Goal: Information Seeking & Learning: Learn about a topic

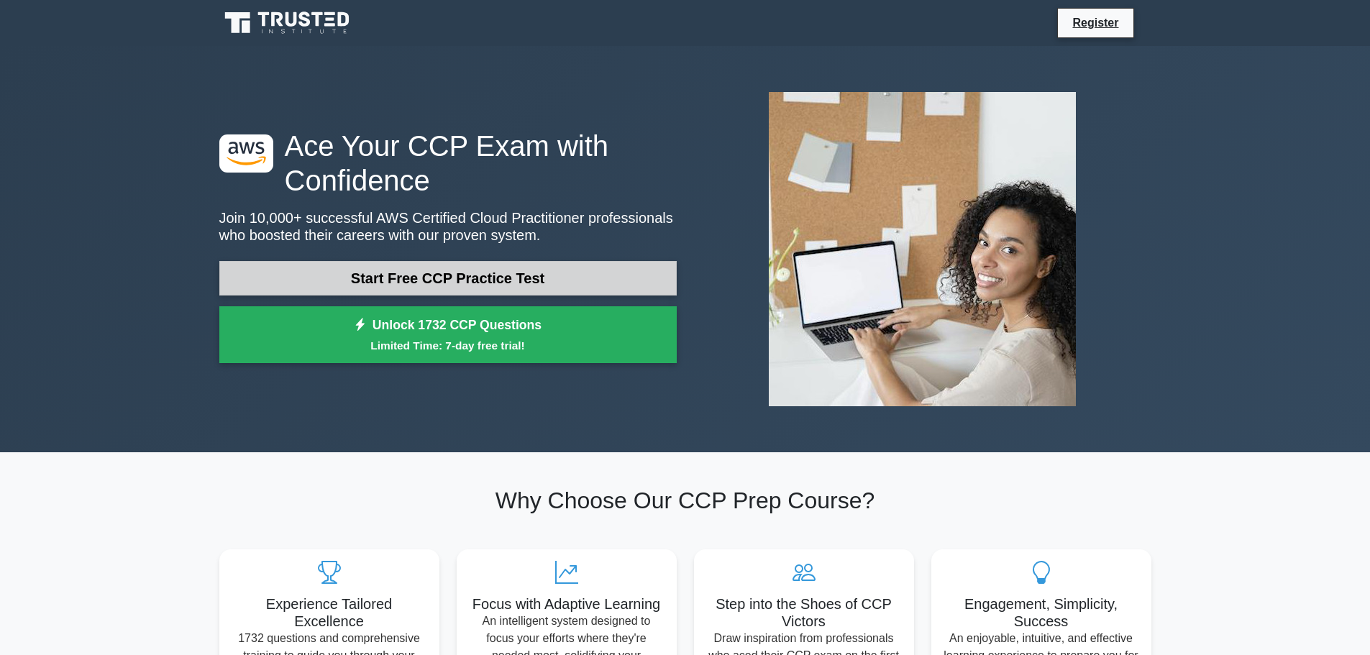
click at [419, 269] on link "Start Free CCP Practice Test" at bounding box center [447, 278] width 457 height 35
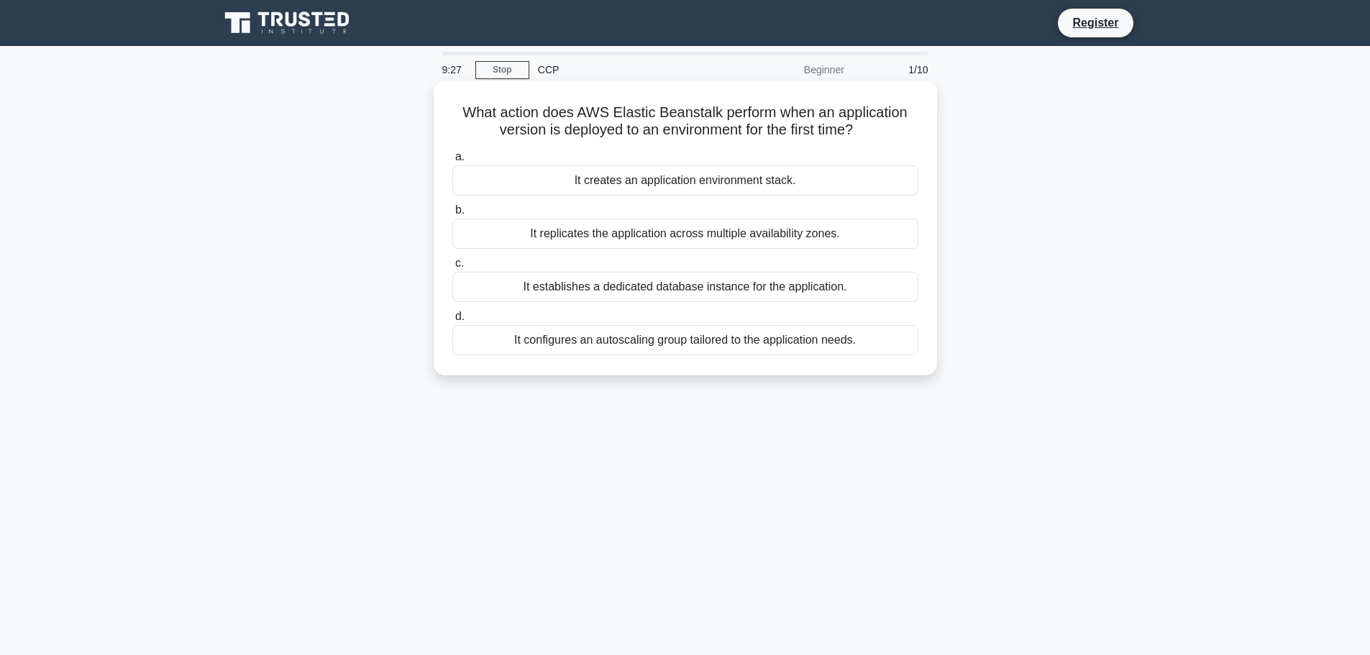
click at [551, 343] on div "It configures an autoscaling group tailored to the application needs." at bounding box center [685, 340] width 466 height 30
click at [452, 321] on input "d. It configures an autoscaling group tailored to the application needs." at bounding box center [452, 316] width 0 height 9
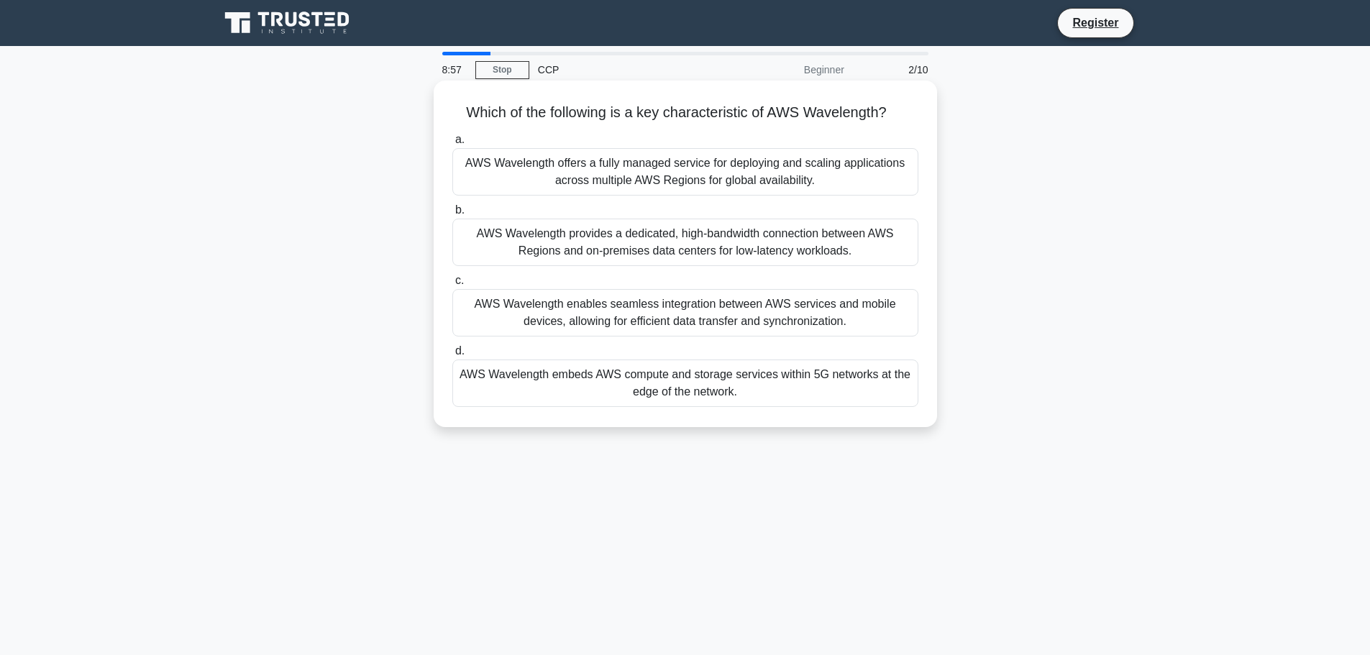
click at [564, 237] on div "AWS Wavelength provides a dedicated, high-bandwidth connection between AWS Regi…" at bounding box center [685, 242] width 466 height 47
click at [452, 215] on input "b. AWS Wavelength provides a dedicated, high-bandwidth connection between AWS R…" at bounding box center [452, 210] width 0 height 9
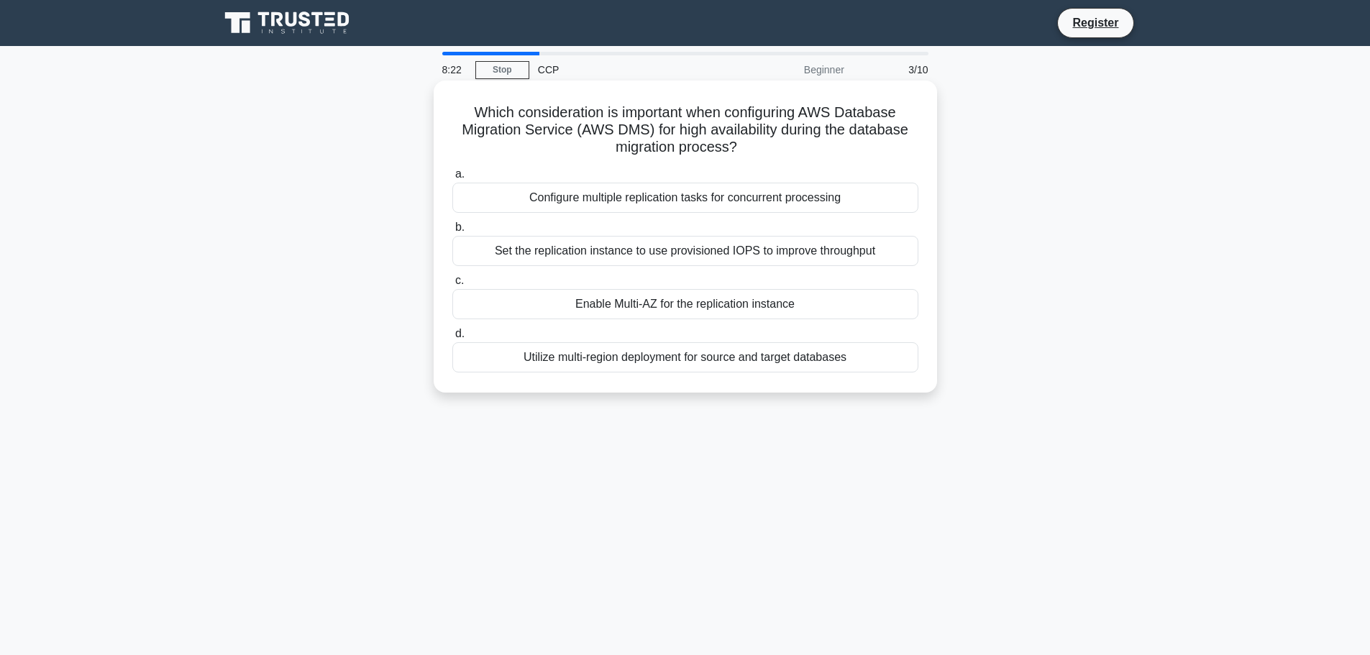
click at [608, 362] on div "Utilize multi-region deployment for source and target databases" at bounding box center [685, 357] width 466 height 30
click at [452, 339] on input "d. Utilize multi-region deployment for source and target databases" at bounding box center [452, 333] width 0 height 9
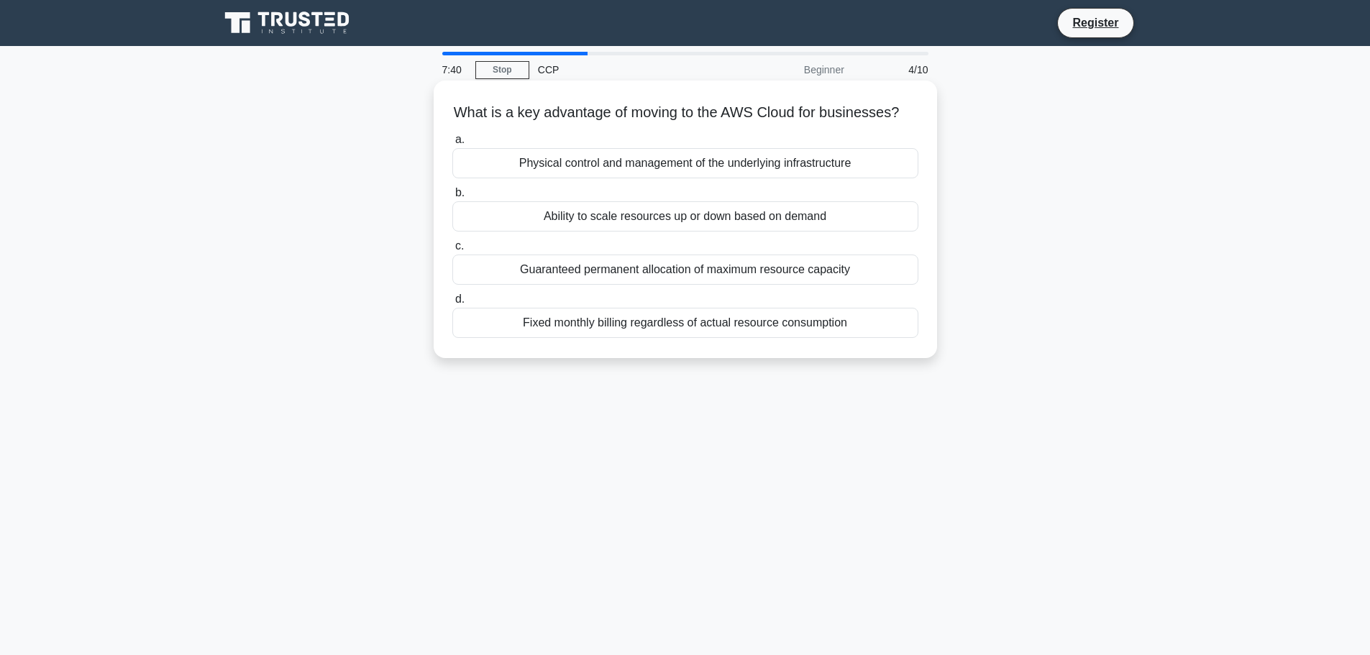
click at [605, 232] on div "Ability to scale resources up or down based on demand" at bounding box center [685, 216] width 466 height 30
click at [452, 198] on input "b. Ability to scale resources up or down based on demand" at bounding box center [452, 192] width 0 height 9
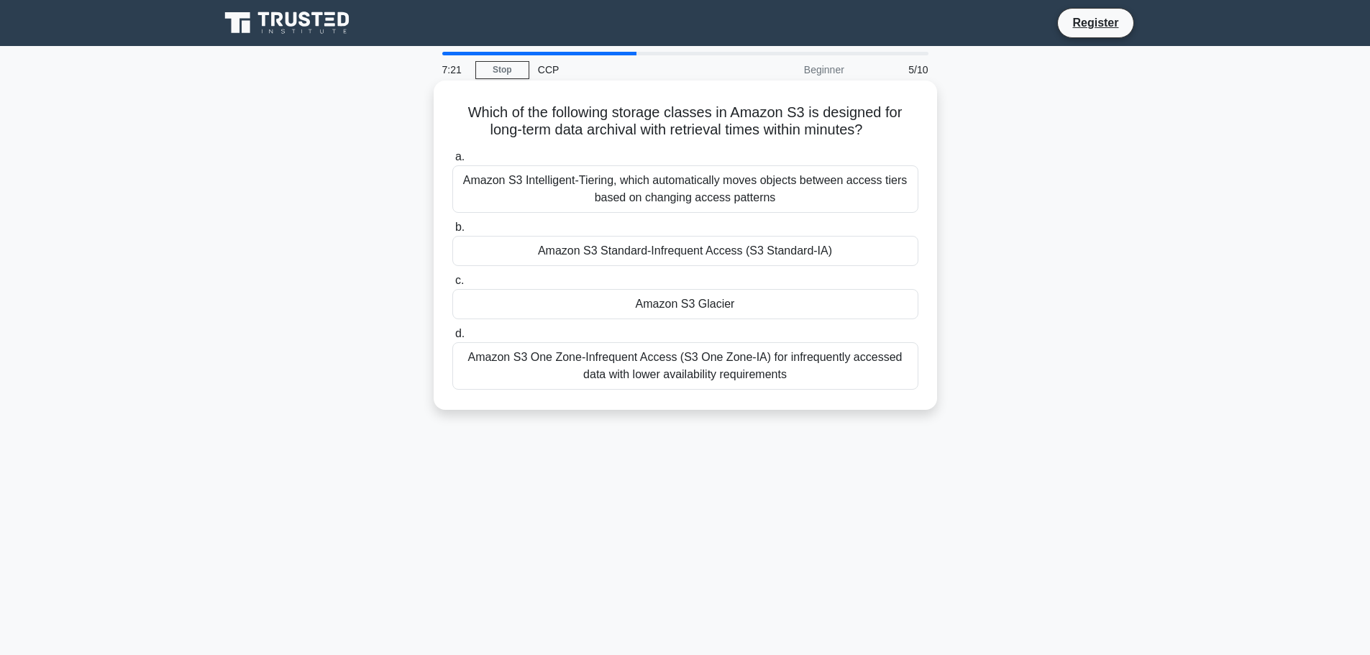
click at [636, 187] on div "Amazon S3 Intelligent-Tiering, which automatically moves objects between access…" at bounding box center [685, 188] width 466 height 47
click at [452, 162] on input "a. Amazon S3 Intelligent-Tiering, which automatically moves objects between acc…" at bounding box center [452, 156] width 0 height 9
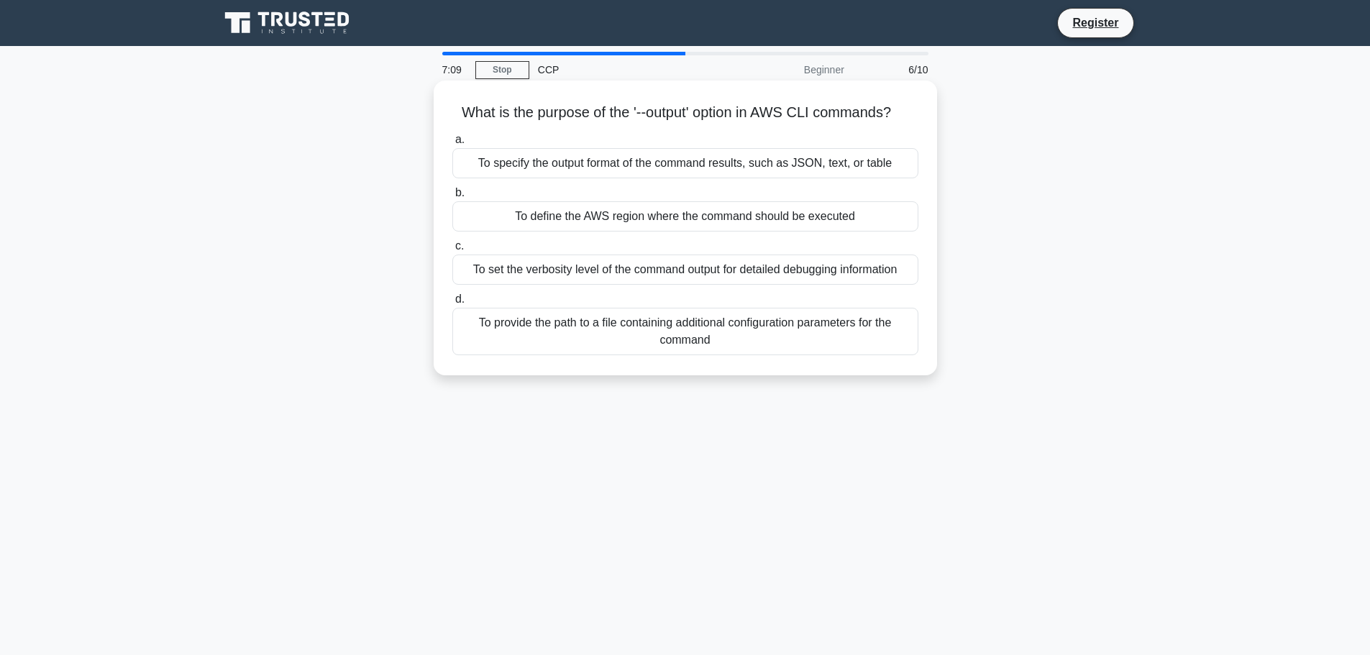
click at [528, 339] on div "To provide the path to a file containing additional configuration parameters fo…" at bounding box center [685, 331] width 466 height 47
click at [452, 304] on input "d. To provide the path to a file containing additional configuration parameters…" at bounding box center [452, 299] width 0 height 9
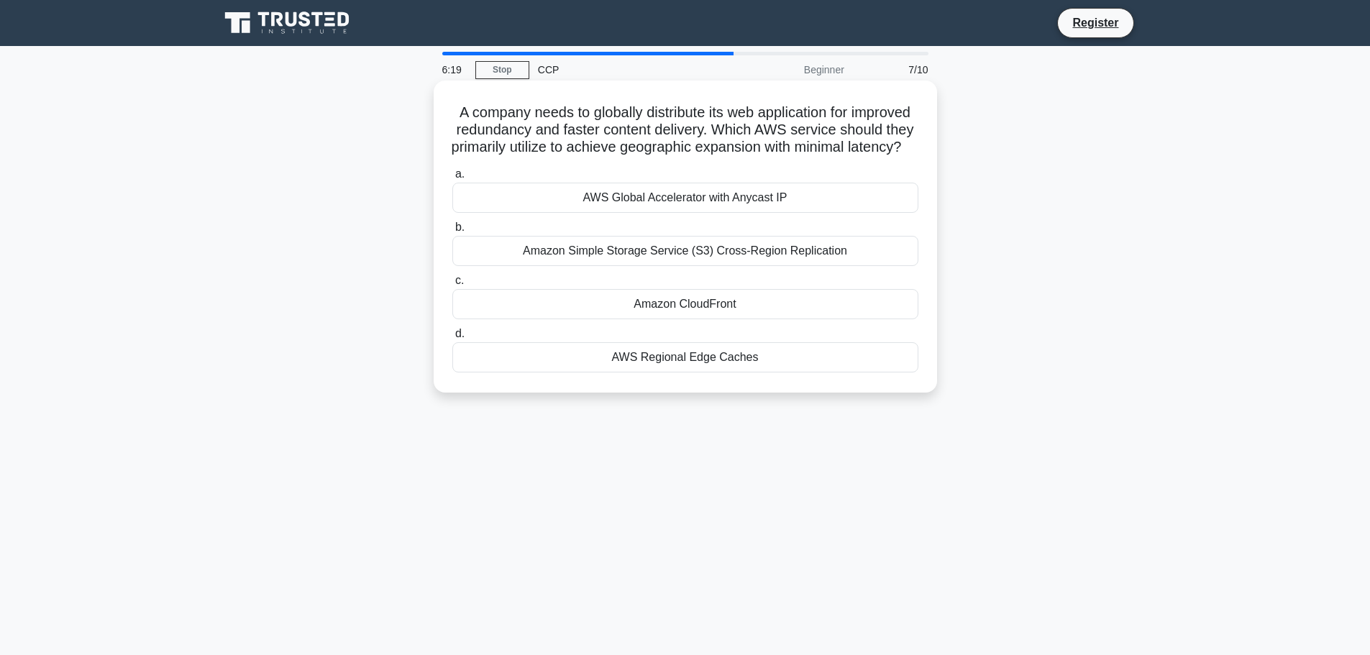
click at [569, 213] on div "AWS Global Accelerator with Anycast IP" at bounding box center [685, 198] width 466 height 30
click at [452, 179] on input "a. AWS Global Accelerator with Anycast IP" at bounding box center [452, 174] width 0 height 9
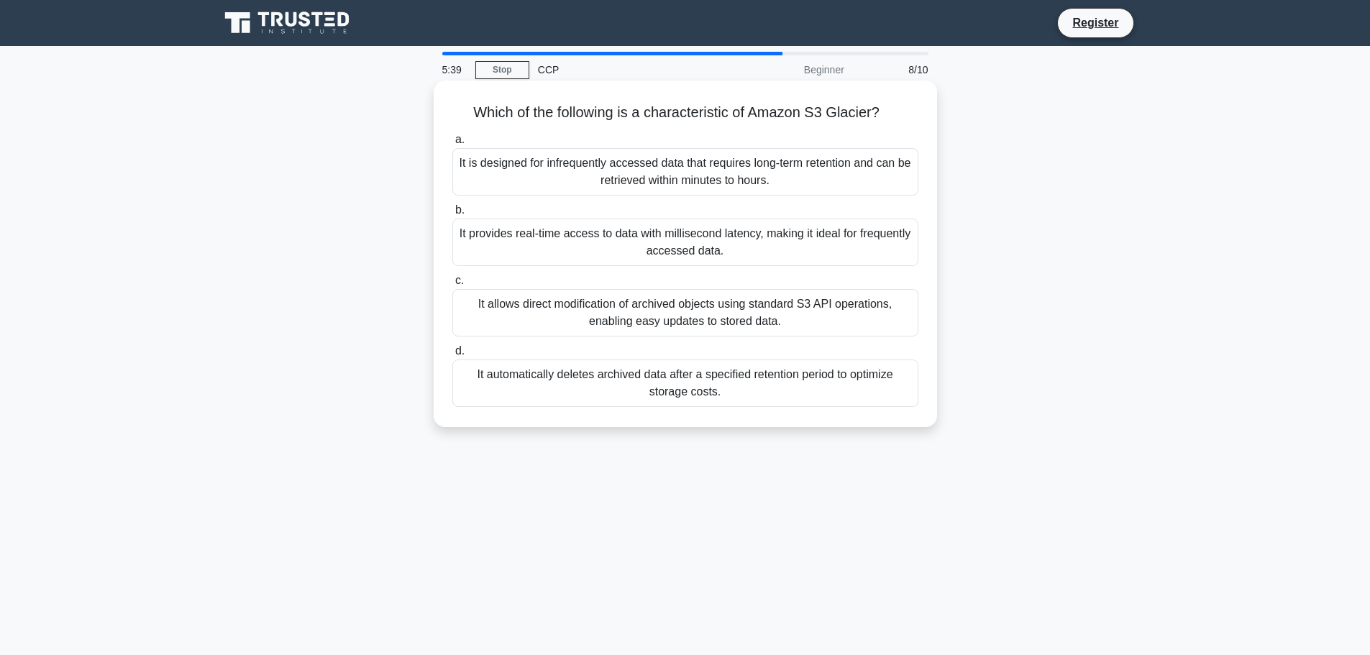
click at [639, 310] on div "It allows direct modification of archived objects using standard S3 API operati…" at bounding box center [685, 312] width 466 height 47
click at [452, 285] on input "c. It allows direct modification of archived objects using standard S3 API oper…" at bounding box center [452, 280] width 0 height 9
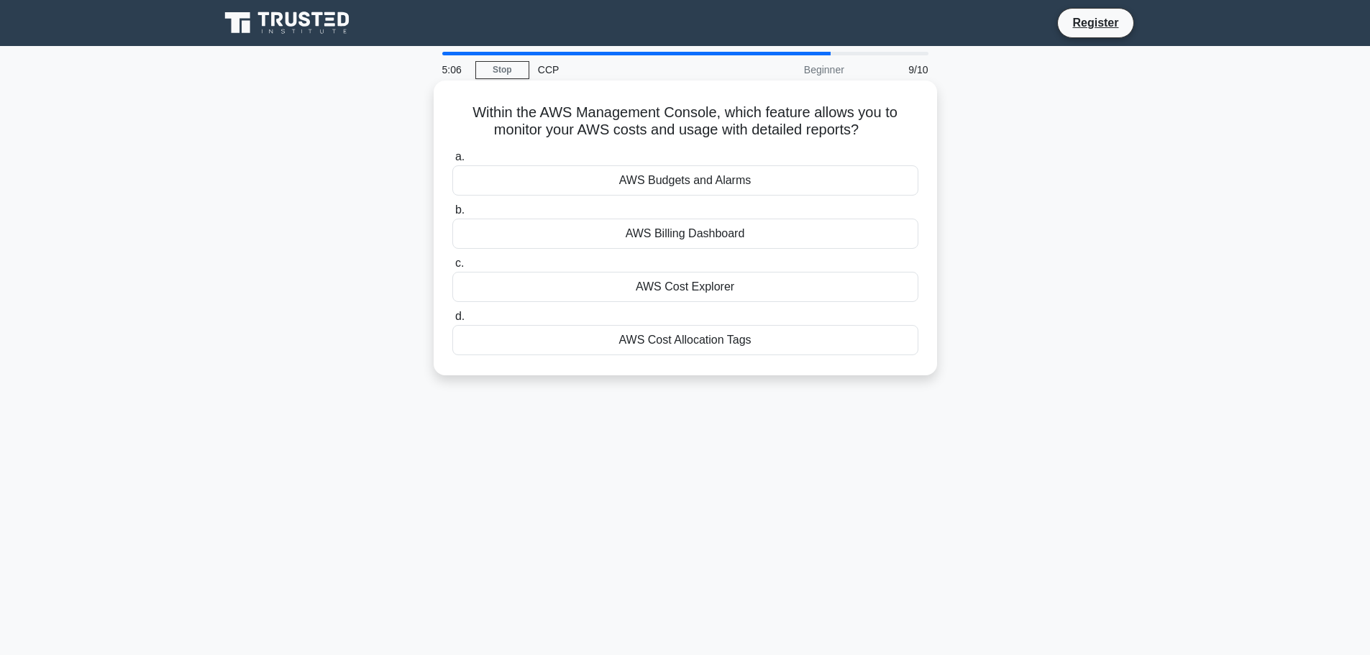
click at [623, 339] on div "AWS Cost Allocation Tags" at bounding box center [685, 340] width 466 height 30
click at [452, 321] on input "d. AWS Cost Allocation Tags" at bounding box center [452, 316] width 0 height 9
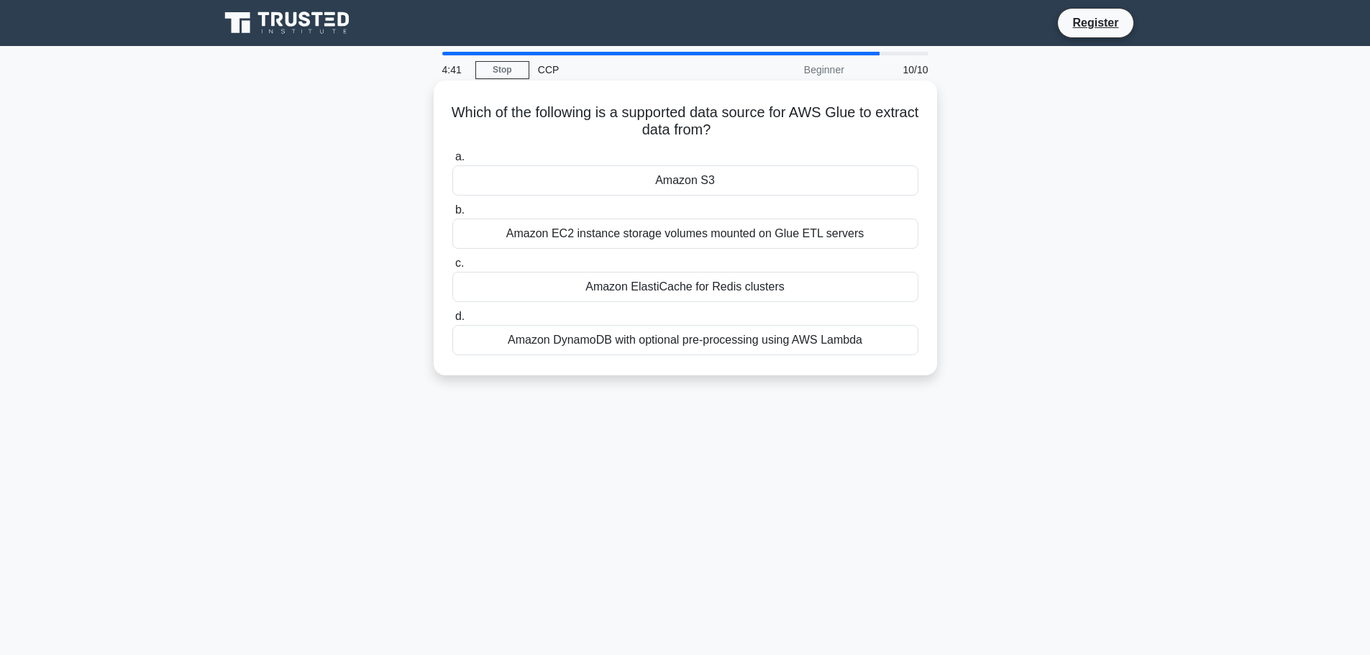
click at [618, 290] on div "Amazon ElastiCache for Redis clusters" at bounding box center [685, 287] width 466 height 30
click at [452, 268] on input "c. Amazon ElastiCache for Redis clusters" at bounding box center [452, 263] width 0 height 9
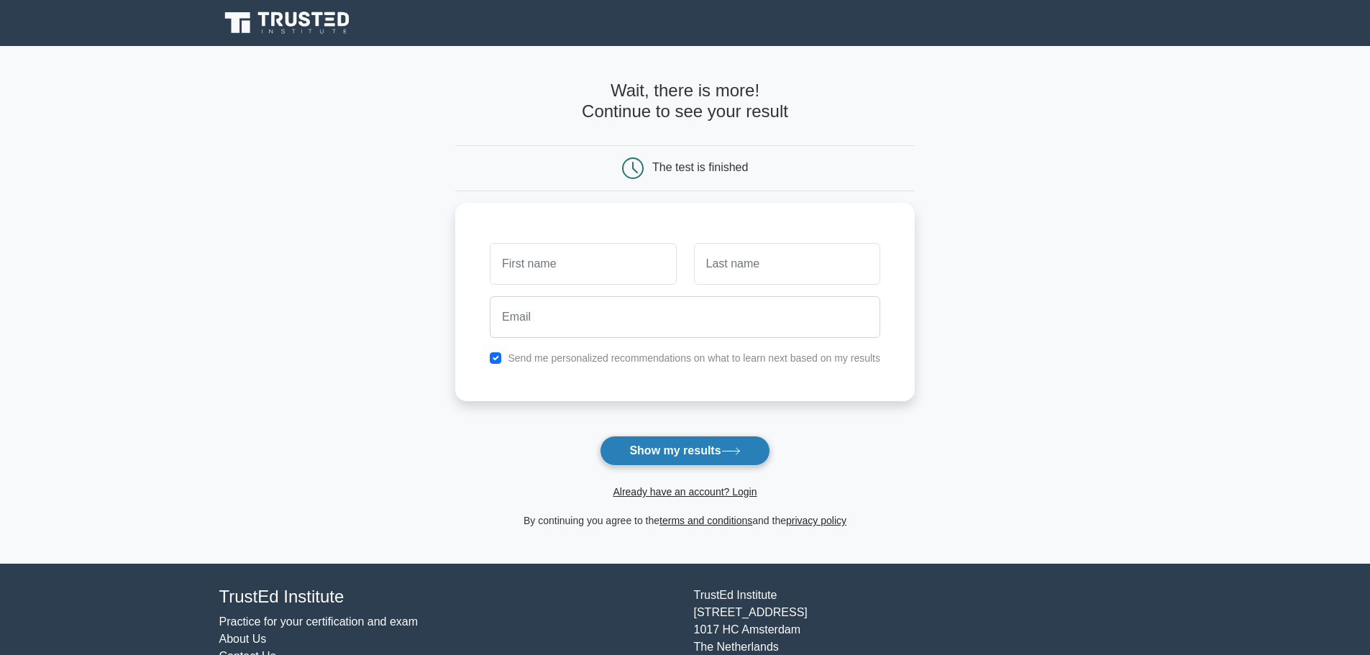
click at [674, 455] on button "Show my results" at bounding box center [685, 451] width 170 height 30
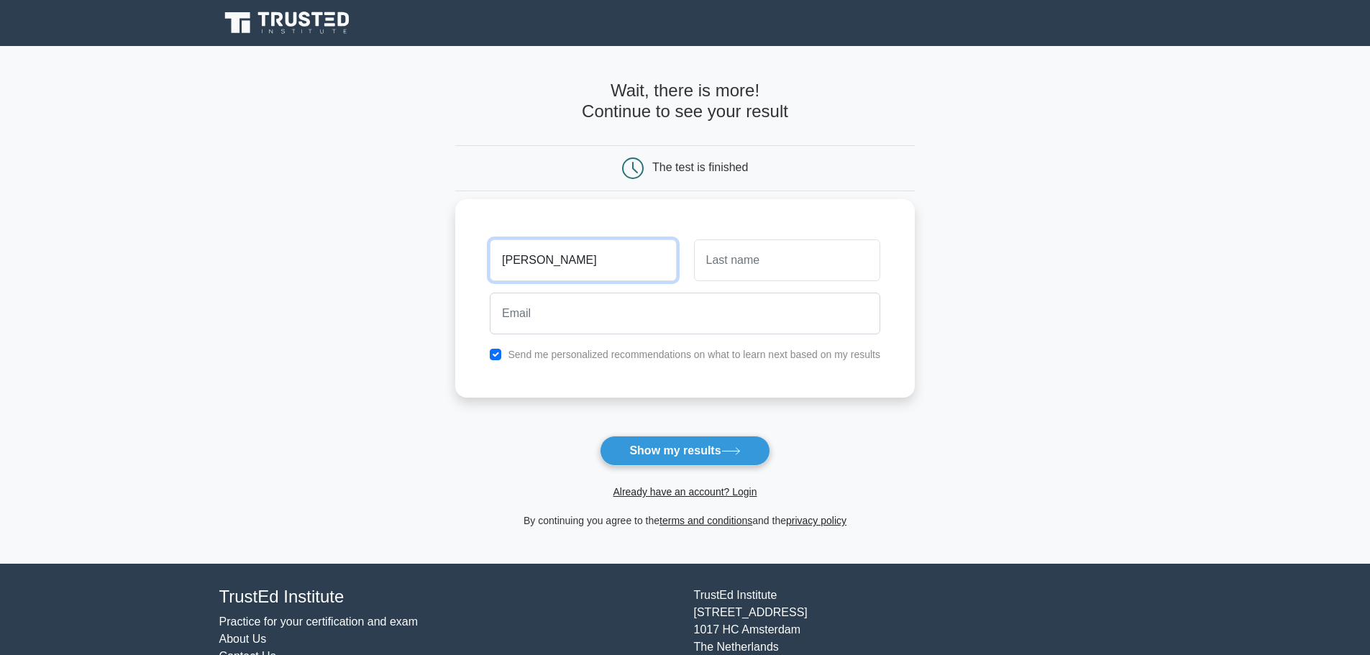
type input "lashanda"
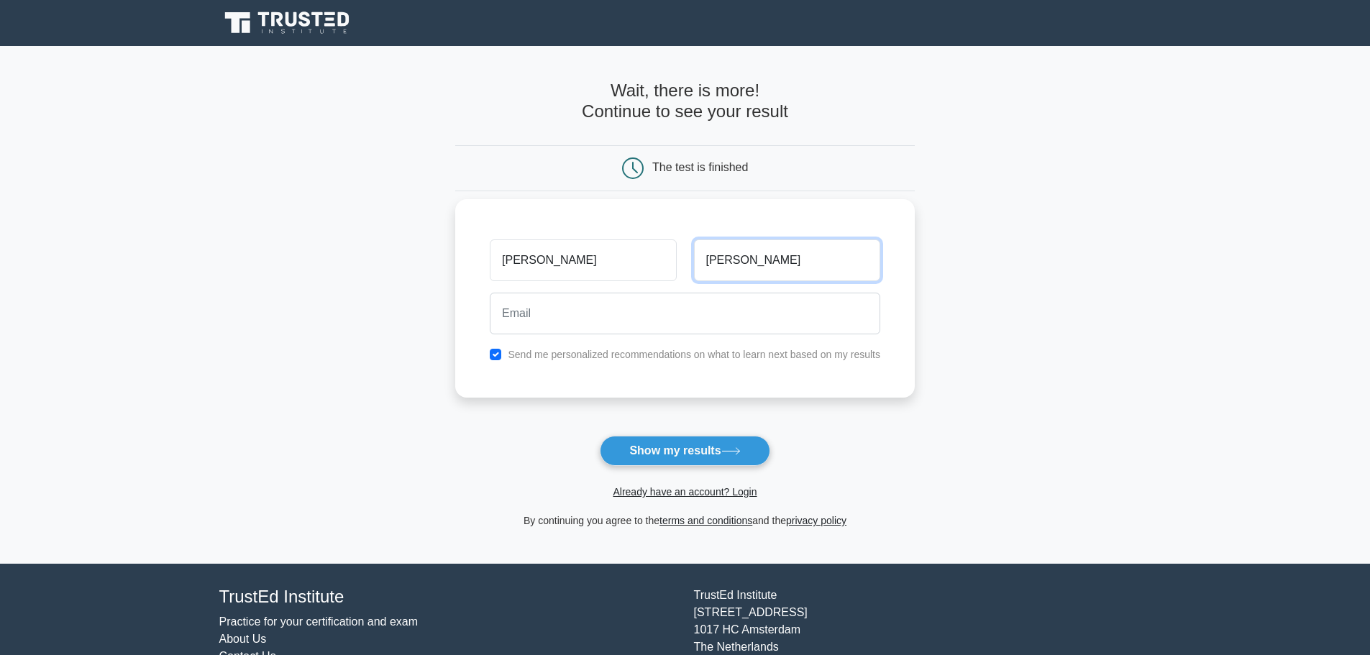
type input "robles"
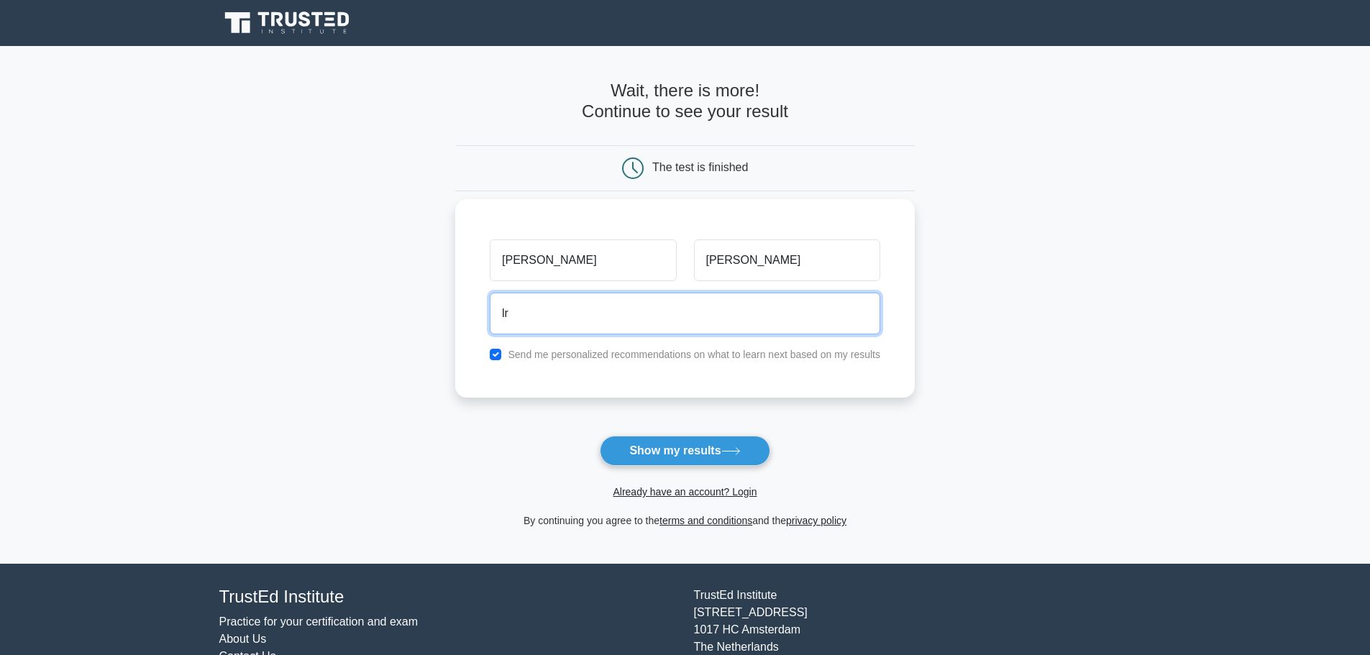
type input "lrobles4@leomail.tamuc.edu"
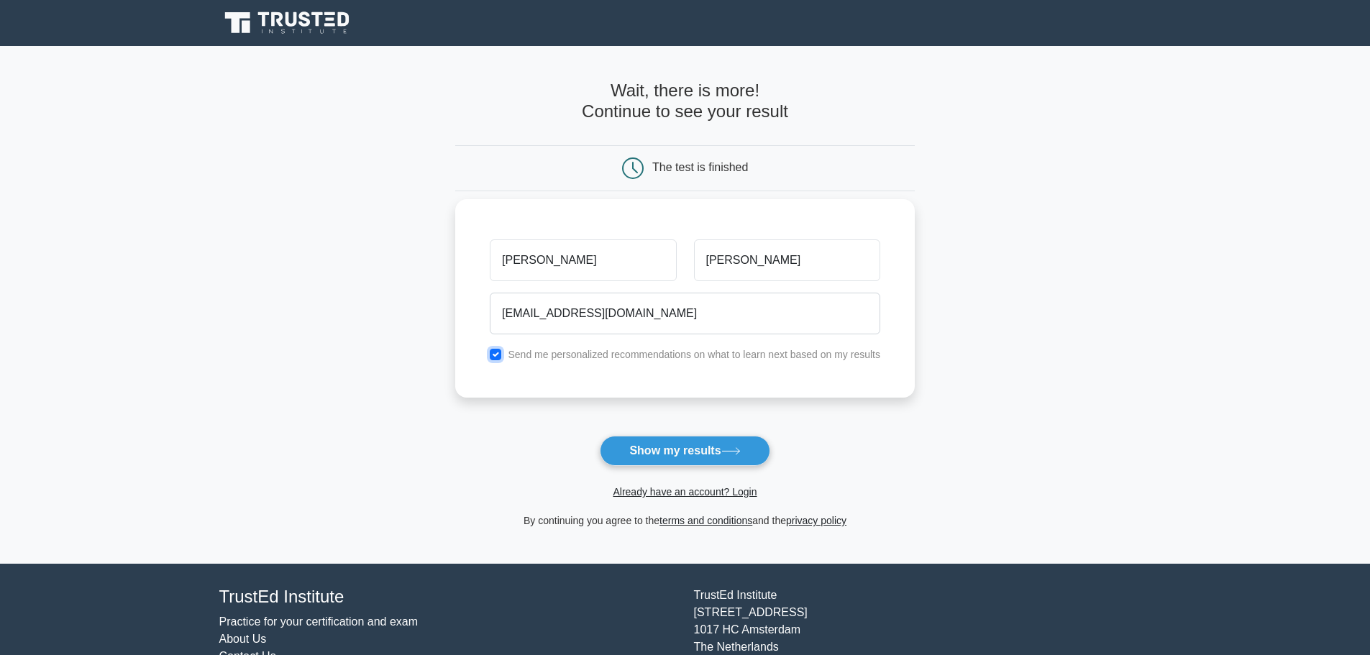
click at [496, 354] on input "checkbox" at bounding box center [496, 355] width 12 height 12
checkbox input "false"
click at [741, 455] on icon at bounding box center [730, 451] width 19 height 8
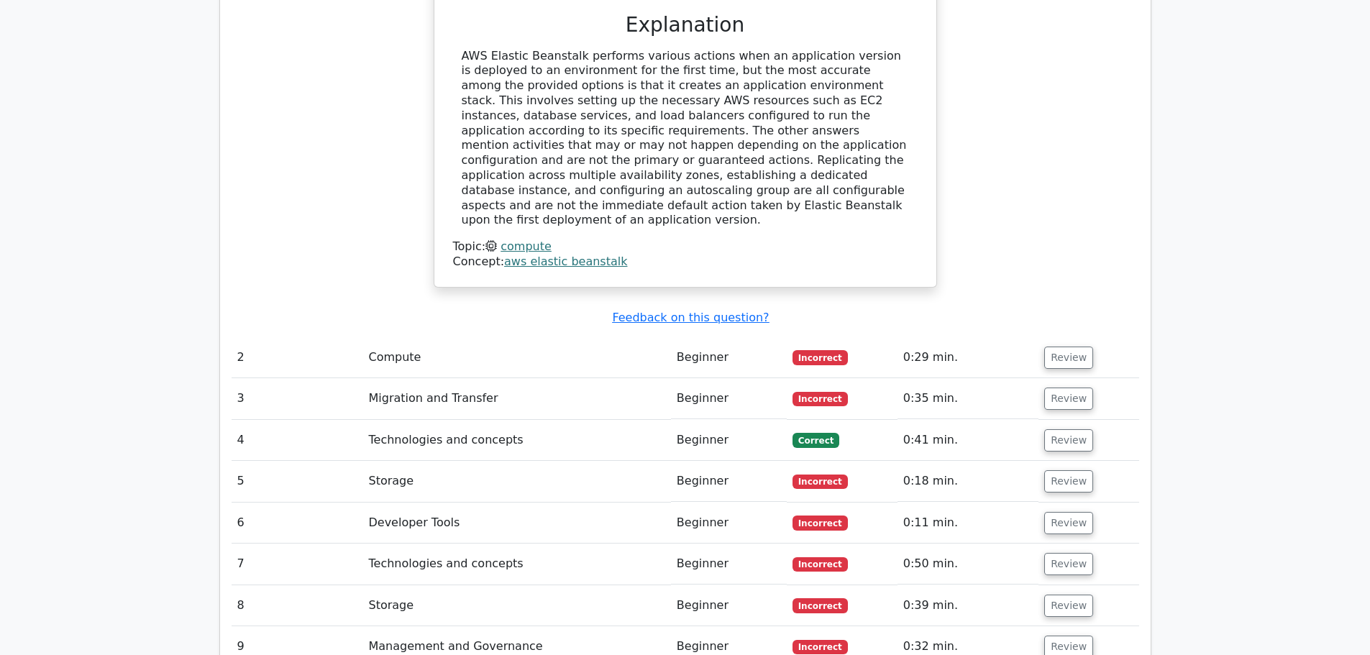
scroll to position [1510, 0]
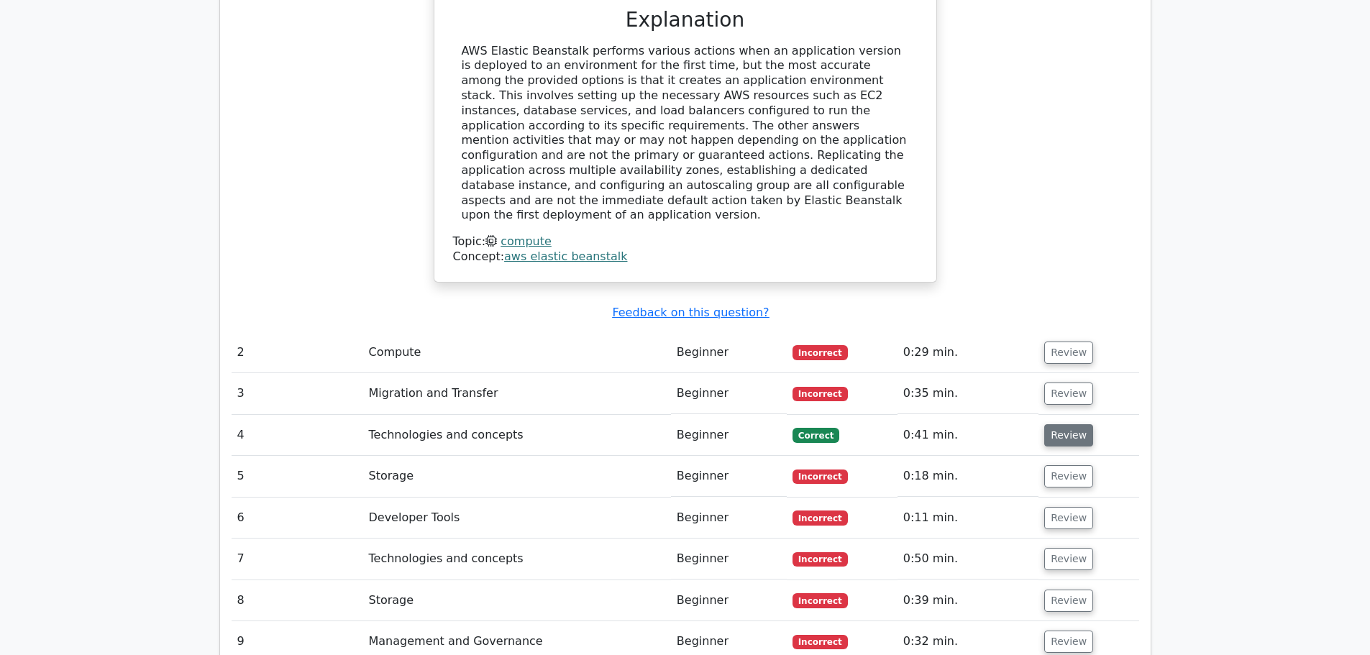
click at [1044, 424] on button "Review" at bounding box center [1068, 435] width 49 height 22
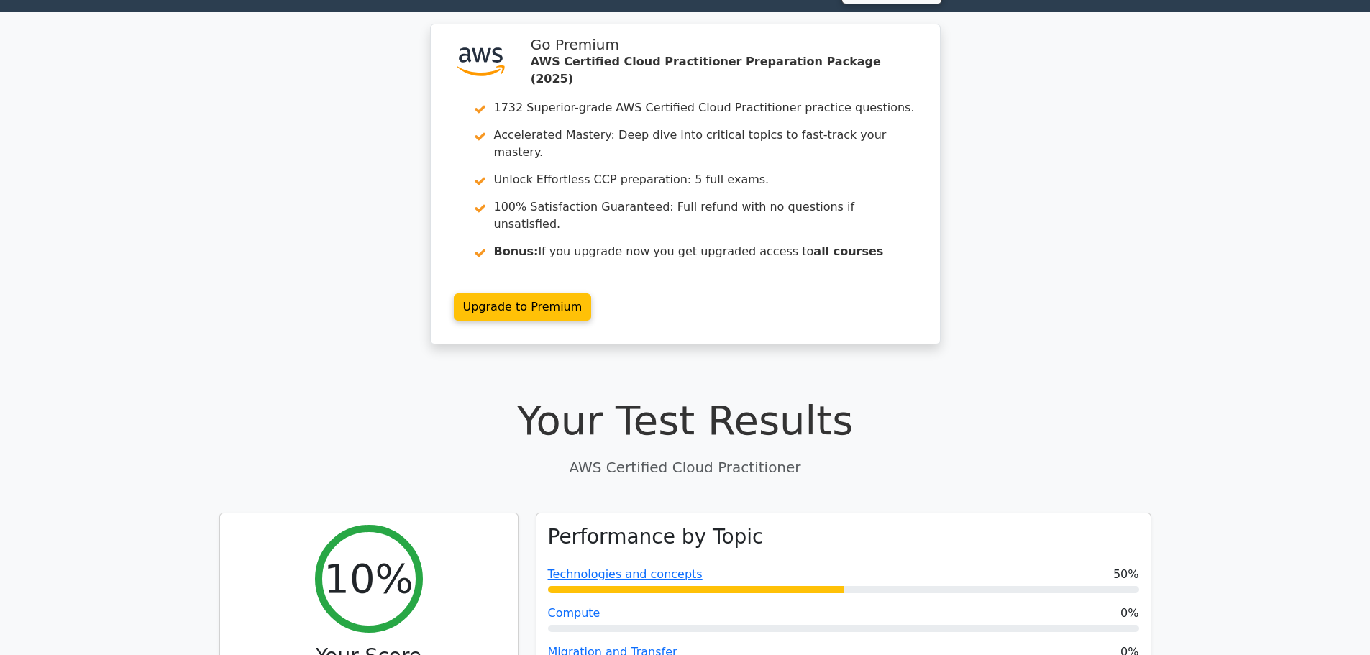
scroll to position [0, 0]
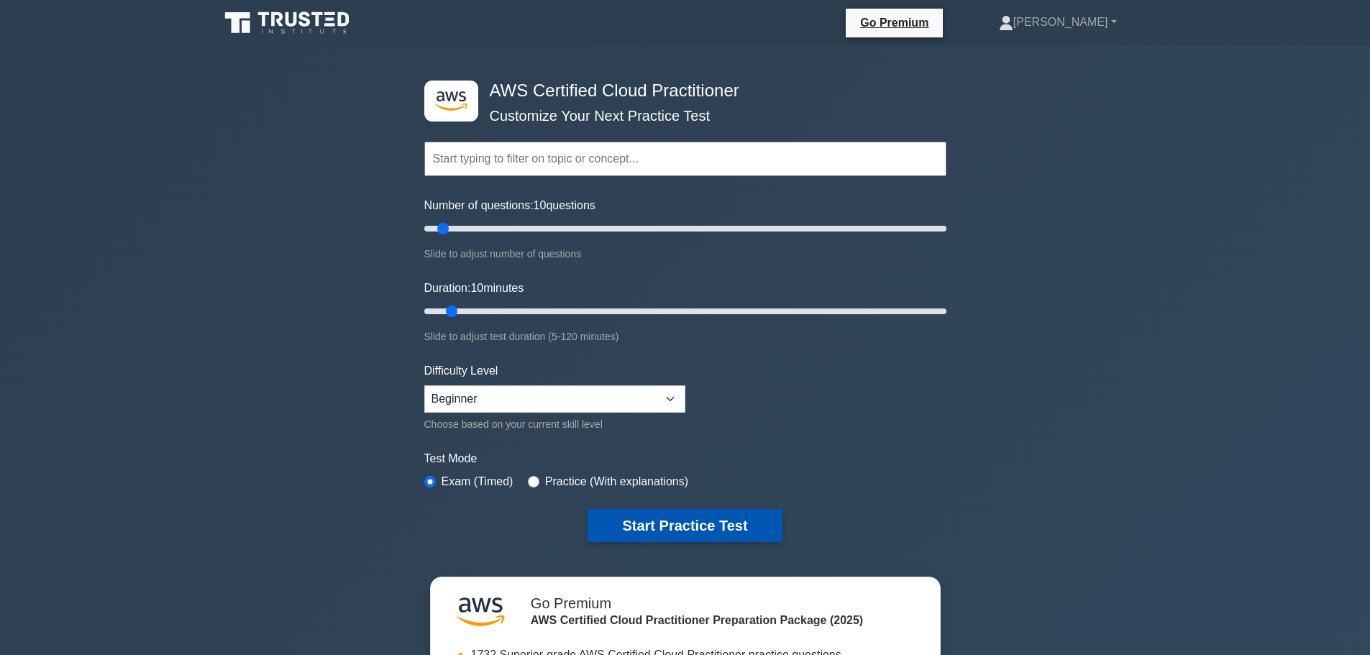
click at [723, 528] on button "Start Practice Test" at bounding box center [684, 525] width 194 height 33
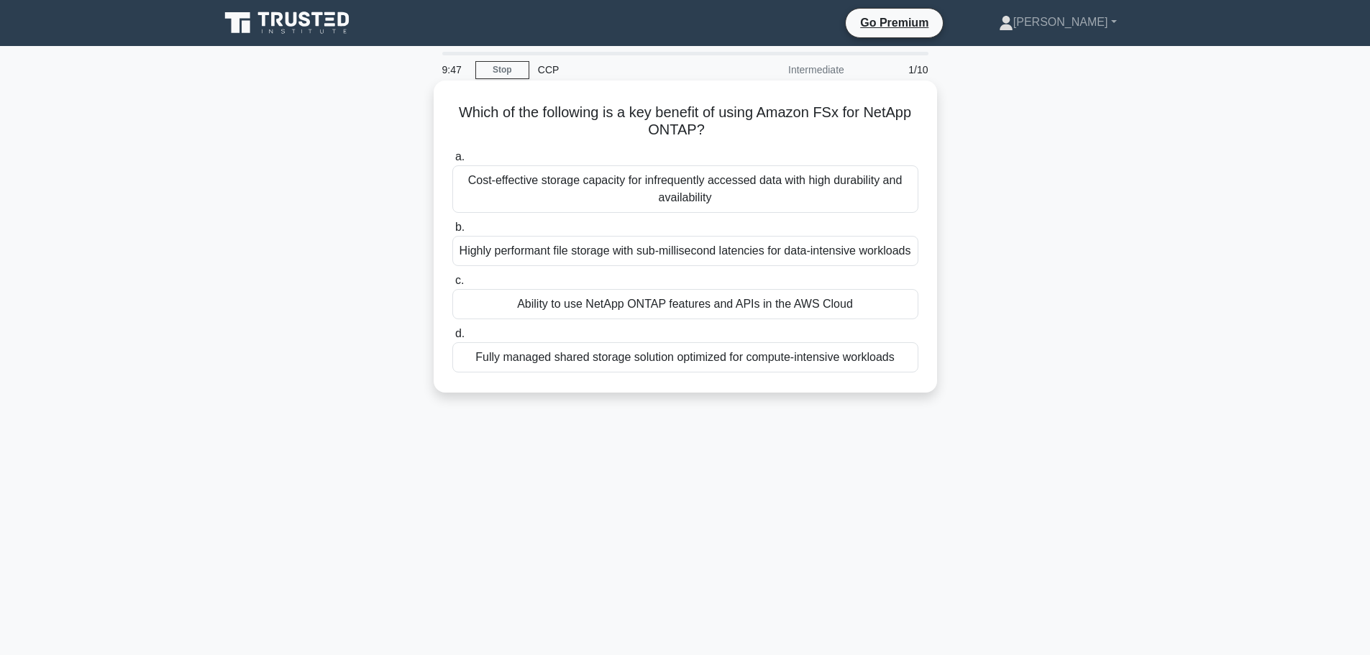
click at [537, 319] on div "Ability to use NetApp ONTAP features and APIs in the AWS Cloud" at bounding box center [685, 304] width 466 height 30
click at [452, 285] on input "c. Ability to use NetApp ONTAP features and APIs in the AWS Cloud" at bounding box center [452, 280] width 0 height 9
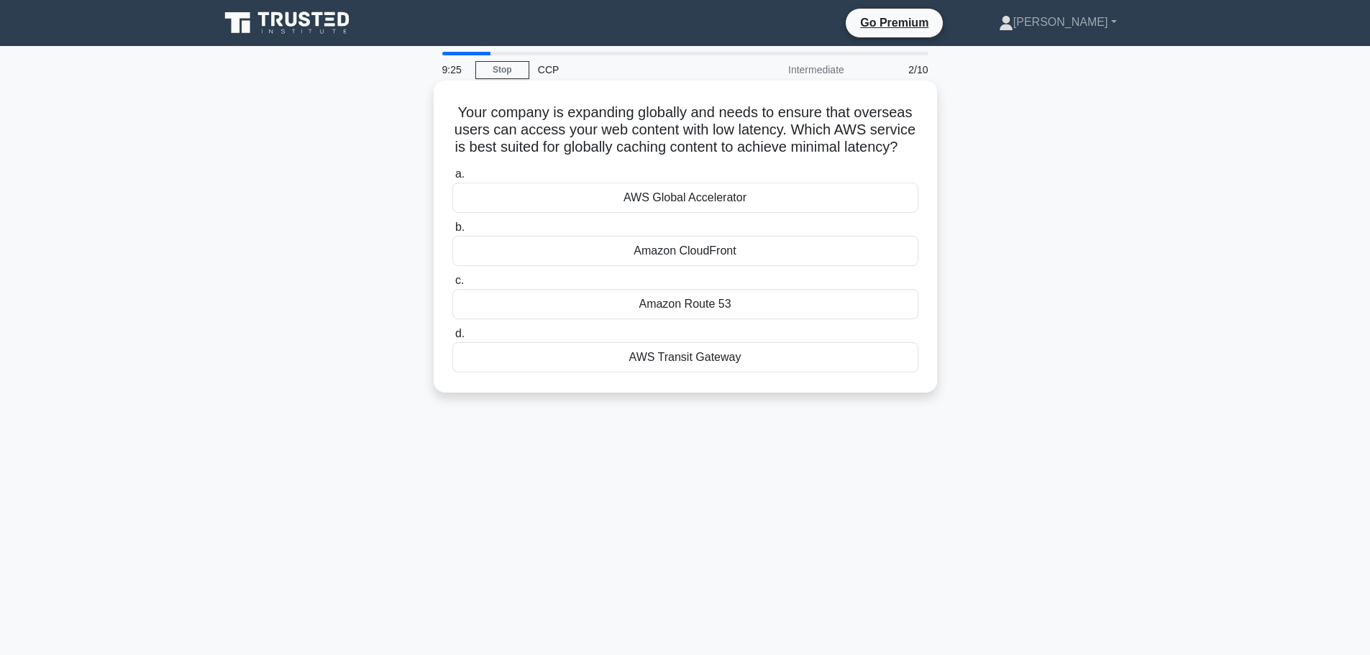
click at [653, 372] on div "AWS Transit Gateway" at bounding box center [685, 357] width 466 height 30
click at [452, 339] on input "d. AWS Transit Gateway" at bounding box center [452, 333] width 0 height 9
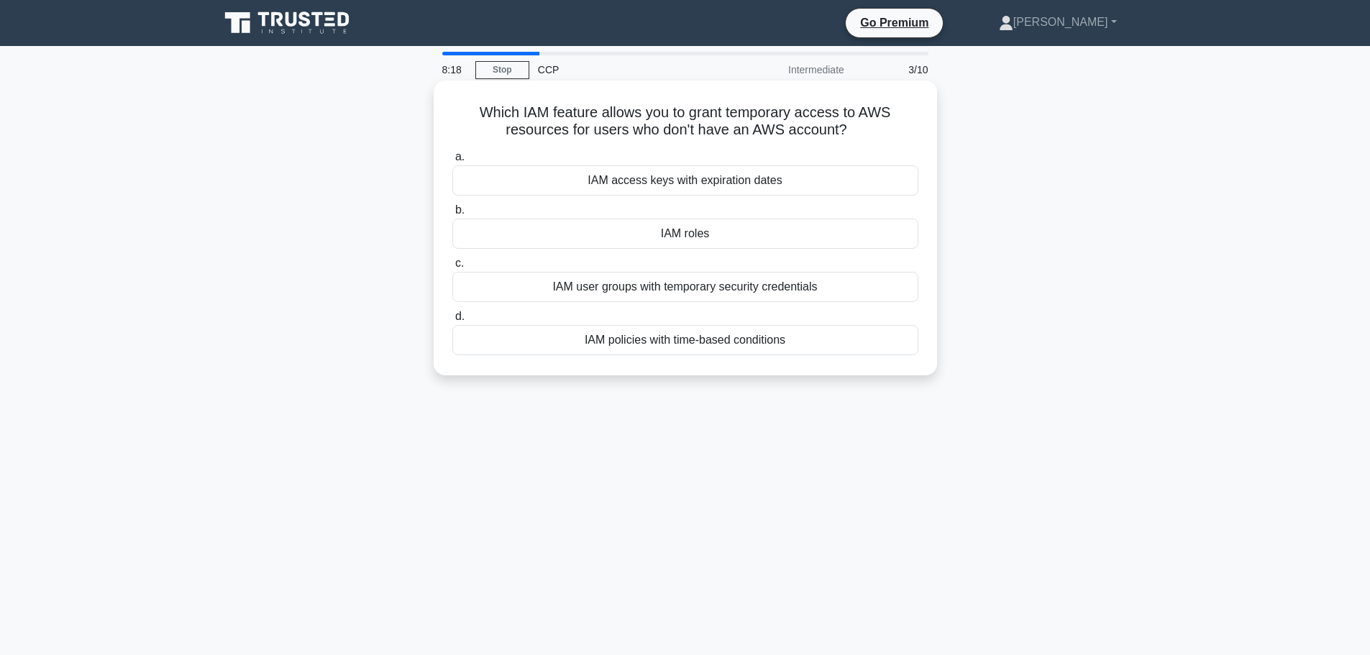
click at [639, 179] on div "IAM access keys with expiration dates" at bounding box center [685, 180] width 466 height 30
click at [452, 162] on input "a. IAM access keys with expiration dates" at bounding box center [452, 156] width 0 height 9
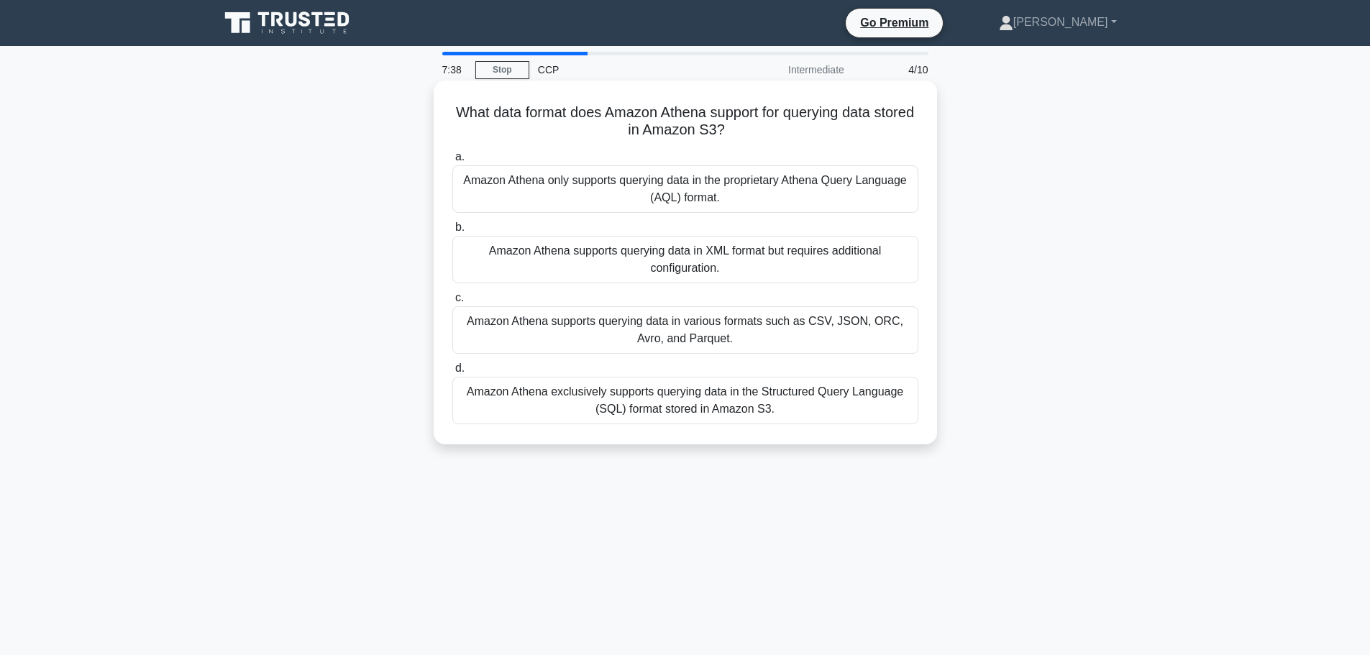
click at [683, 403] on div "Amazon Athena exclusively supports querying data in the Structured Query Langua…" at bounding box center [685, 400] width 466 height 47
click at [452, 373] on input "d. Amazon Athena exclusively supports querying data in the Structured Query Lan…" at bounding box center [452, 368] width 0 height 9
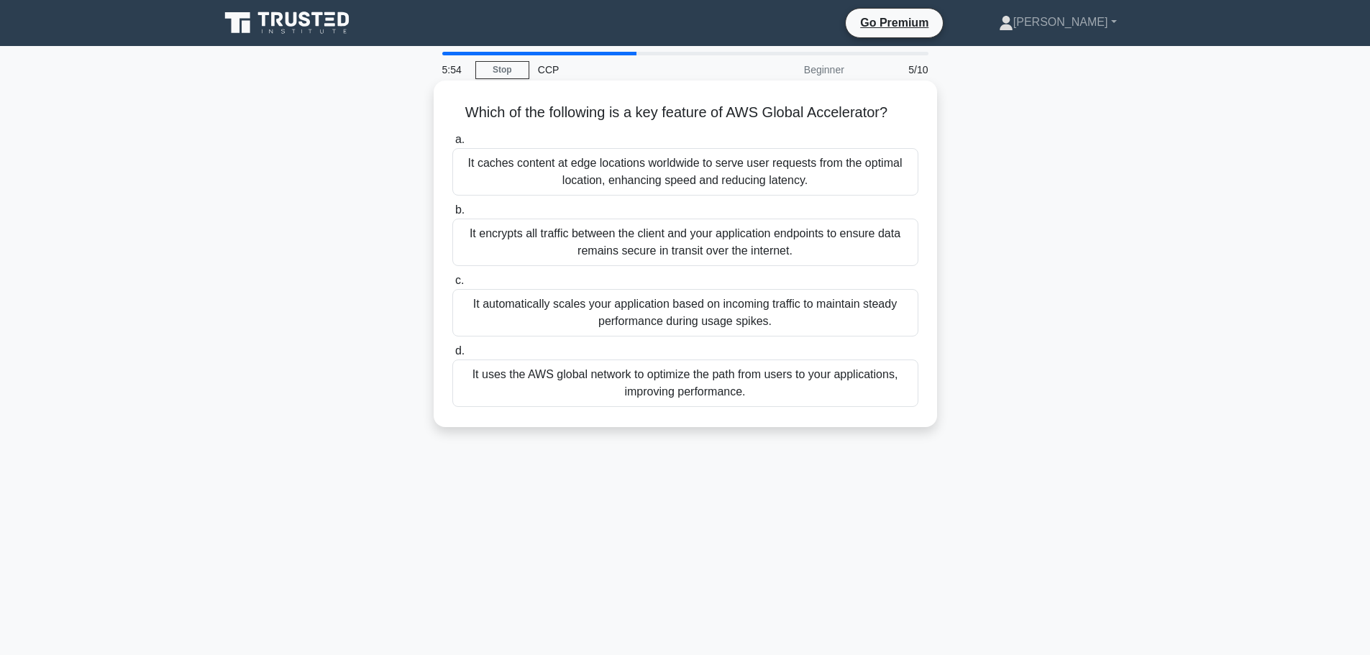
click at [656, 388] on div "It uses the AWS global network to optimize the path from users to your applicat…" at bounding box center [685, 382] width 466 height 47
click at [452, 356] on input "d. It uses the AWS global network to optimize the path from users to your appli…" at bounding box center [452, 351] width 0 height 9
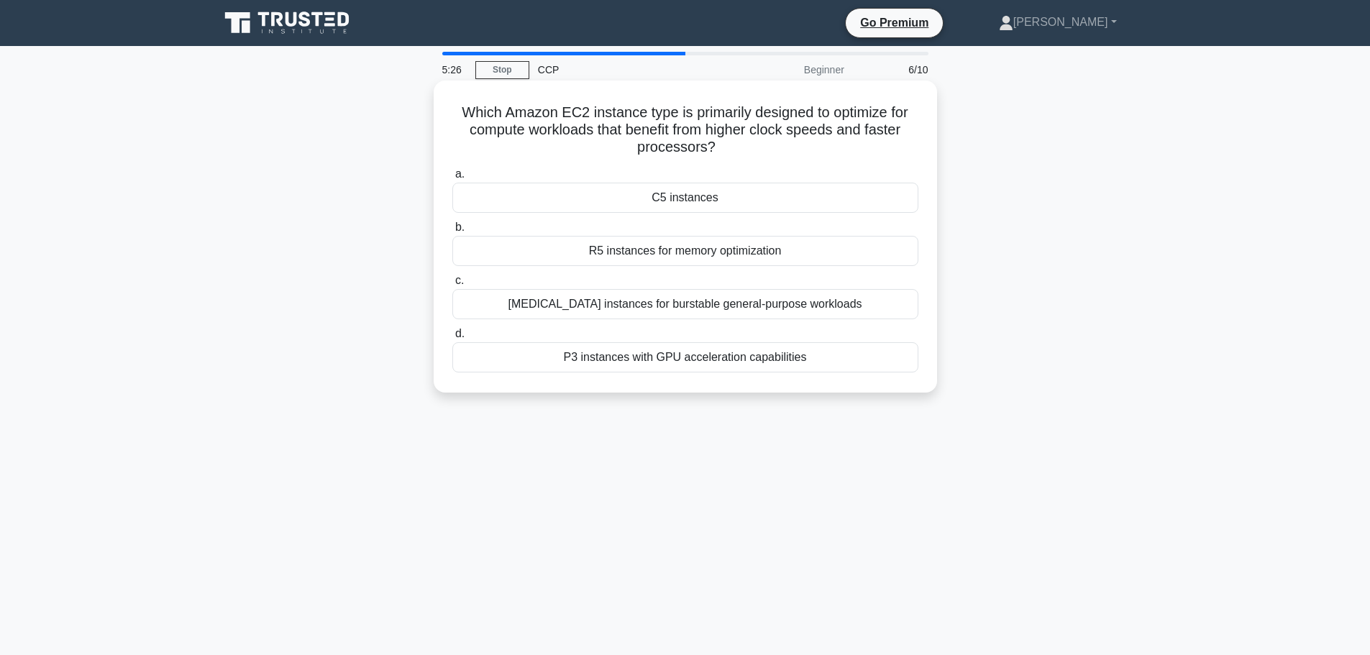
click at [638, 365] on div "P3 instances with GPU acceleration capabilities" at bounding box center [685, 357] width 466 height 30
click at [452, 339] on input "d. P3 instances with GPU acceleration capabilities" at bounding box center [452, 333] width 0 height 9
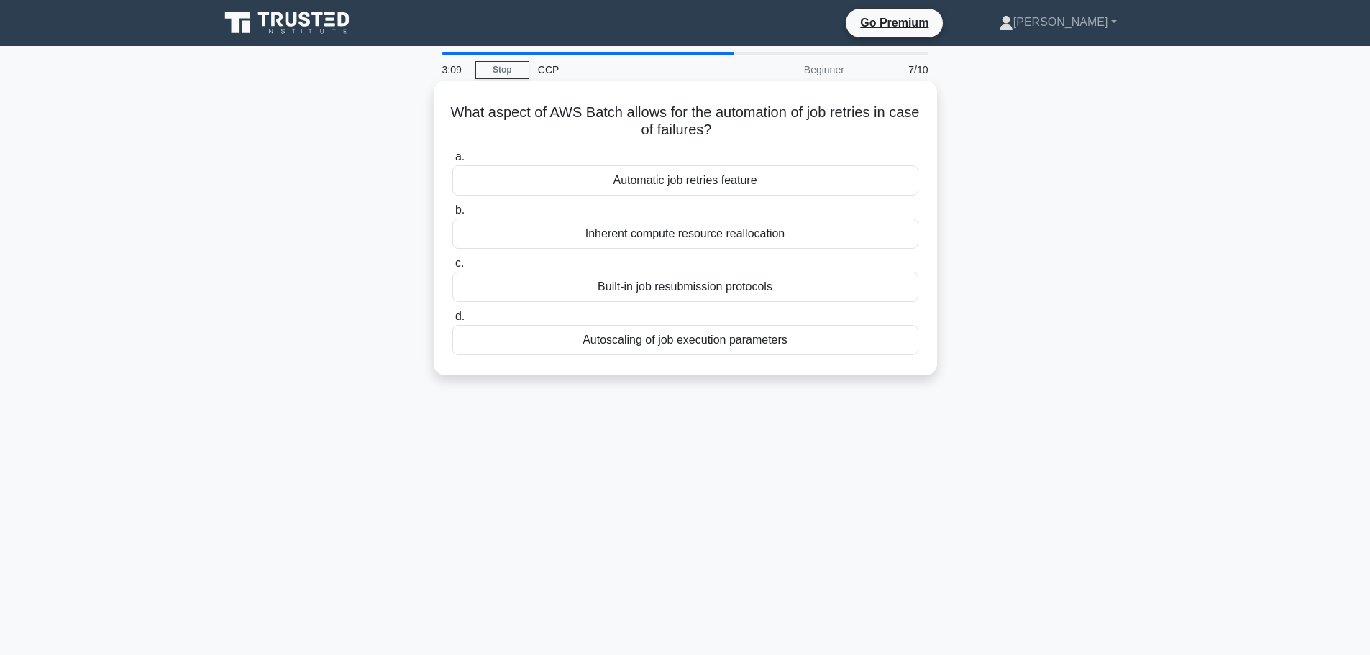
click at [600, 343] on div "Autoscaling of job execution parameters" at bounding box center [685, 340] width 466 height 30
click at [452, 321] on input "d. Autoscaling of job execution parameters" at bounding box center [452, 316] width 0 height 9
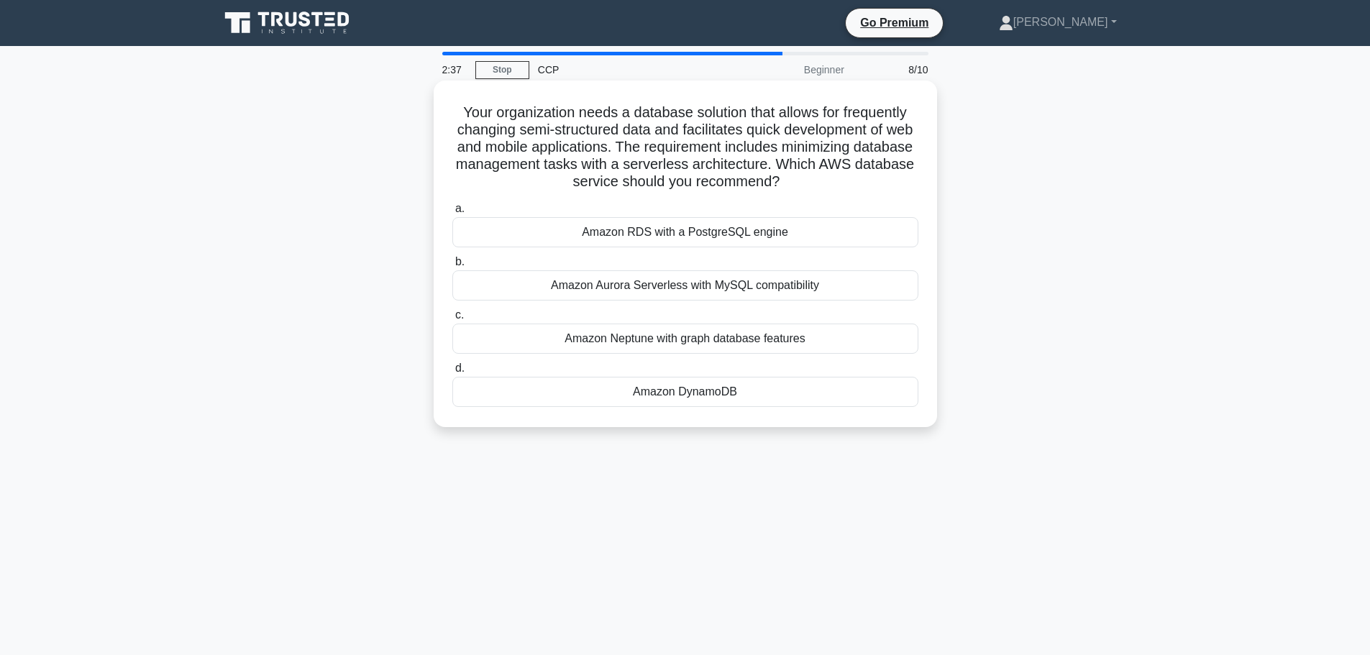
click at [641, 288] on div "Amazon Aurora Serverless with MySQL compatibility" at bounding box center [685, 285] width 466 height 30
click at [452, 267] on input "b. Amazon Aurora Serverless with MySQL compatibility" at bounding box center [452, 261] width 0 height 9
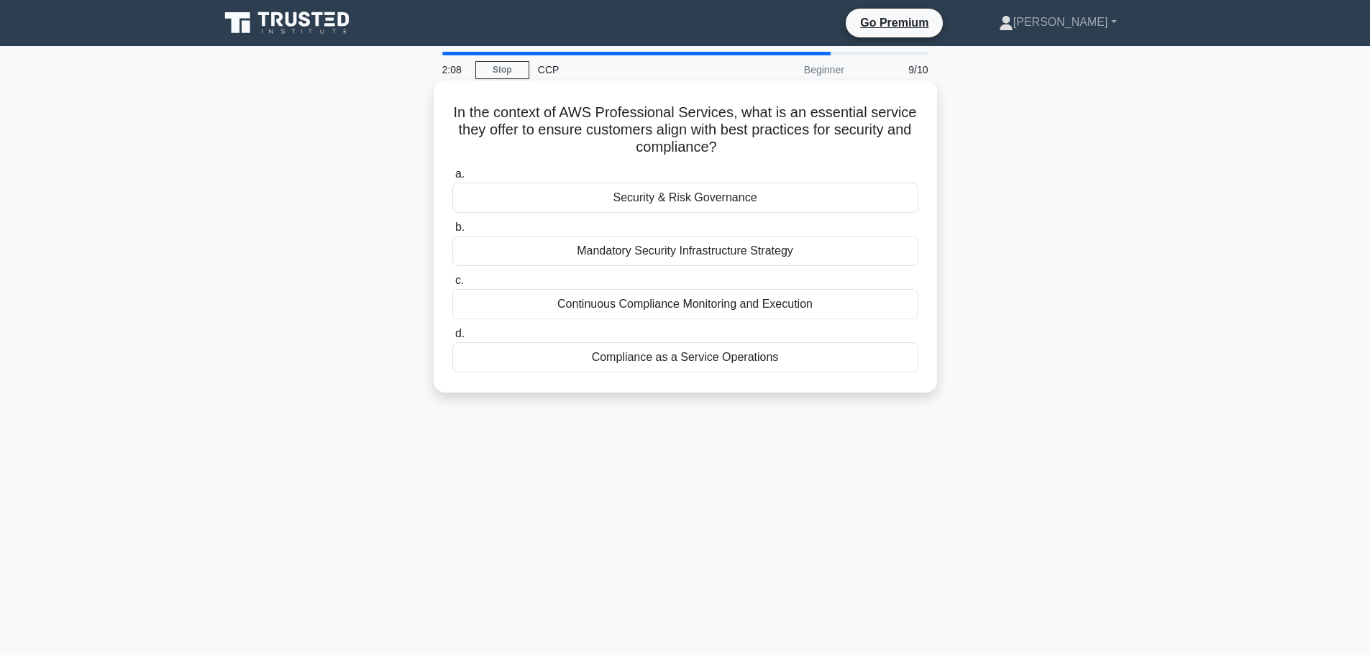
click at [677, 307] on div "Continuous Compliance Monitoring and Execution" at bounding box center [685, 304] width 466 height 30
click at [452, 285] on input "c. Continuous Compliance Monitoring and Execution" at bounding box center [452, 280] width 0 height 9
click at [658, 253] on div "Enforcement of strict IAM roles for database services only." at bounding box center [685, 251] width 466 height 30
click at [452, 232] on input "b. Enforcement of strict IAM roles for database services only." at bounding box center [452, 227] width 0 height 9
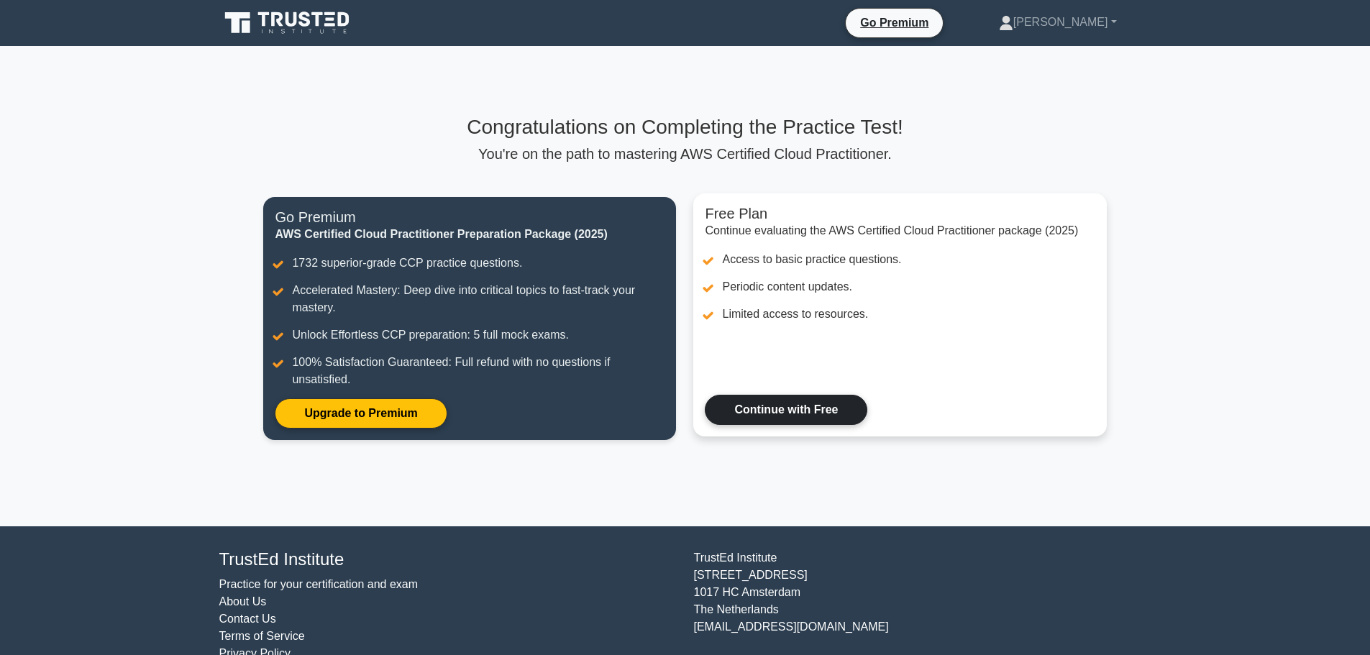
click at [751, 407] on link "Continue with Free" at bounding box center [786, 410] width 162 height 30
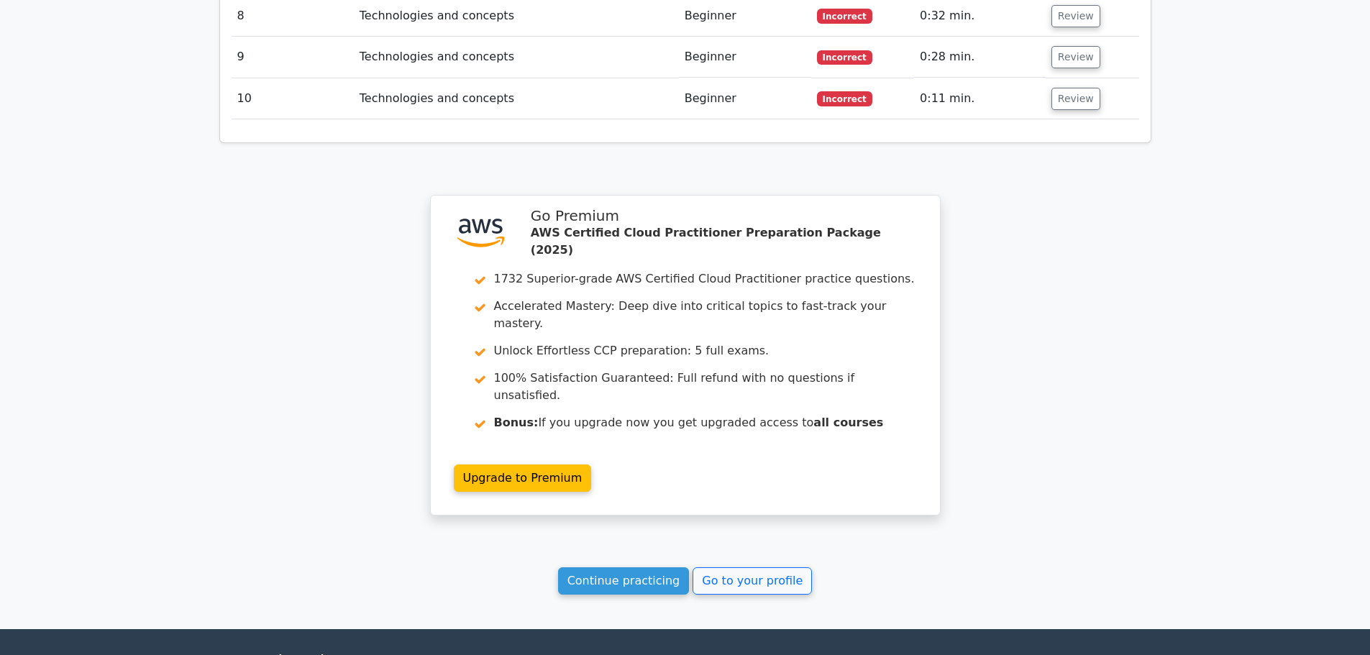
scroll to position [2162, 0]
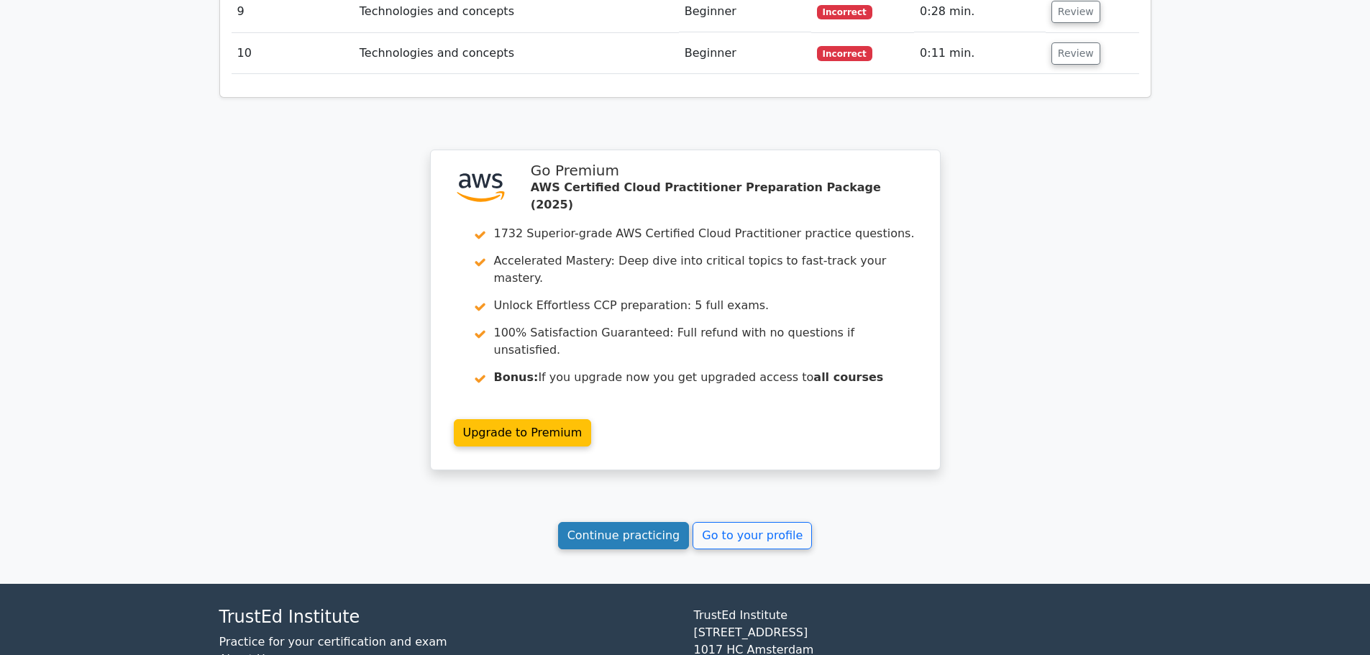
click at [629, 522] on link "Continue practicing" at bounding box center [624, 535] width 132 height 27
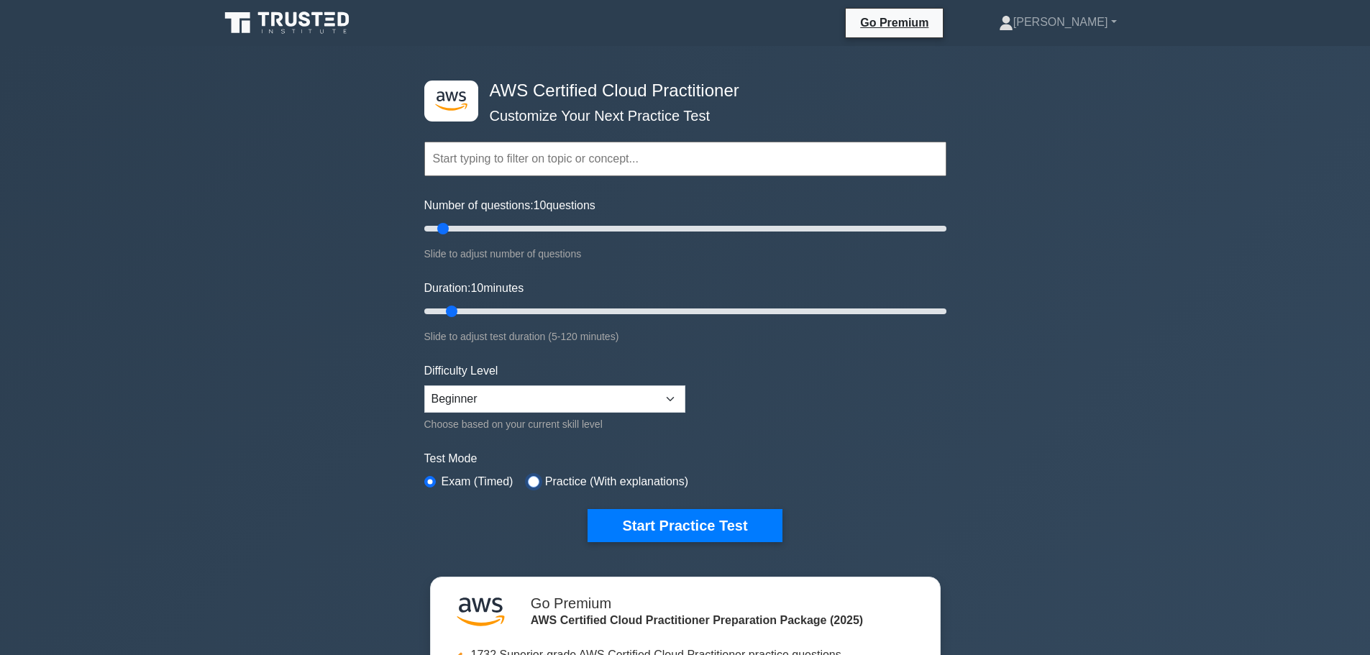
click at [531, 481] on input "radio" at bounding box center [534, 482] width 12 height 12
radio input "true"
click at [646, 527] on button "Start Practice Test" at bounding box center [684, 525] width 194 height 33
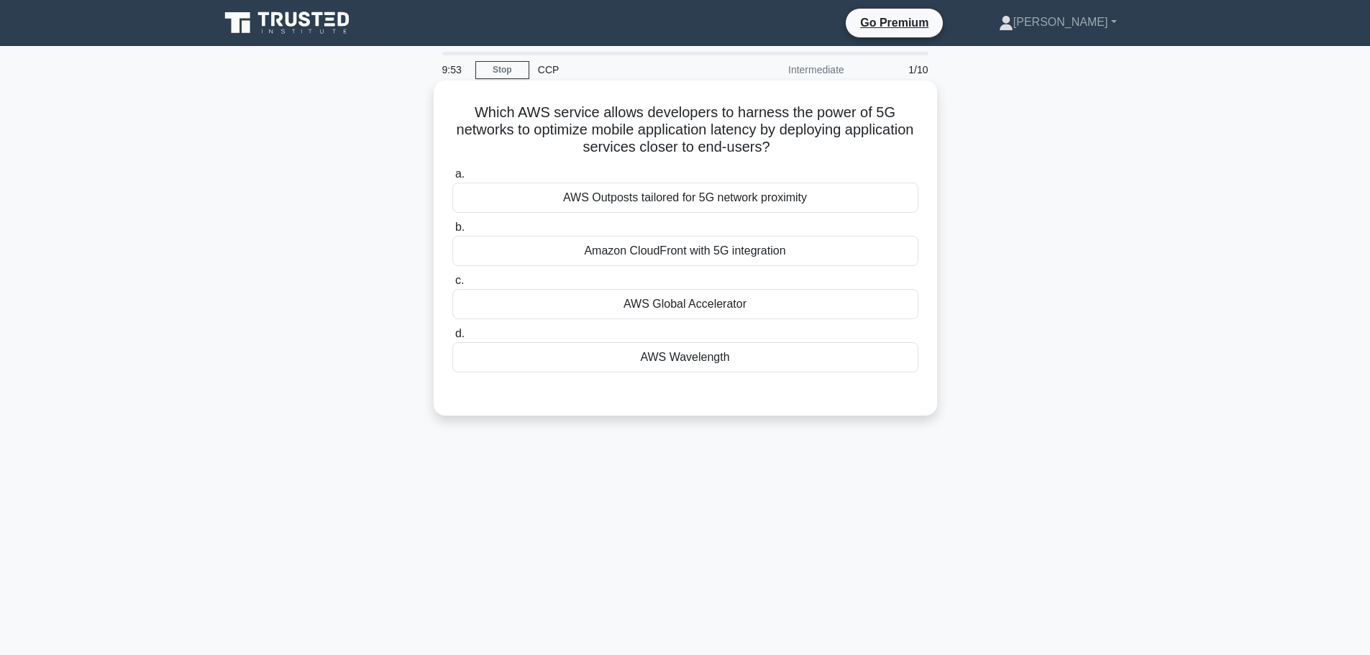
click at [687, 255] on div "Amazon CloudFront with 5G integration" at bounding box center [685, 251] width 466 height 30
click at [452, 232] on input "b. Amazon CloudFront with 5G integration" at bounding box center [452, 227] width 0 height 9
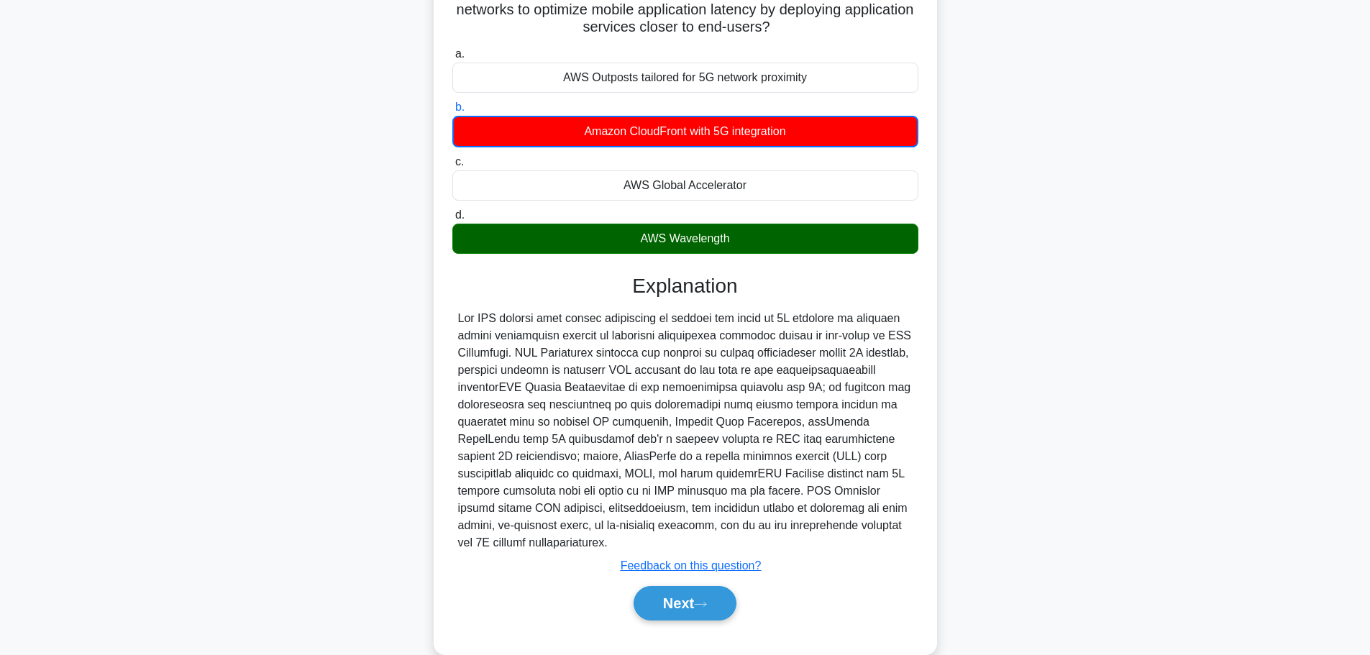
scroll to position [144, 0]
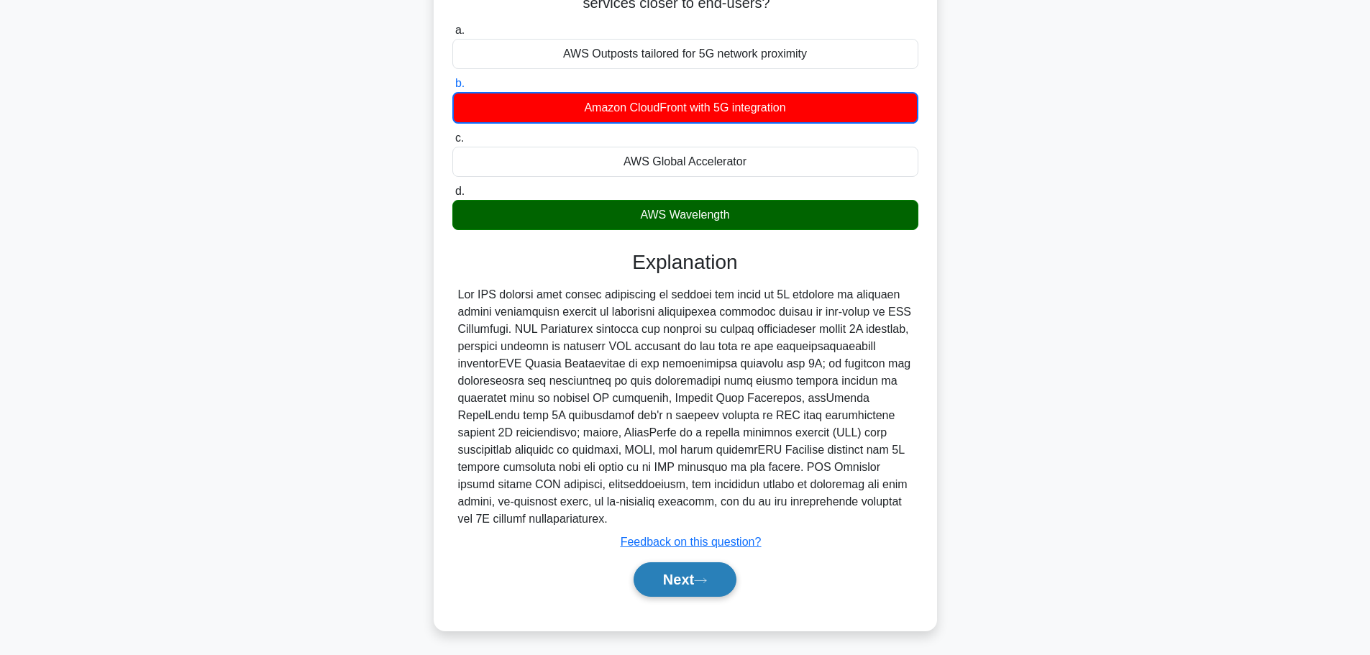
click at [662, 586] on button "Next" at bounding box center [684, 579] width 103 height 35
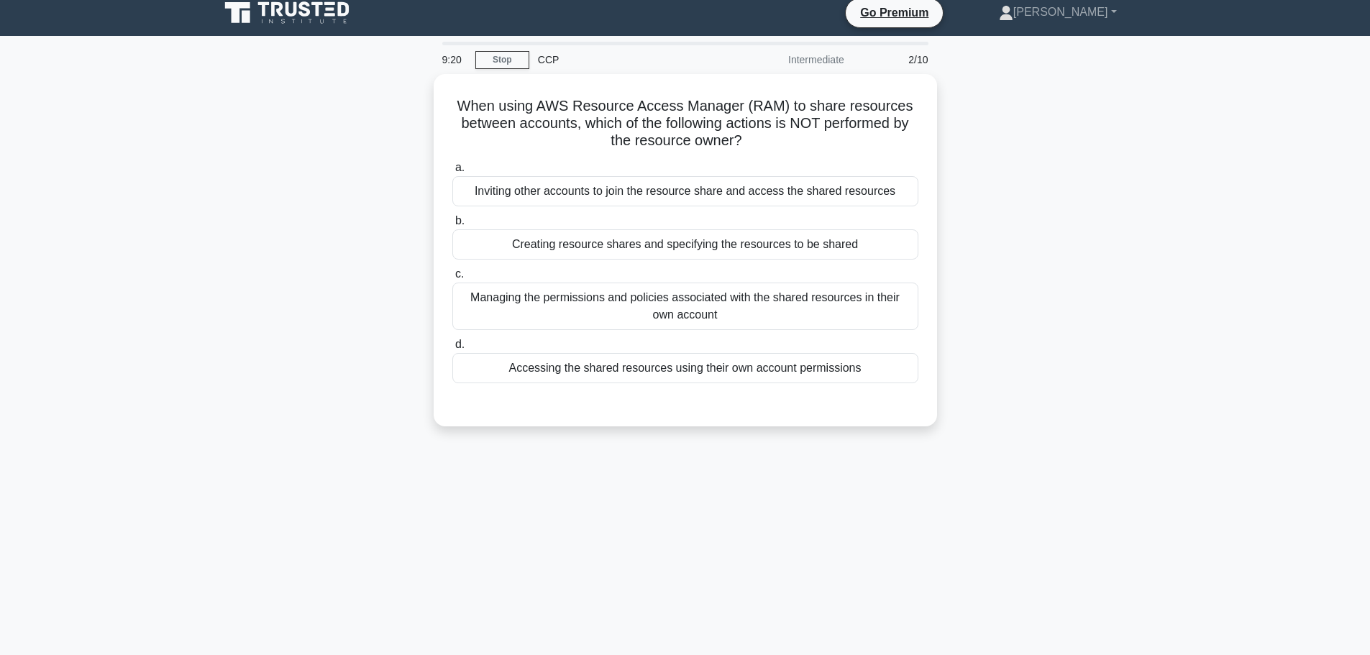
scroll to position [0, 0]
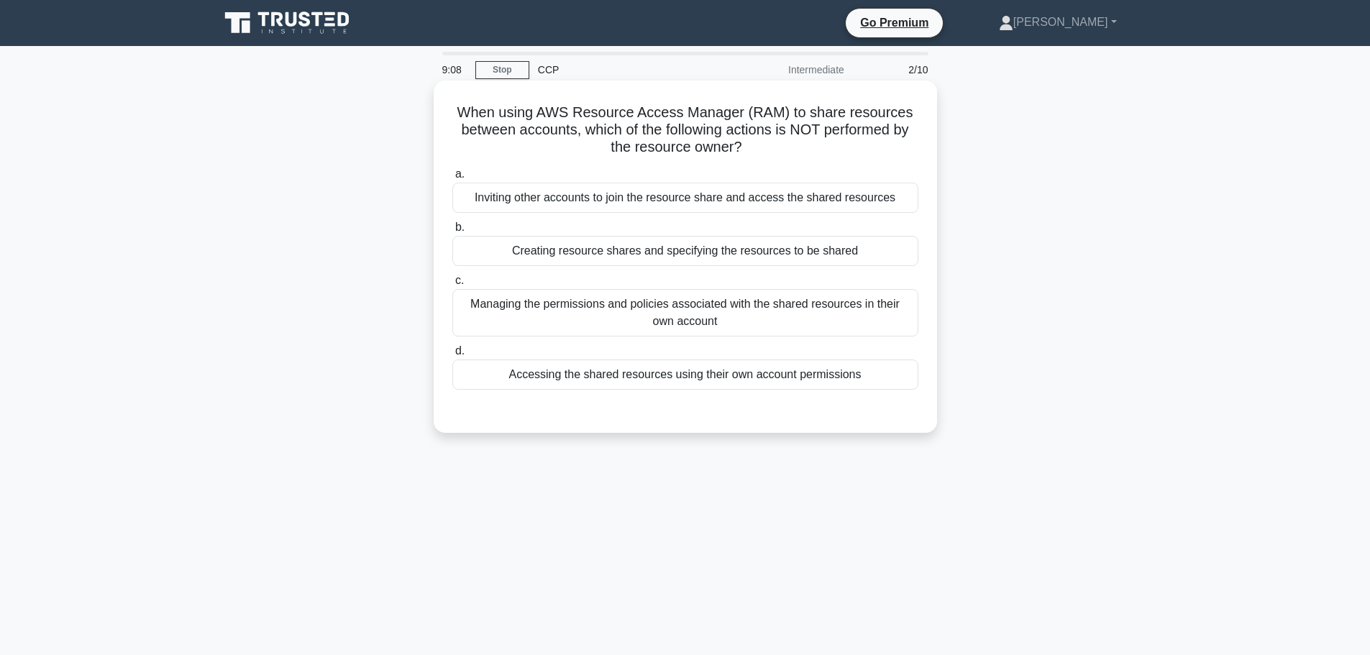
click at [472, 329] on div "Managing the permissions and policies associated with the shared resources in t…" at bounding box center [685, 312] width 466 height 47
click at [452, 285] on input "c. Managing the permissions and policies associated with the shared resources i…" at bounding box center [452, 280] width 0 height 9
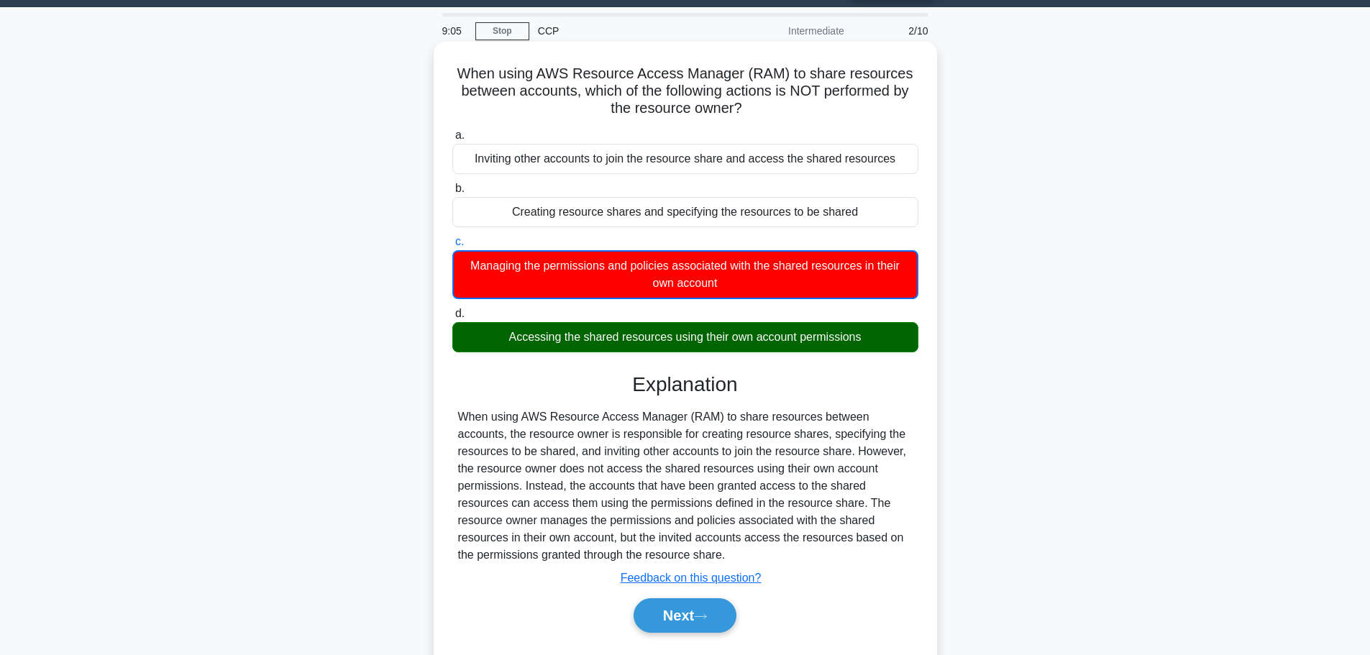
scroll to position [122, 0]
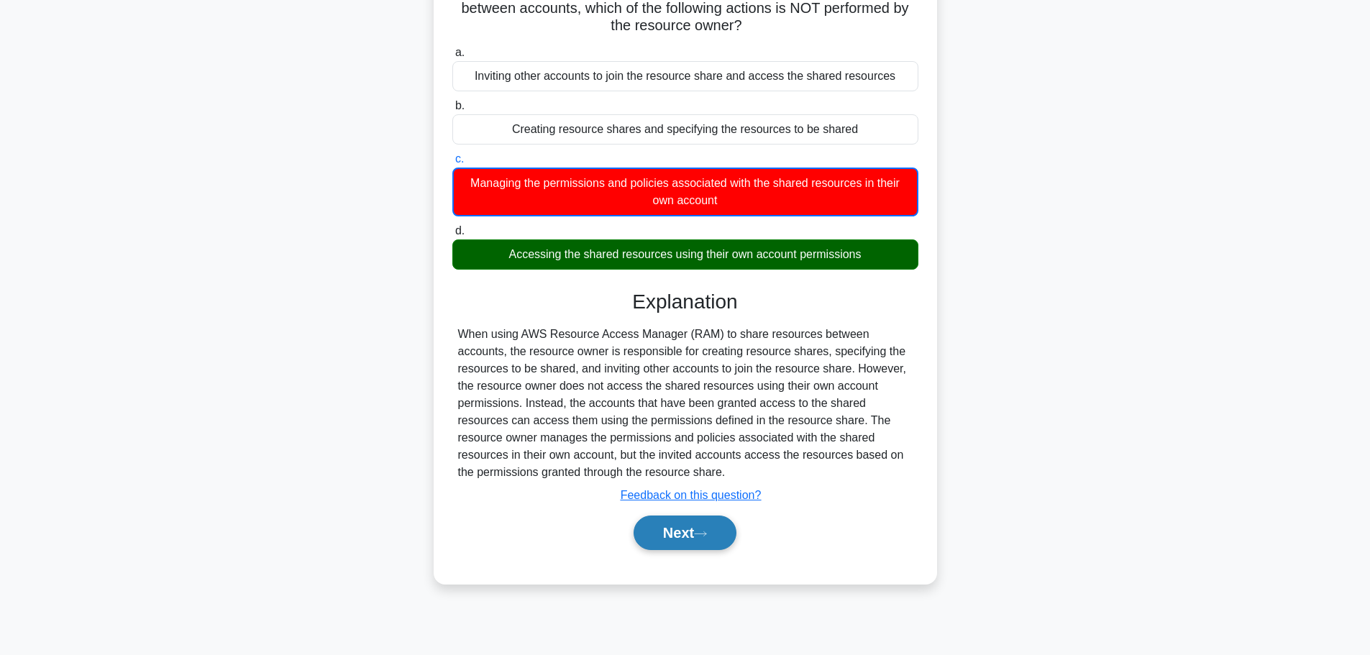
click at [697, 540] on button "Next" at bounding box center [684, 533] width 103 height 35
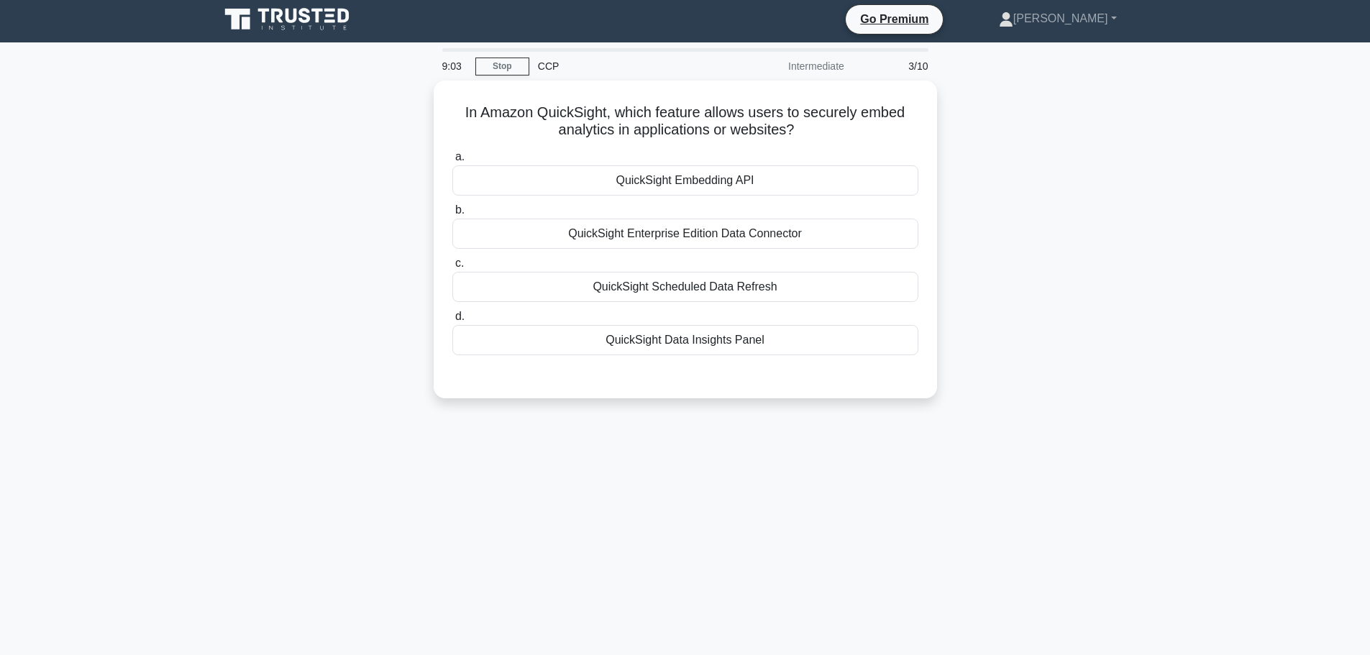
scroll to position [0, 0]
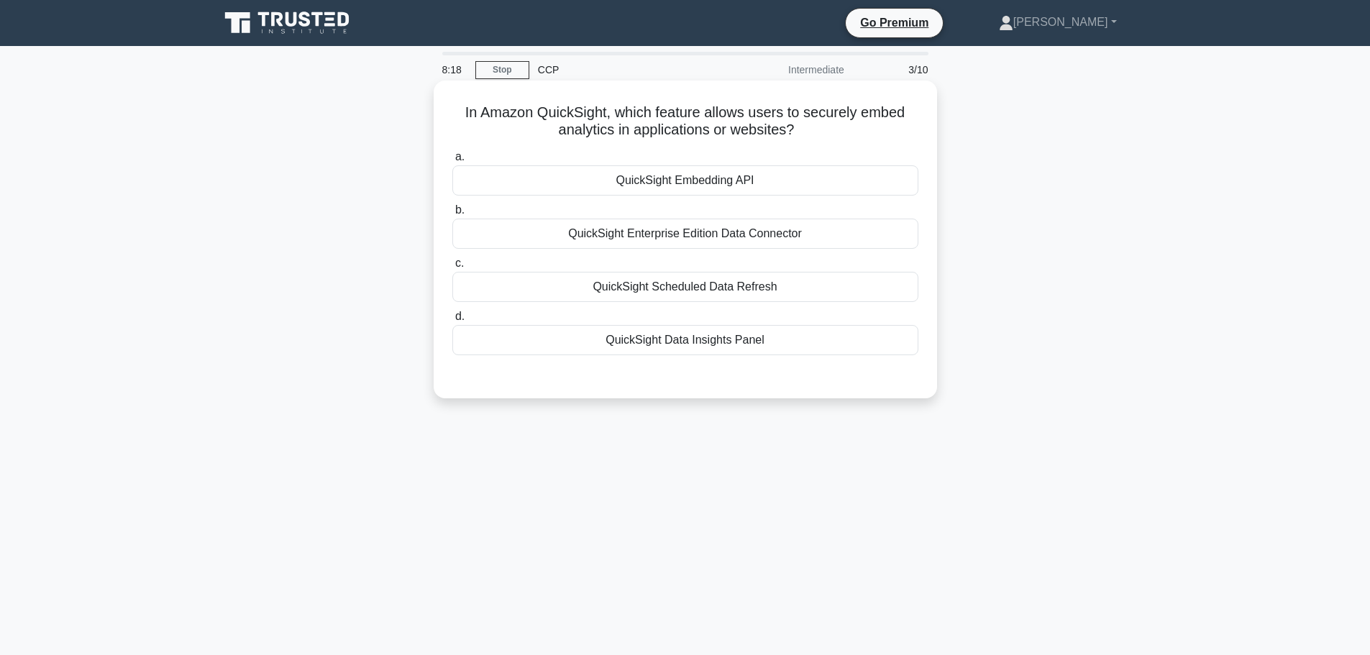
click at [664, 171] on div "QuickSight Embedding API" at bounding box center [685, 180] width 466 height 30
click at [452, 162] on input "a. QuickSight Embedding API" at bounding box center [452, 156] width 0 height 9
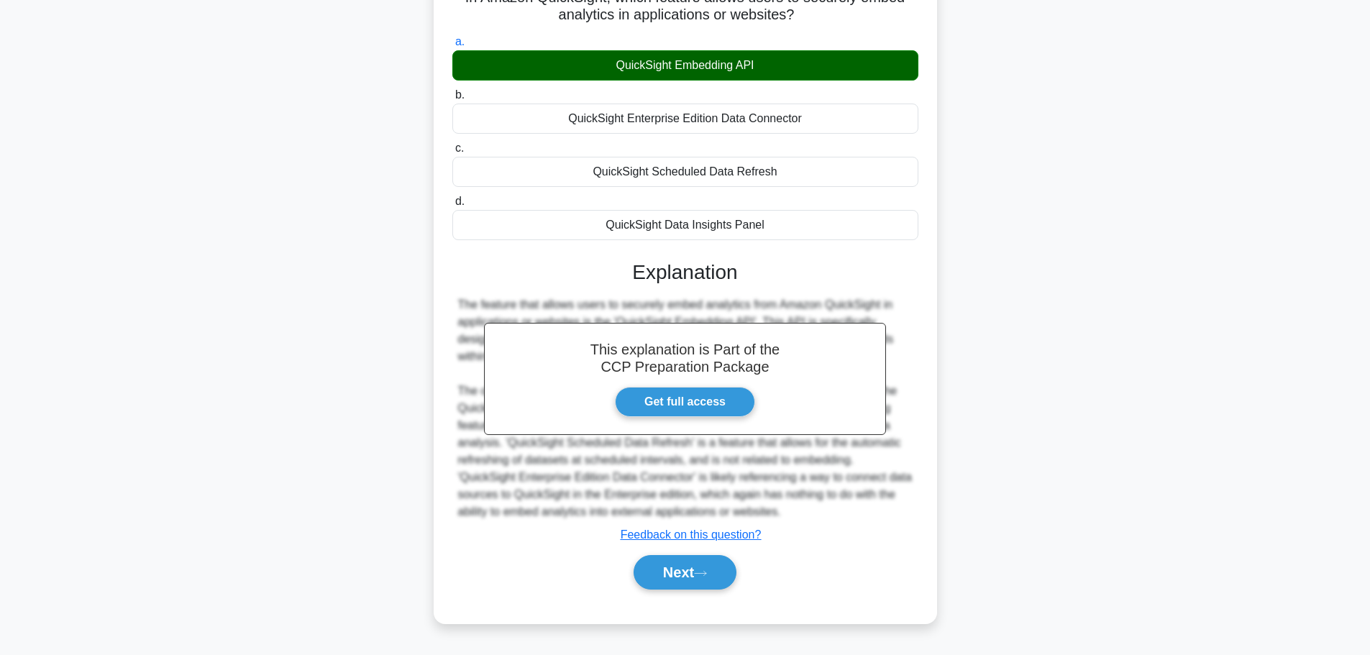
scroll to position [122, 0]
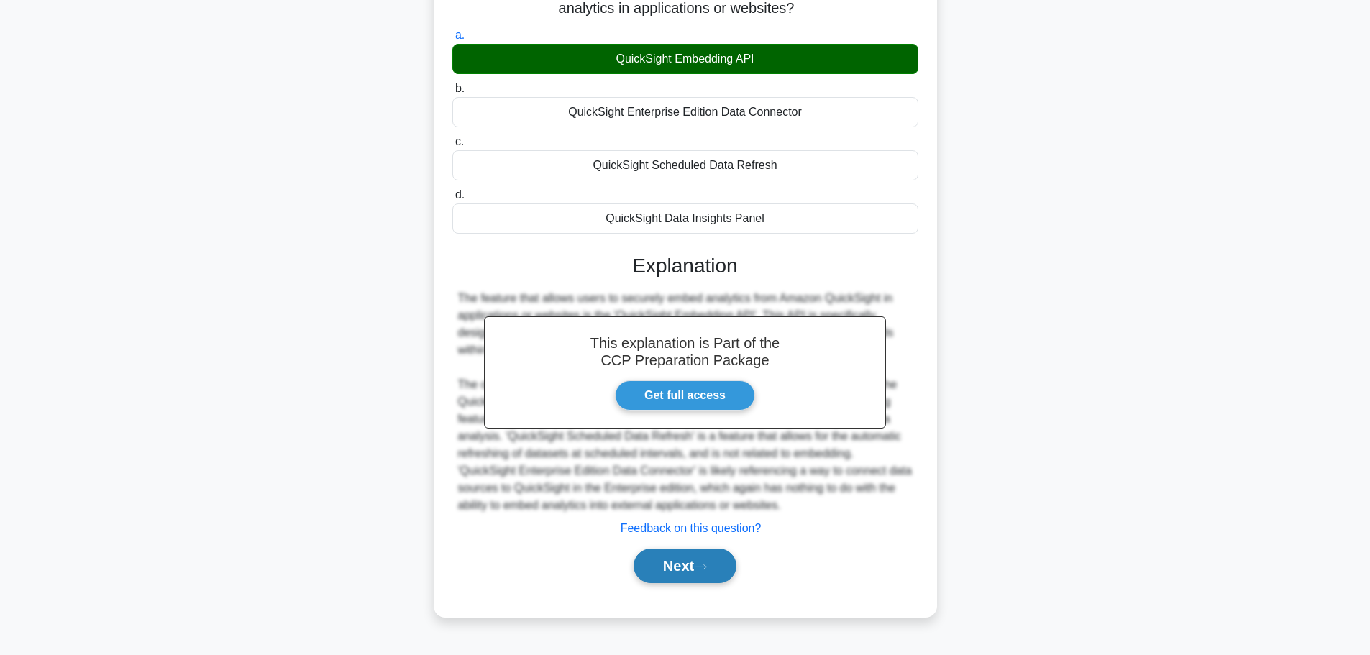
click at [692, 564] on button "Next" at bounding box center [684, 566] width 103 height 35
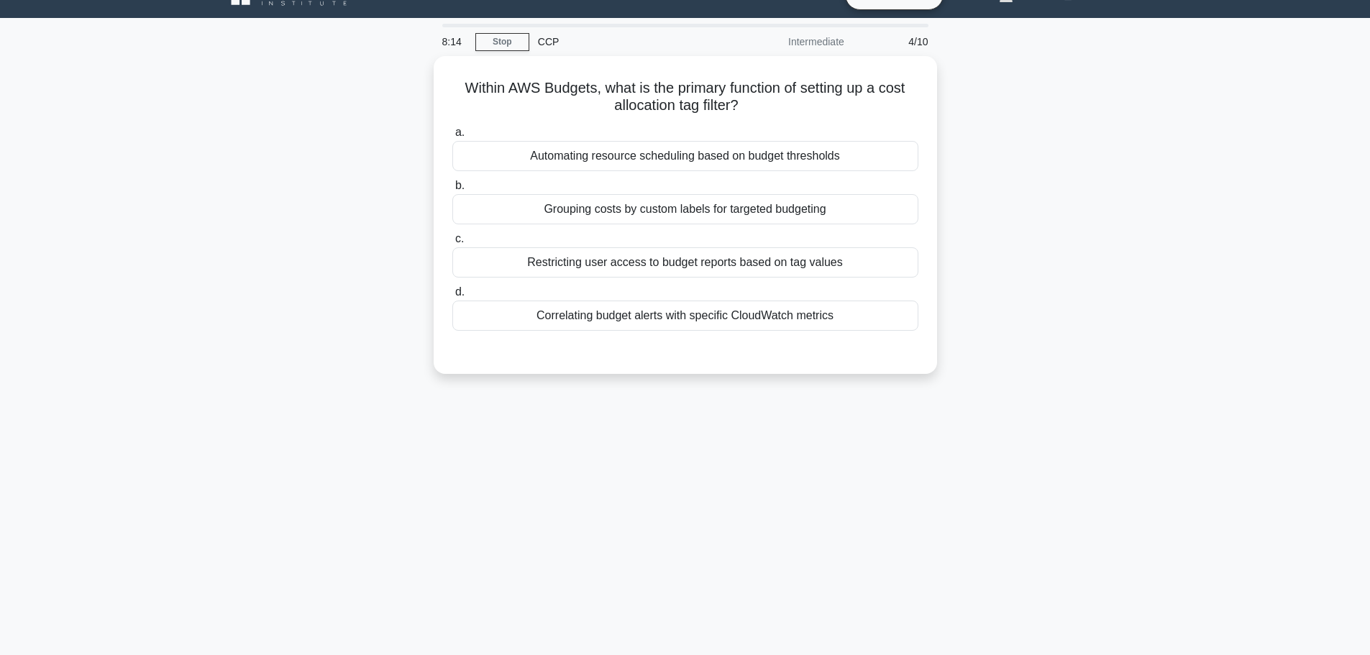
scroll to position [0, 0]
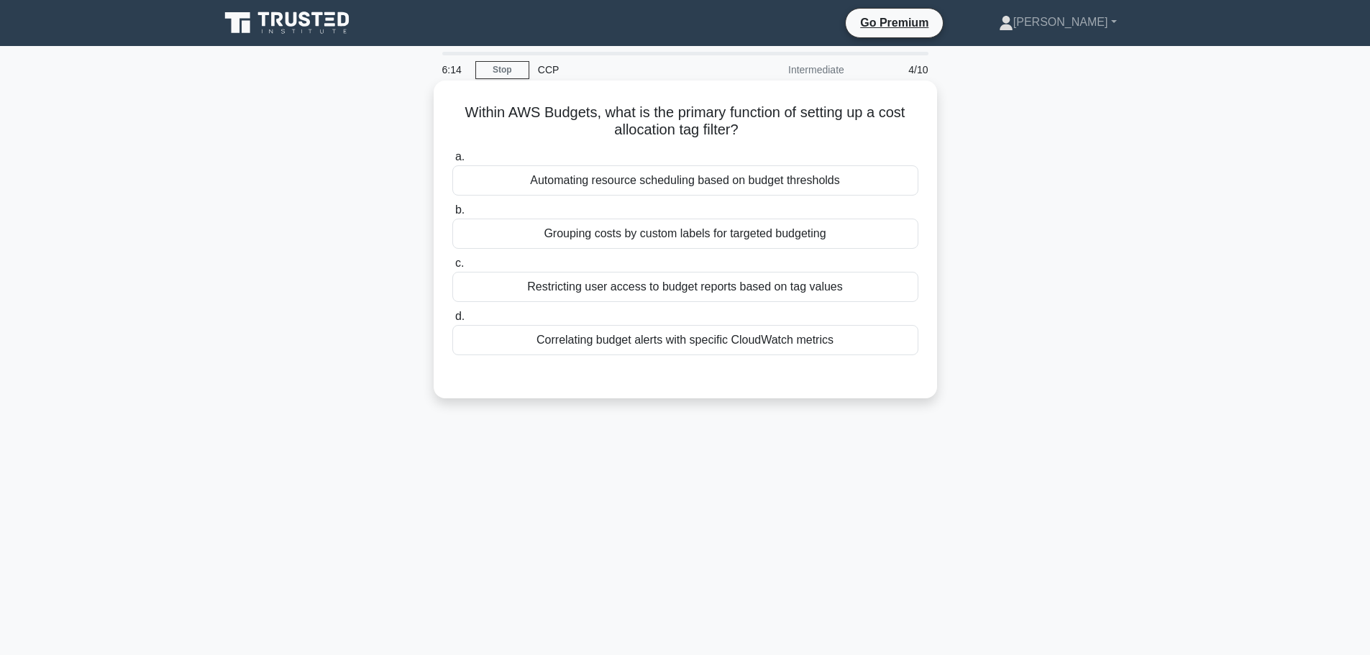
click at [577, 230] on div "Grouping costs by custom labels for targeted budgeting" at bounding box center [685, 234] width 466 height 30
click at [452, 215] on input "b. Grouping costs by custom labels for targeted budgeting" at bounding box center [452, 210] width 0 height 9
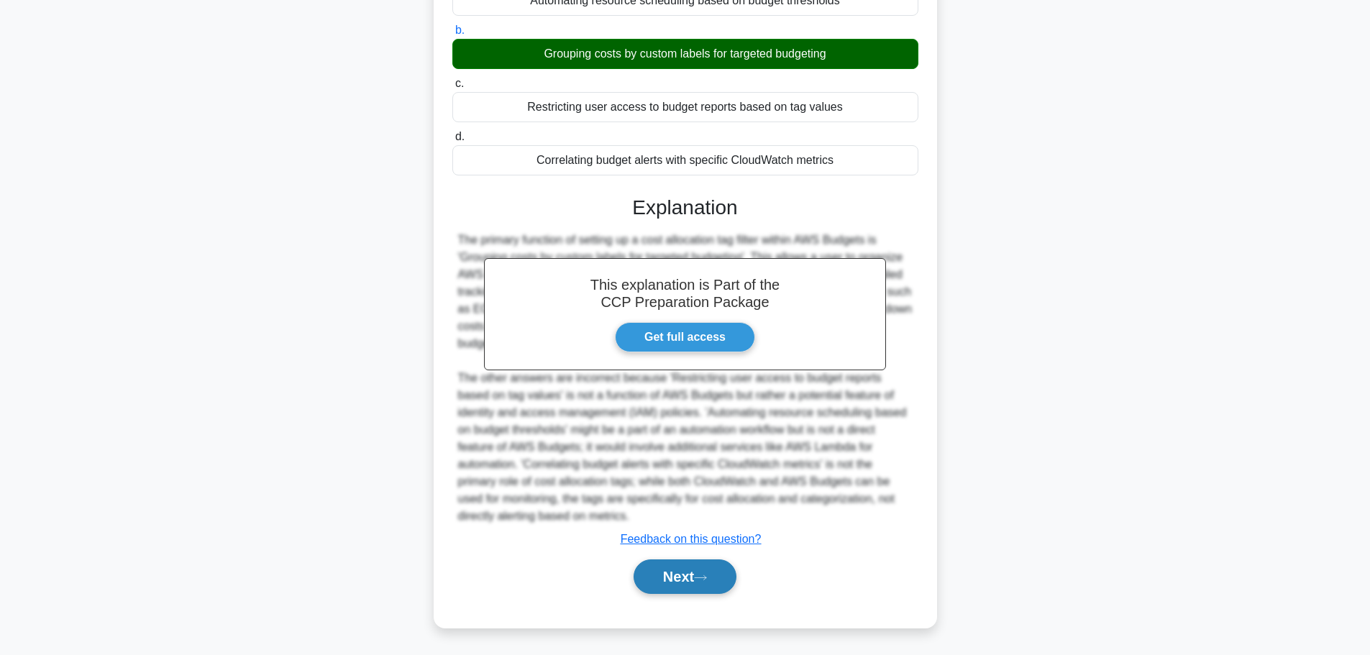
click at [694, 592] on button "Next" at bounding box center [684, 576] width 103 height 35
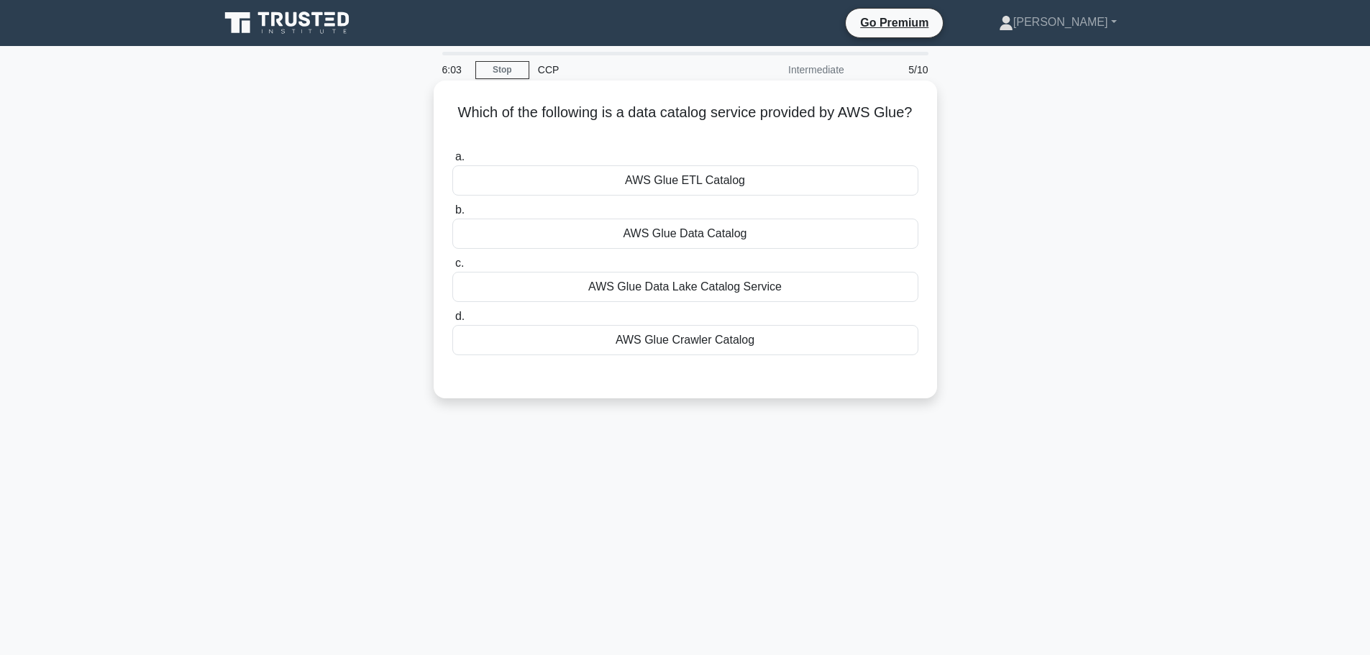
click at [701, 238] on div "AWS Glue Data Catalog" at bounding box center [685, 234] width 466 height 30
click at [452, 215] on input "b. AWS Glue Data Catalog" at bounding box center [452, 210] width 0 height 9
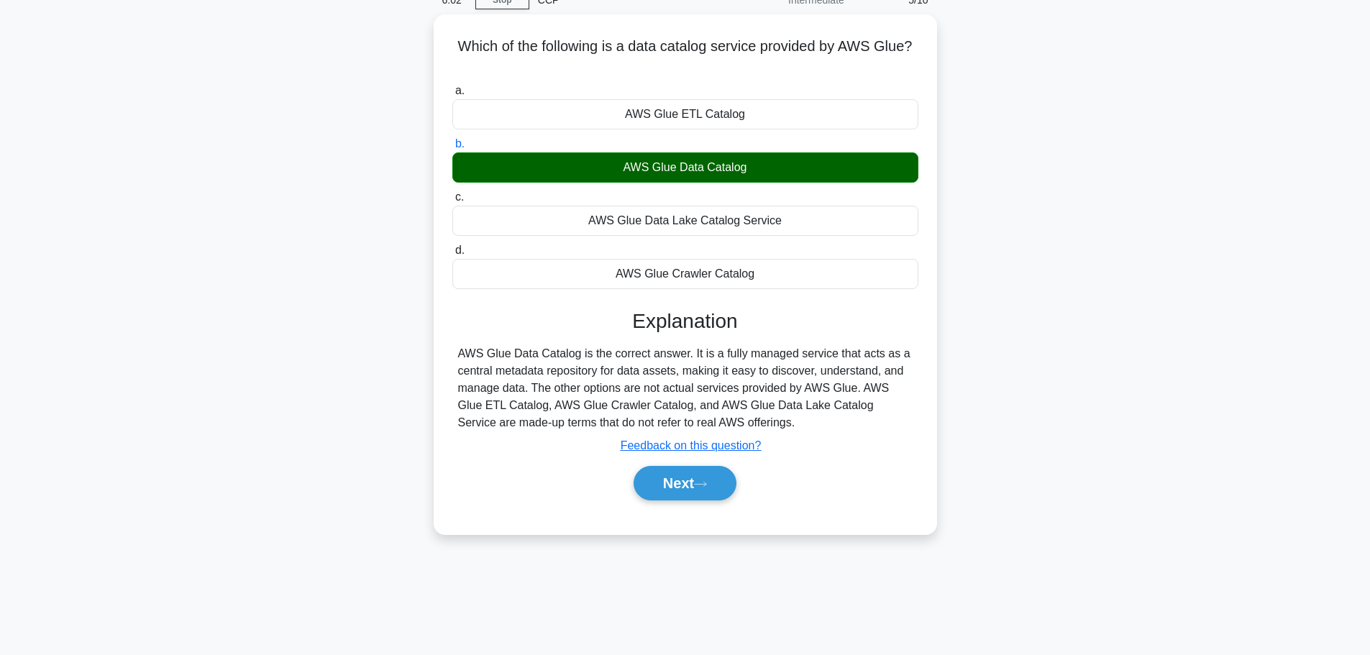
scroll to position [72, 0]
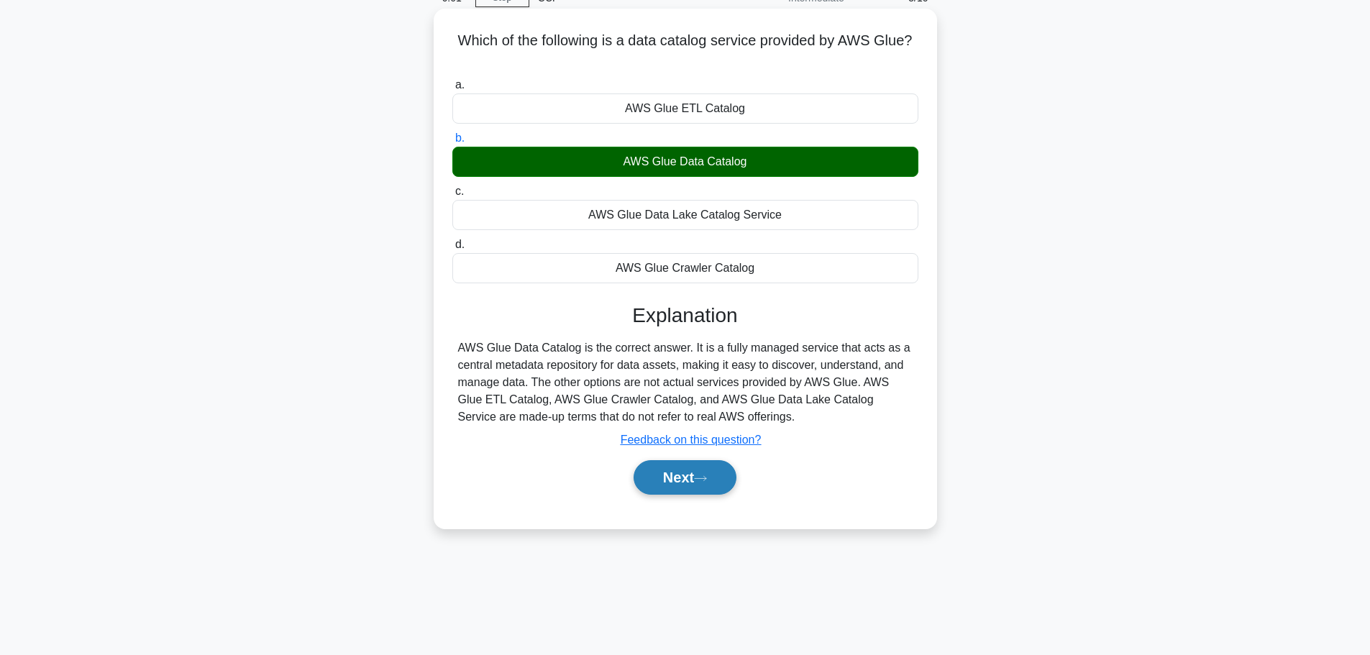
click at [694, 480] on button "Next" at bounding box center [684, 477] width 103 height 35
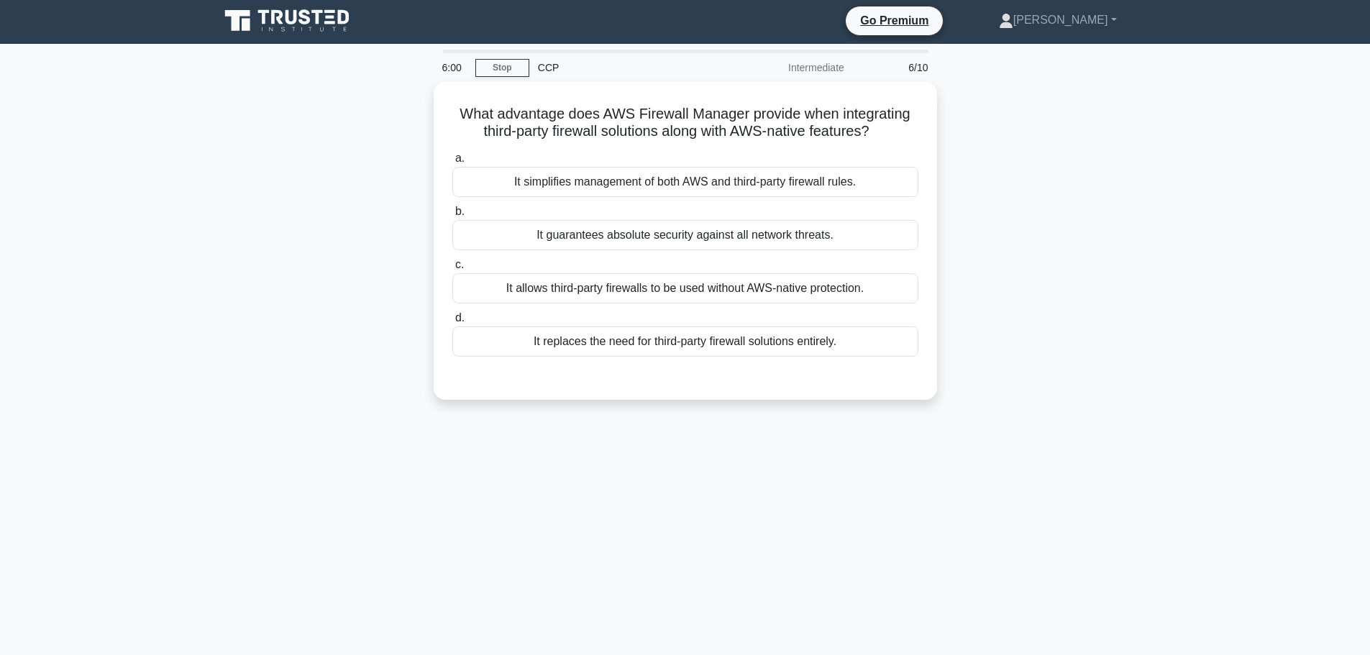
scroll to position [0, 0]
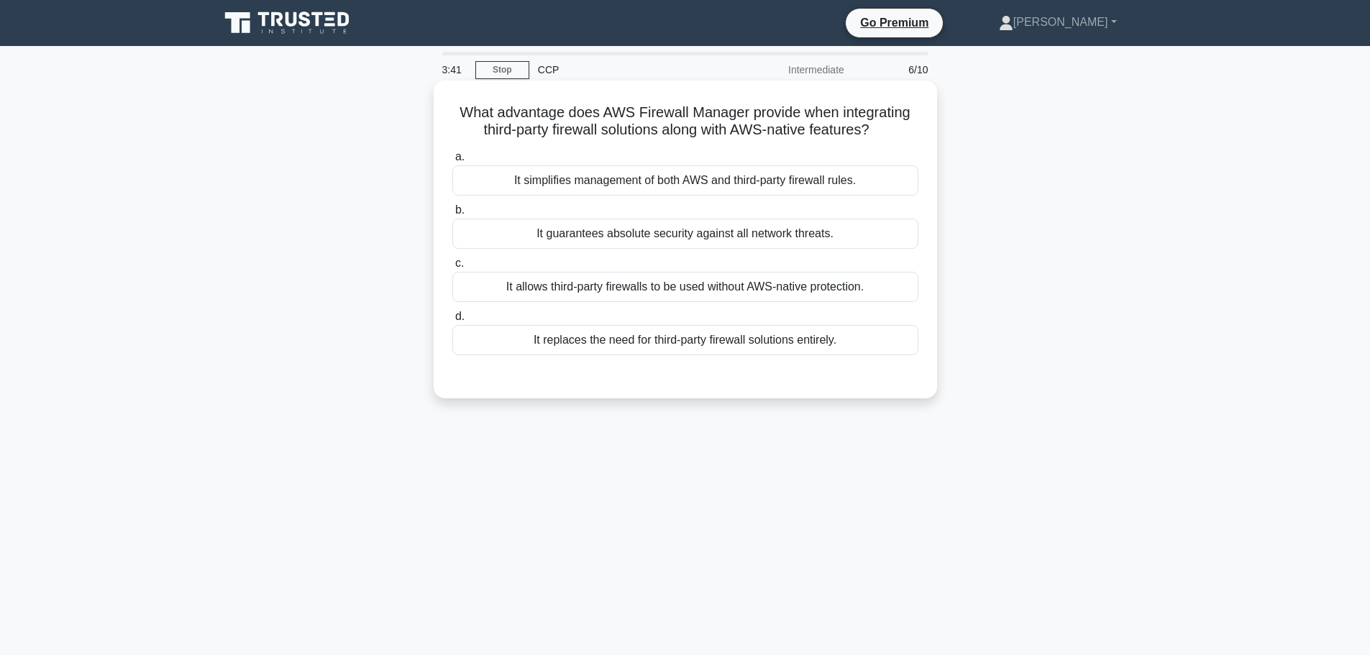
click at [609, 296] on div "It allows third-party firewalls to be used without AWS-native protection." at bounding box center [685, 287] width 466 height 30
click at [452, 268] on input "c. It allows third-party firewalls to be used without AWS-native protection." at bounding box center [452, 263] width 0 height 9
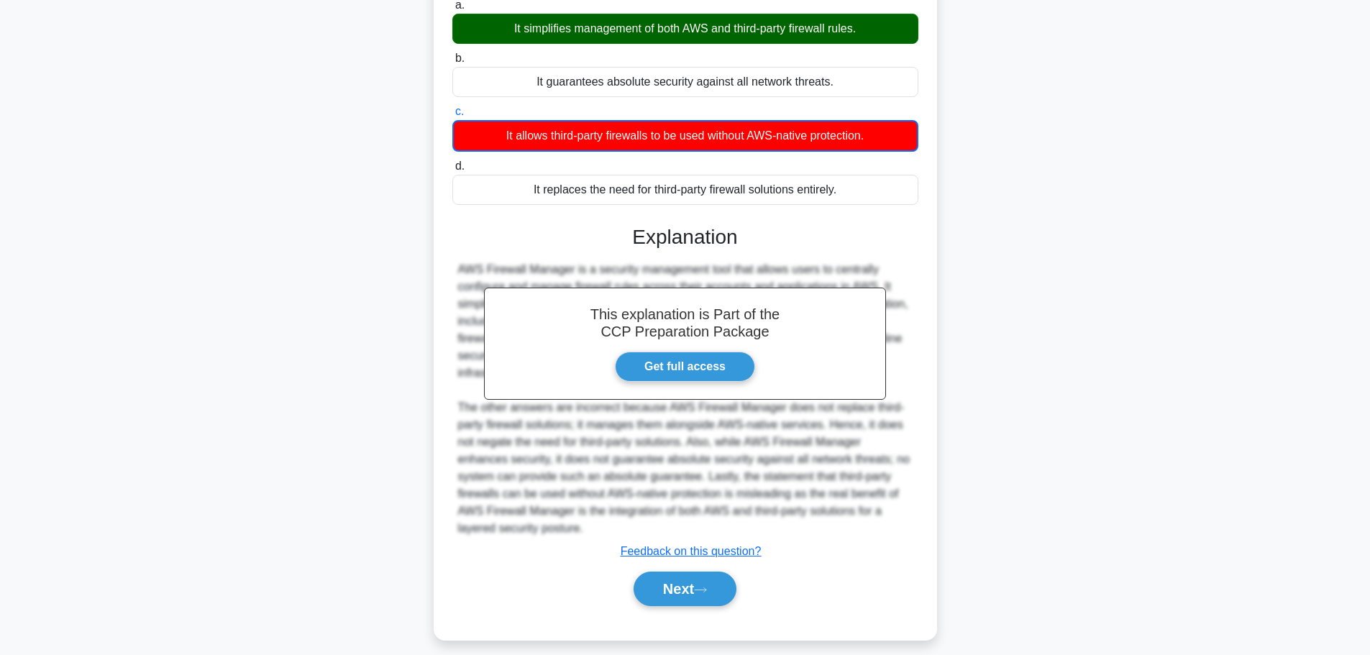
scroll to position [165, 0]
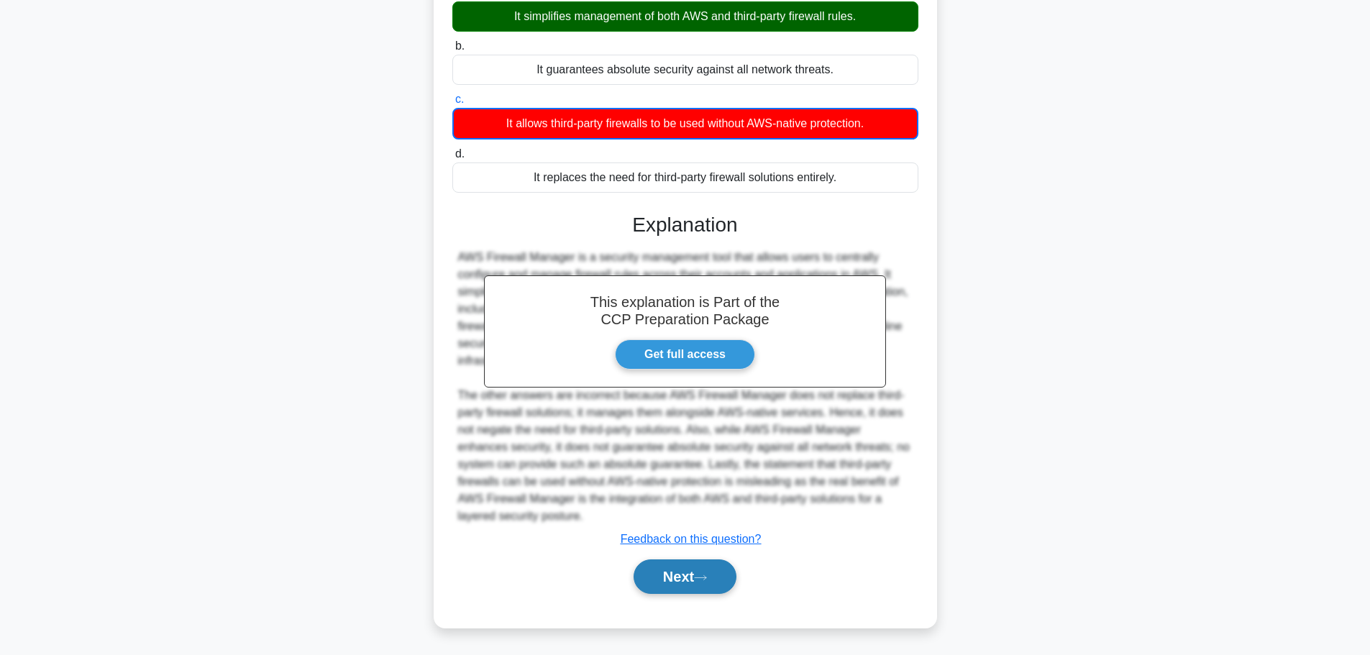
click at [677, 581] on button "Next" at bounding box center [684, 576] width 103 height 35
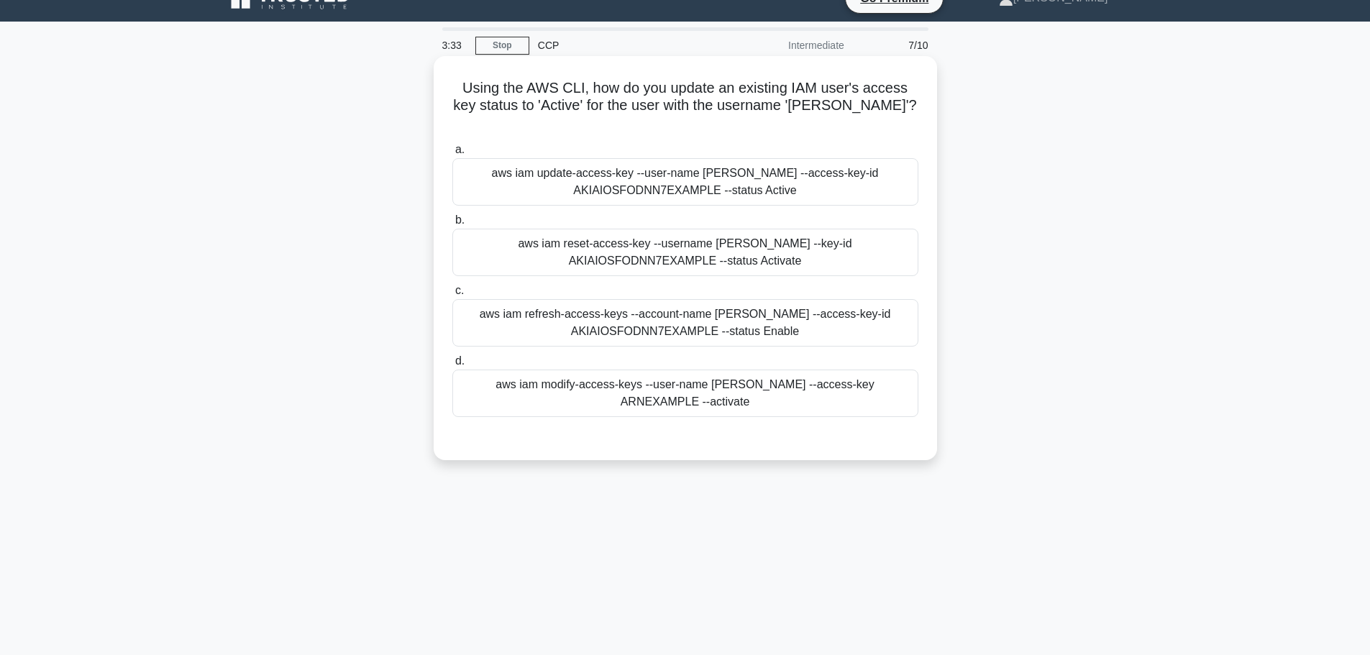
scroll to position [0, 0]
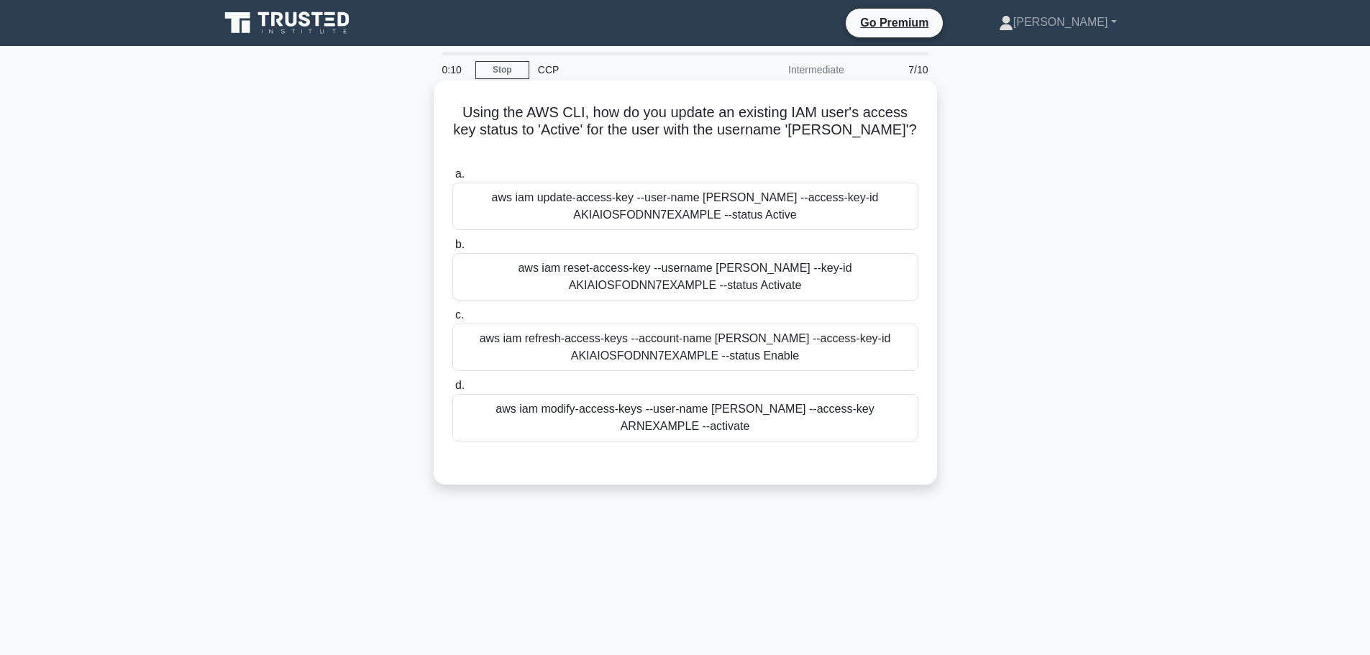
click at [707, 183] on div "aws iam update-access-key --user-name Alice --access-key-id AKIAIOSFODNN7EXAMPL…" at bounding box center [685, 206] width 466 height 47
click at [452, 179] on input "a. aws iam update-access-key --user-name Alice --access-key-id AKIAIOSFODNN7EXA…" at bounding box center [452, 174] width 0 height 9
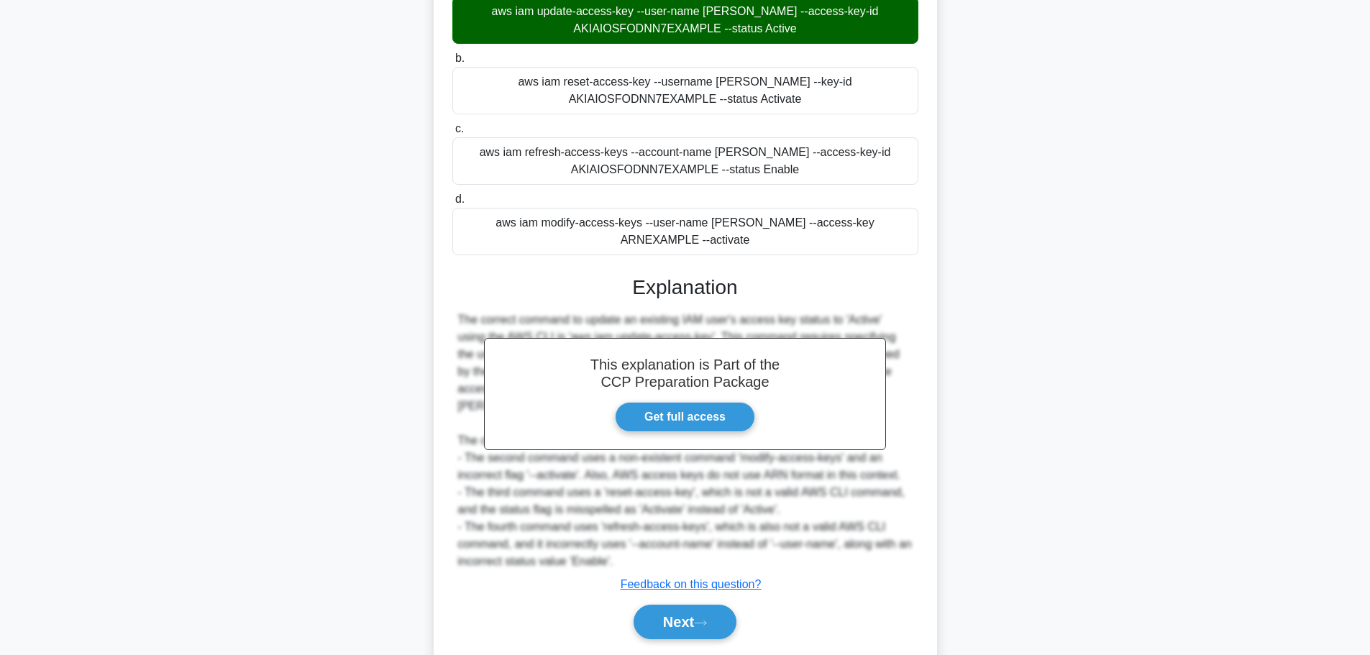
scroll to position [198, 0]
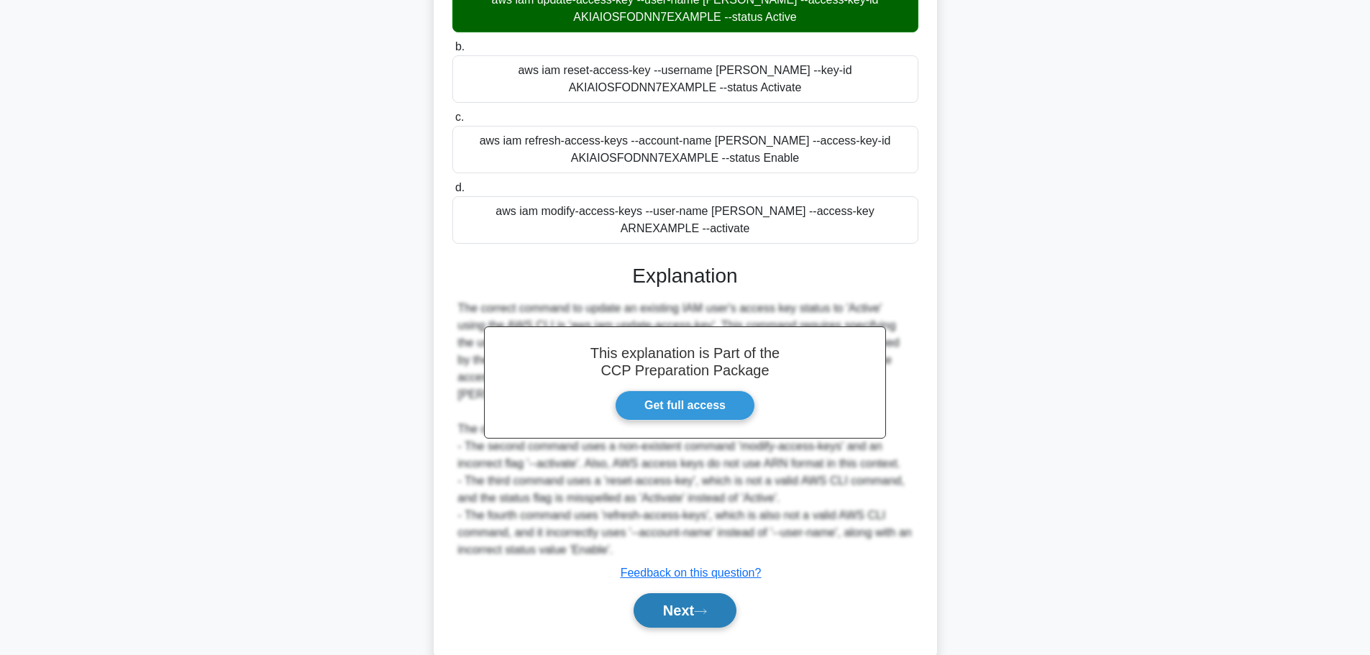
click at [698, 593] on button "Next" at bounding box center [684, 610] width 103 height 35
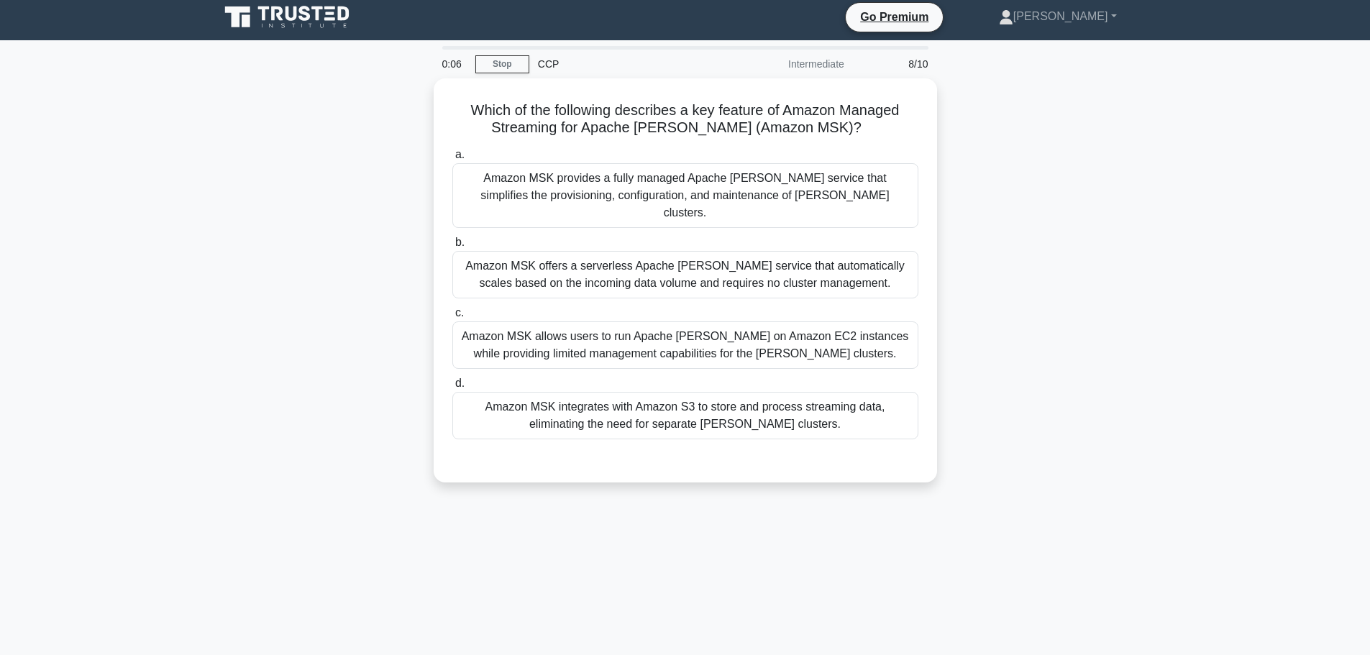
scroll to position [0, 0]
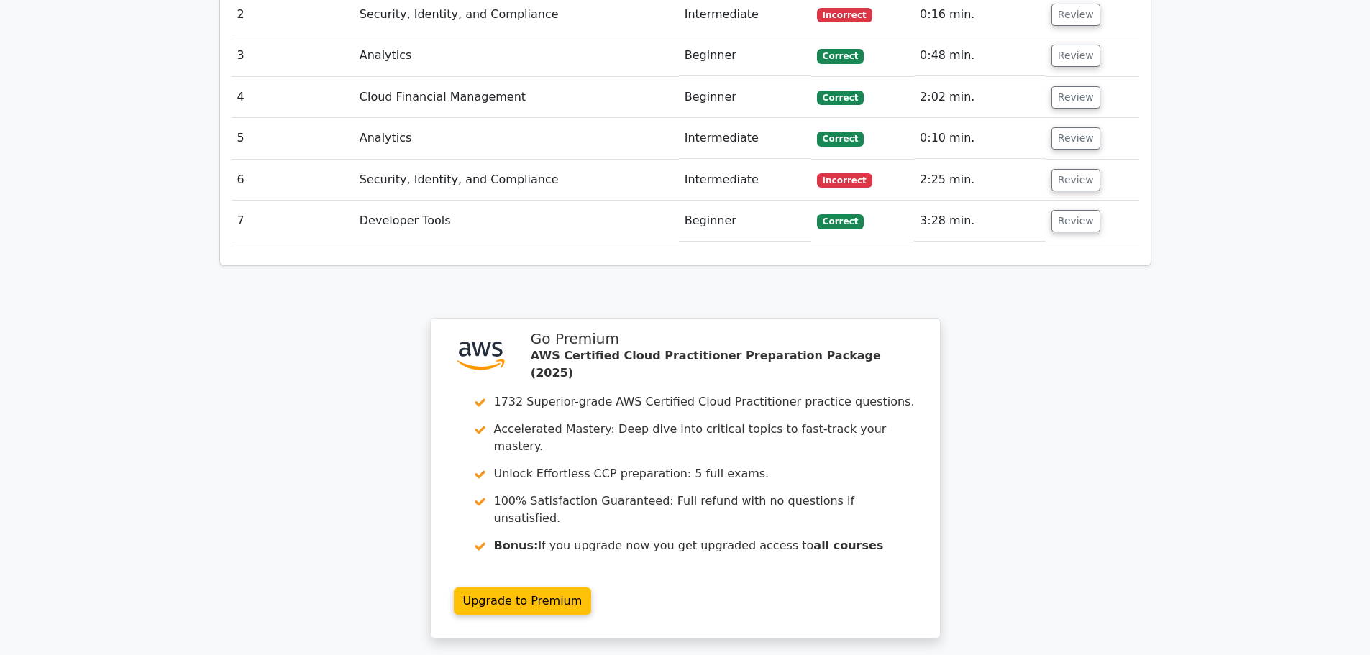
scroll to position [2001, 0]
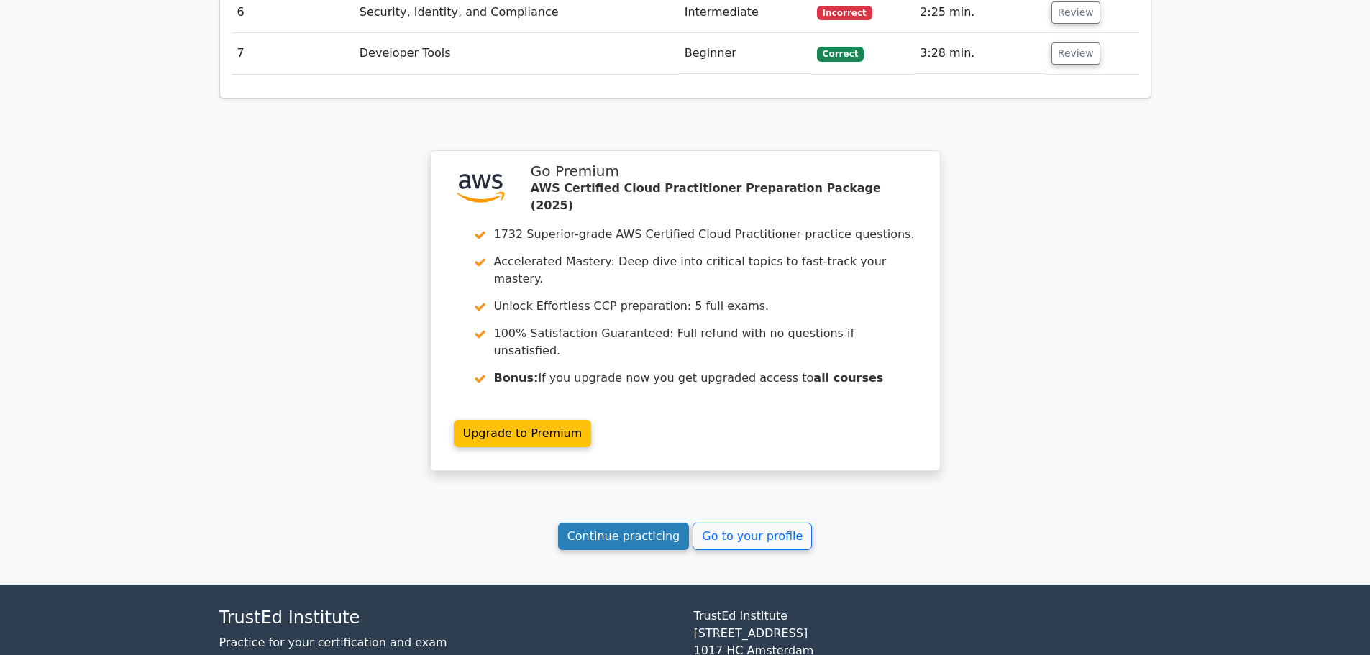
click at [635, 523] on link "Continue practicing" at bounding box center [624, 536] width 132 height 27
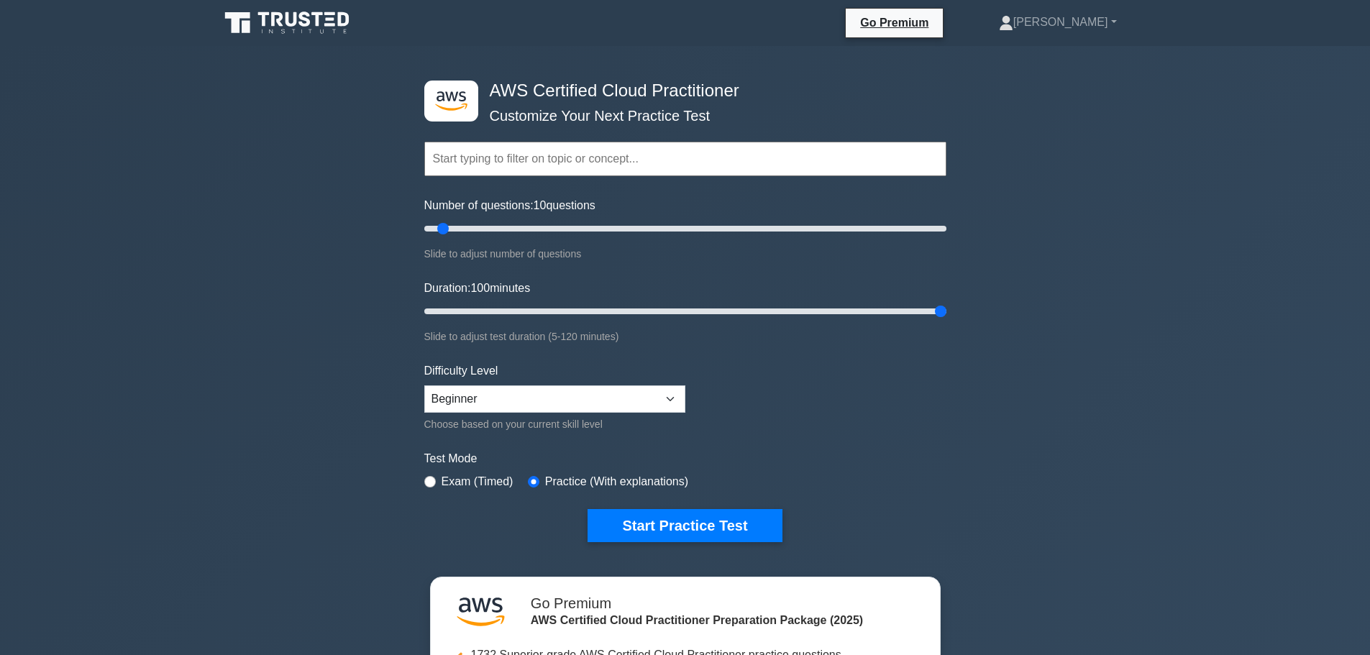
drag, startPoint x: 448, startPoint y: 306, endPoint x: 1360, endPoint y: 331, distance: 912.8
type input "120"
click at [946, 320] on input "Duration: 100 minutes" at bounding box center [685, 311] width 522 height 17
click at [653, 523] on button "Start Practice Test" at bounding box center [684, 525] width 194 height 33
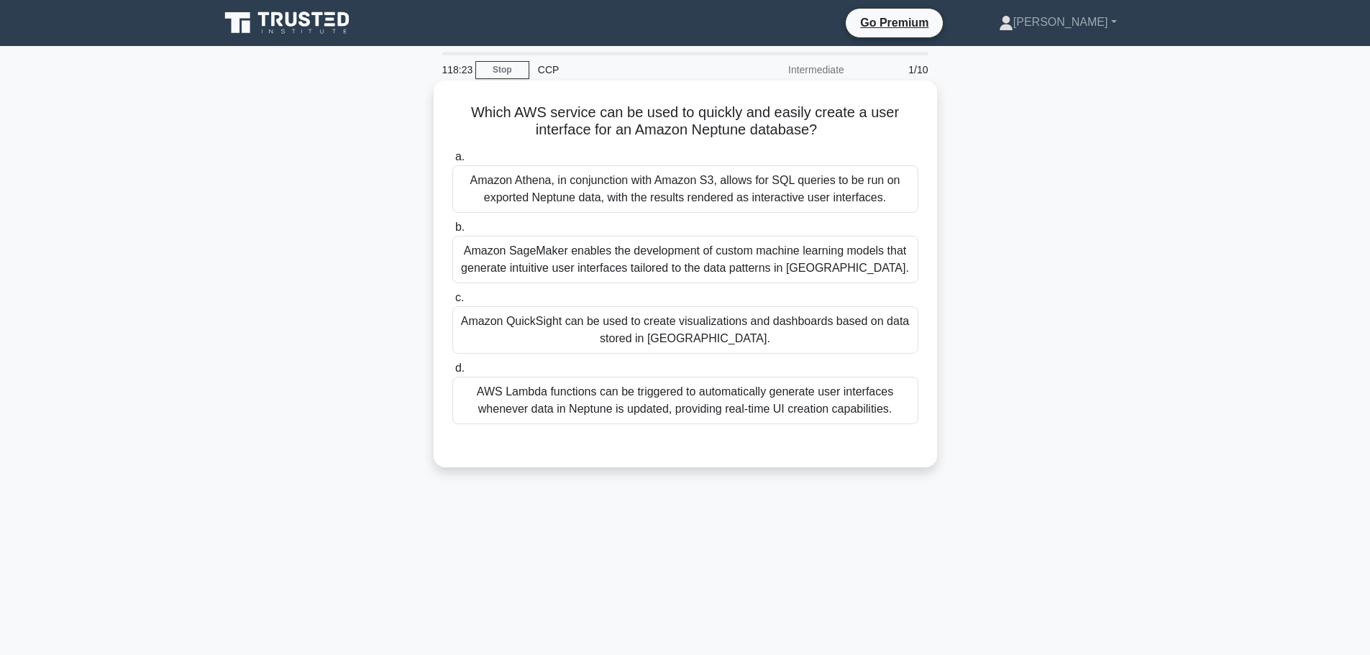
click at [689, 206] on div "Amazon Athena, in conjunction with Amazon S3, allows for SQL queries to be run …" at bounding box center [685, 188] width 466 height 47
click at [452, 162] on input "a. Amazon Athena, in conjunction with Amazon S3, allows for SQL queries to be r…" at bounding box center [452, 156] width 0 height 9
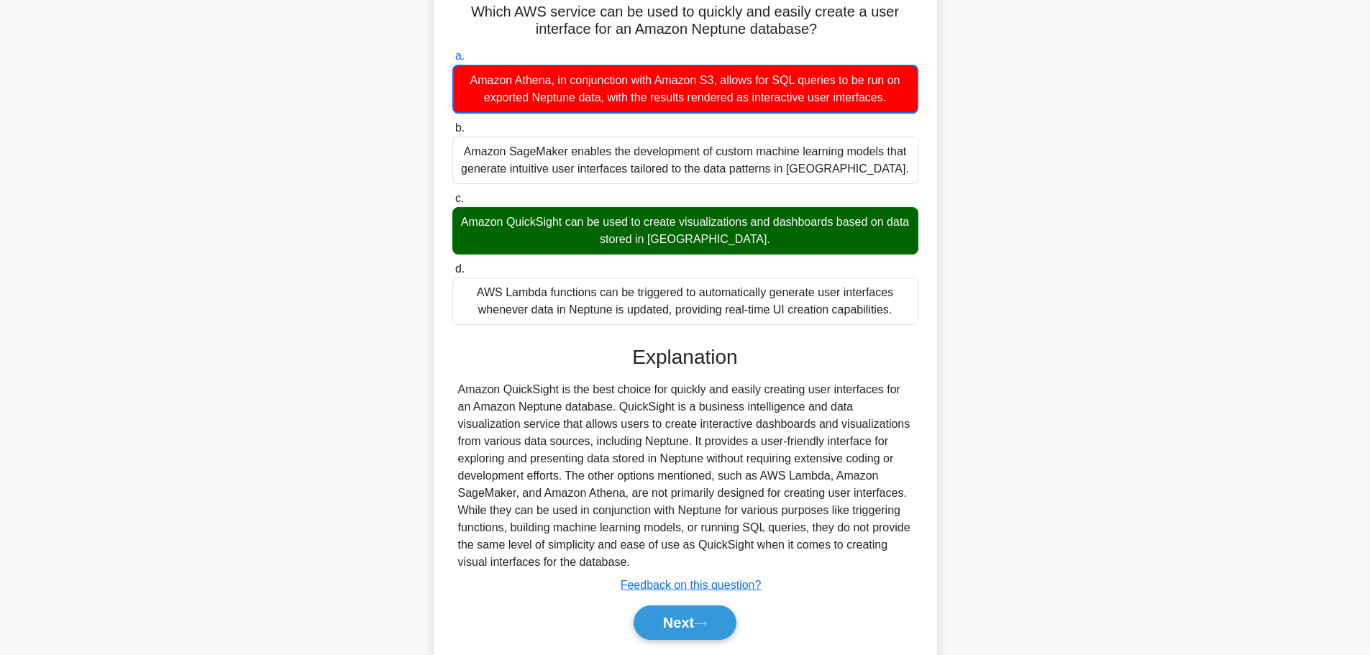
scroll to position [147, 0]
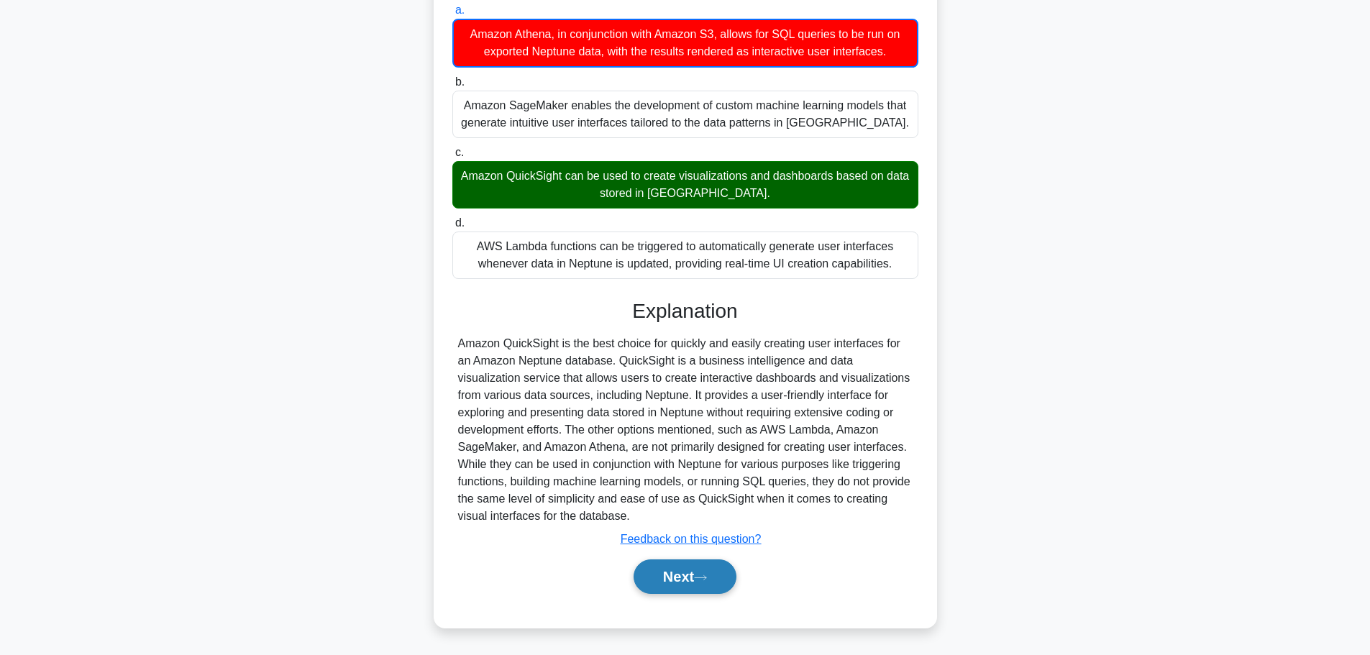
click at [711, 585] on button "Next" at bounding box center [684, 576] width 103 height 35
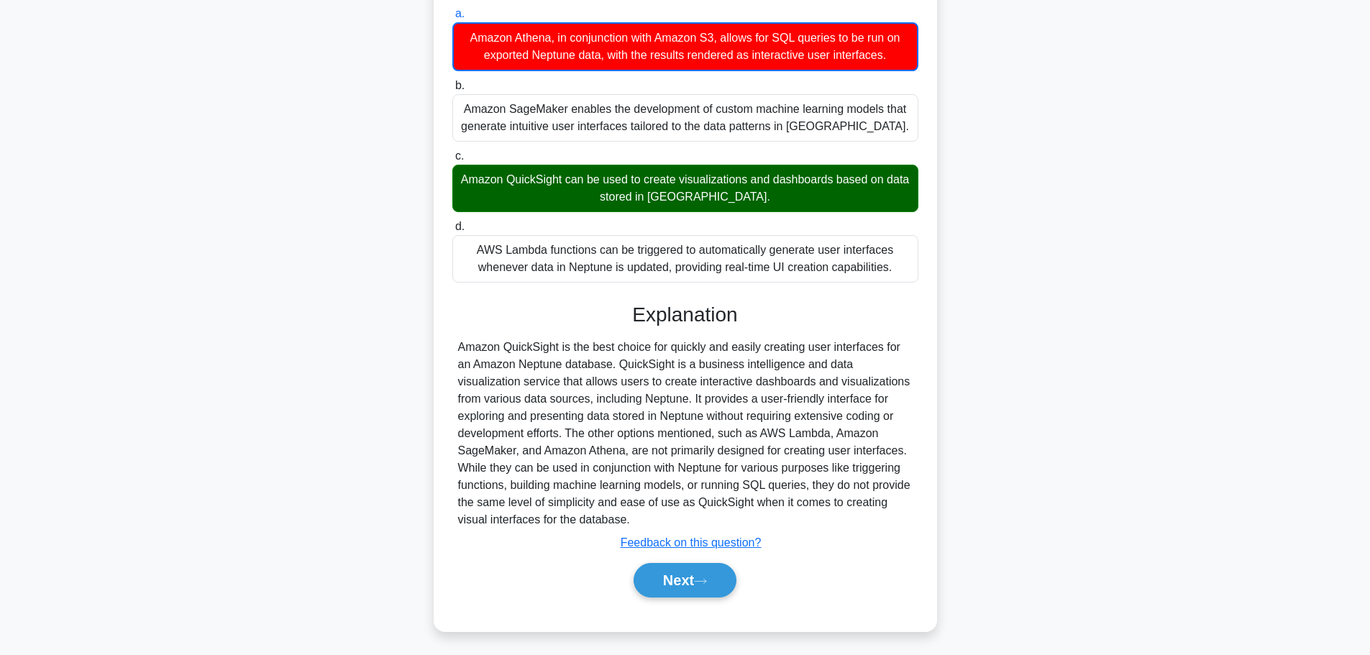
scroll to position [122, 0]
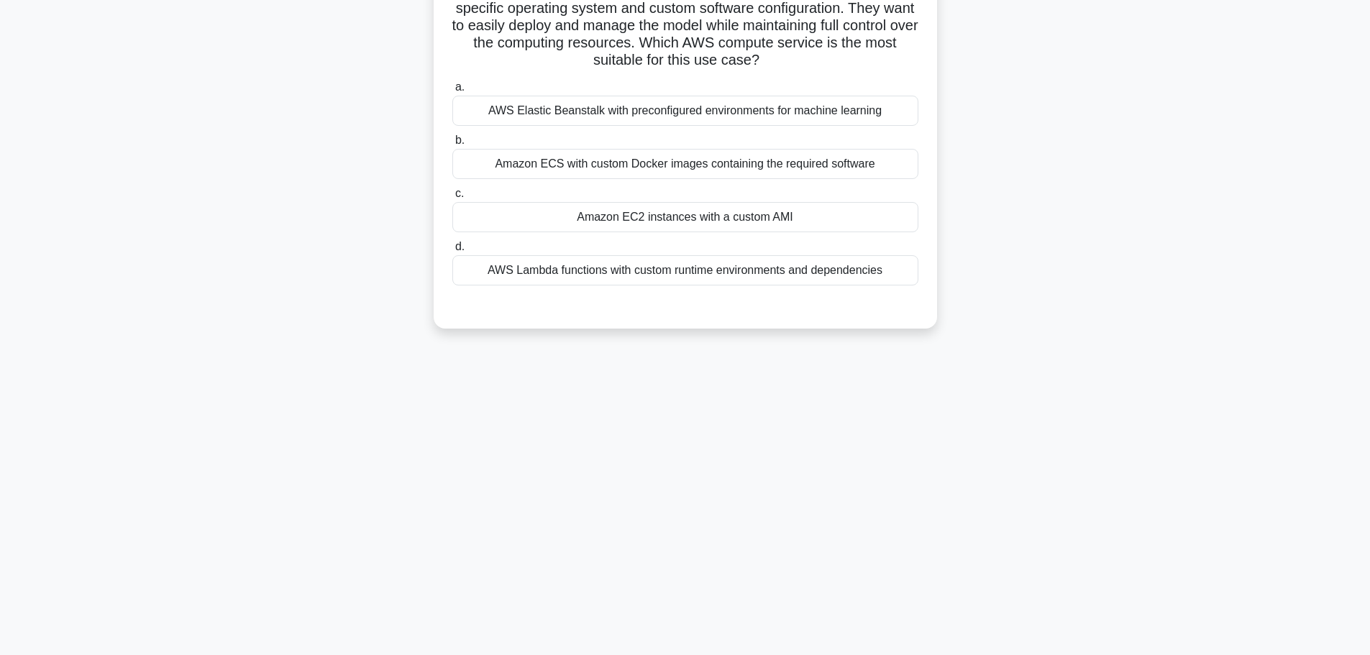
click at [664, 168] on div "Amazon ECS with custom Docker images containing the required software" at bounding box center [685, 164] width 466 height 30
click at [452, 145] on input "b. Amazon ECS with custom Docker images containing the required software" at bounding box center [452, 140] width 0 height 9
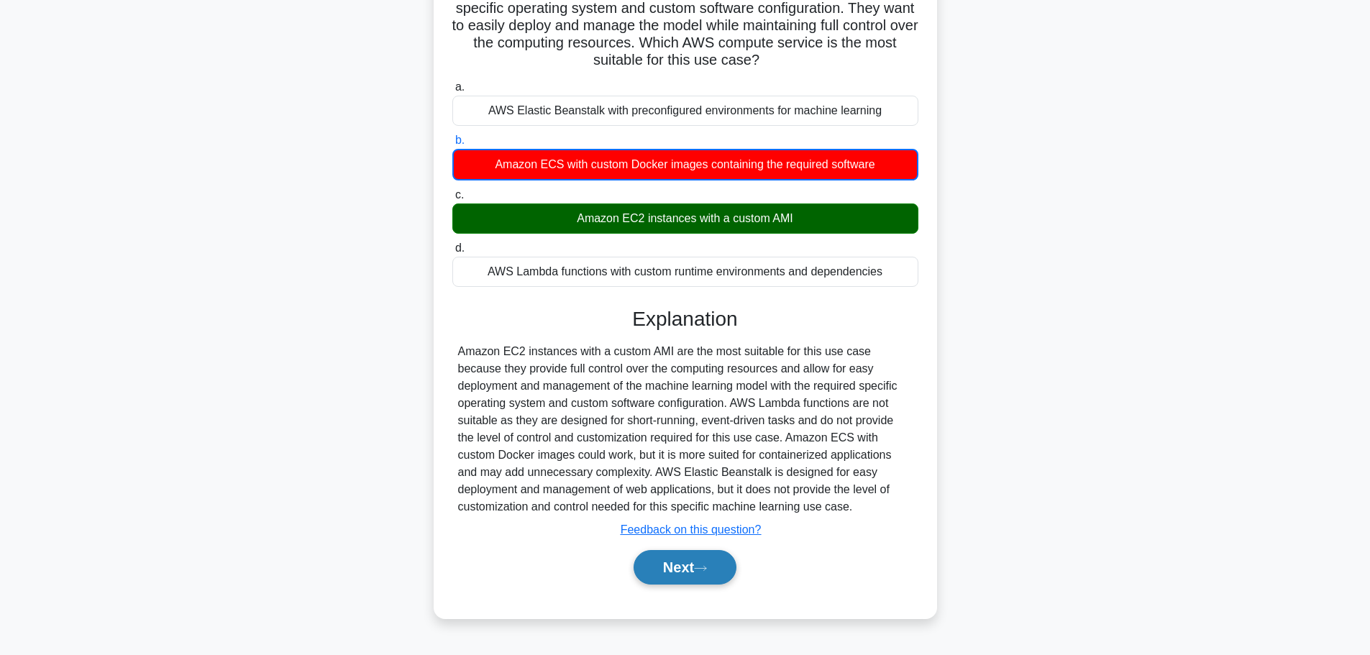
click at [706, 577] on button "Next" at bounding box center [684, 567] width 103 height 35
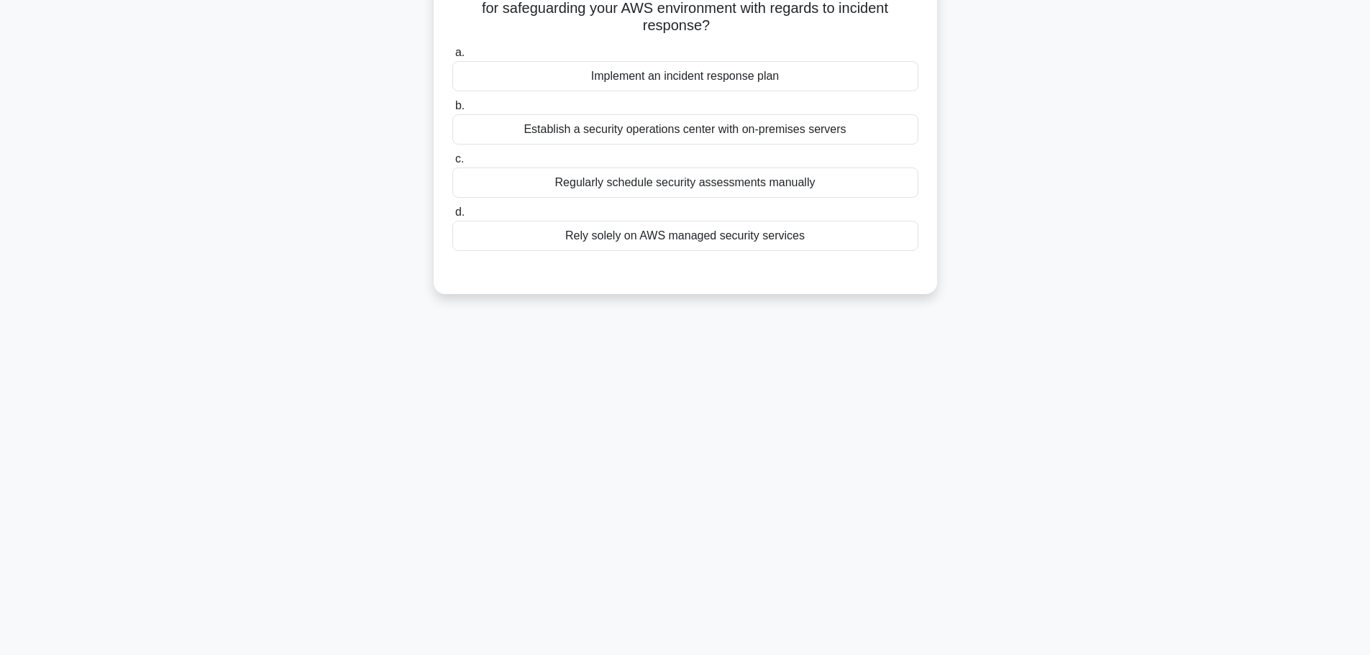
click at [680, 231] on div "Rely solely on AWS managed security services" at bounding box center [685, 236] width 466 height 30
click at [452, 217] on input "d. Rely solely on AWS managed security services" at bounding box center [452, 212] width 0 height 9
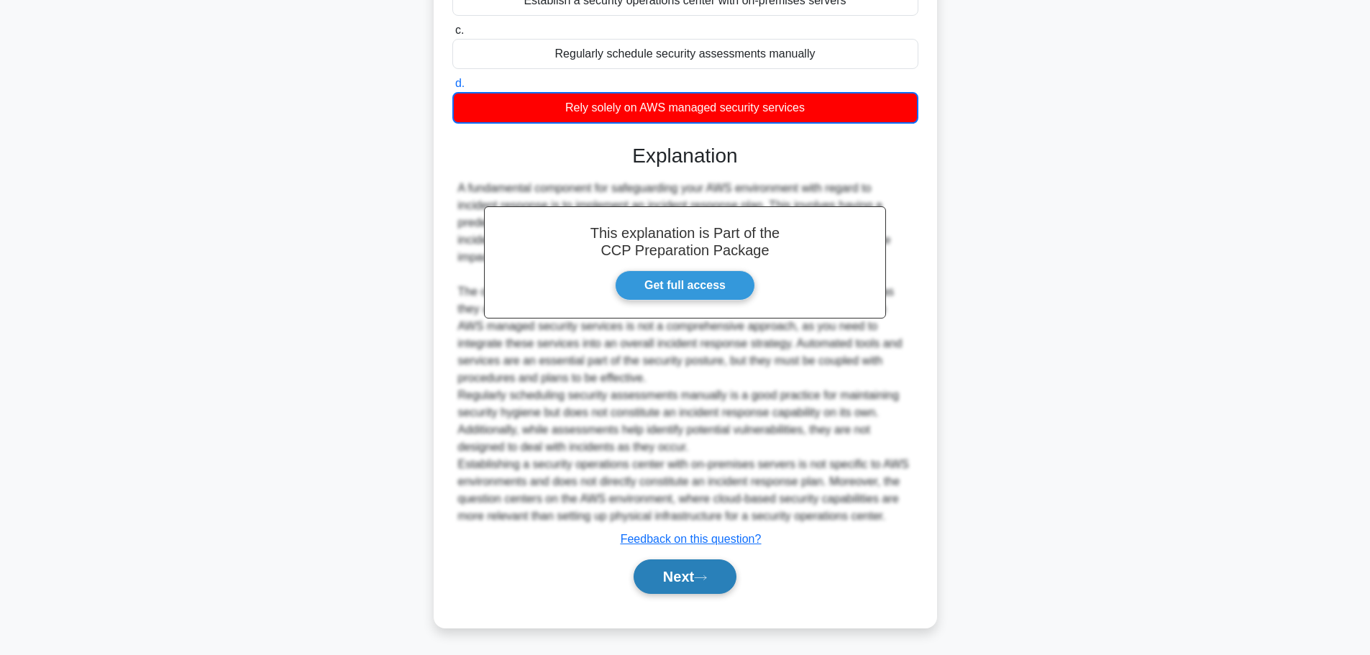
click at [692, 566] on button "Next" at bounding box center [684, 576] width 103 height 35
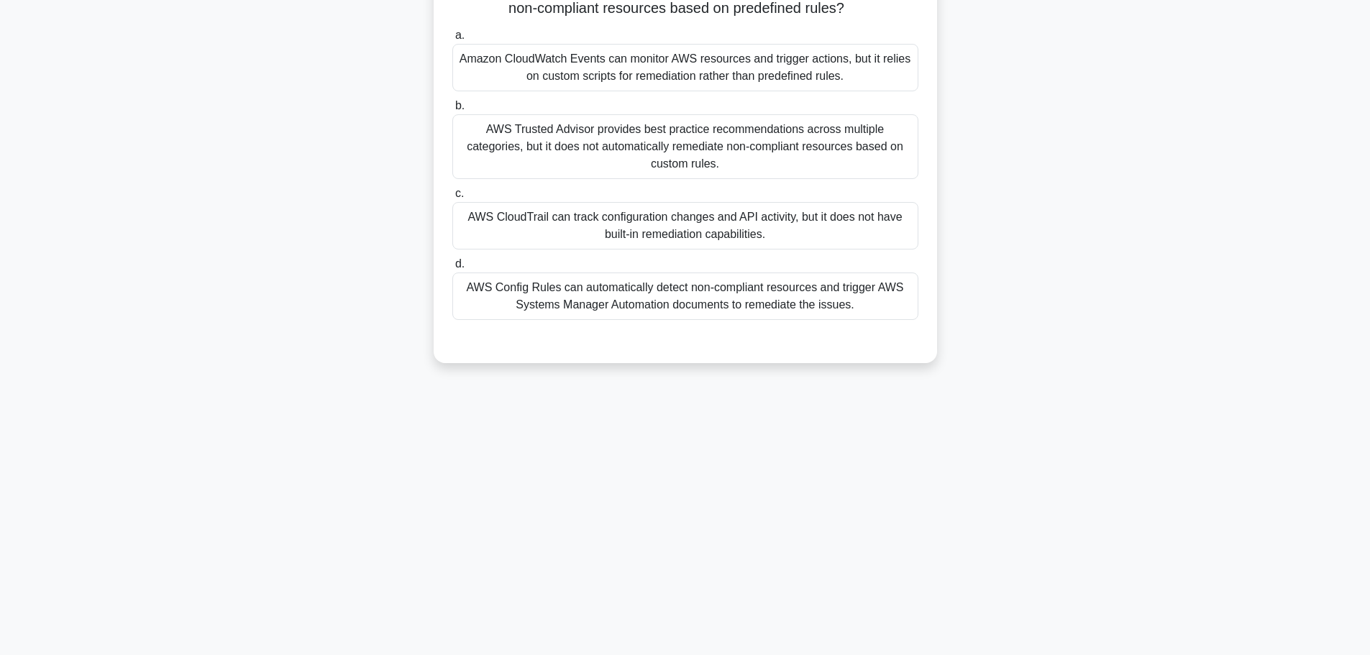
click at [621, 206] on div "AWS CloudTrail can track configuration changes and API activity, but it does no…" at bounding box center [685, 225] width 466 height 47
click at [452, 198] on input "c. AWS CloudTrail can track configuration changes and API activity, but it does…" at bounding box center [452, 193] width 0 height 9
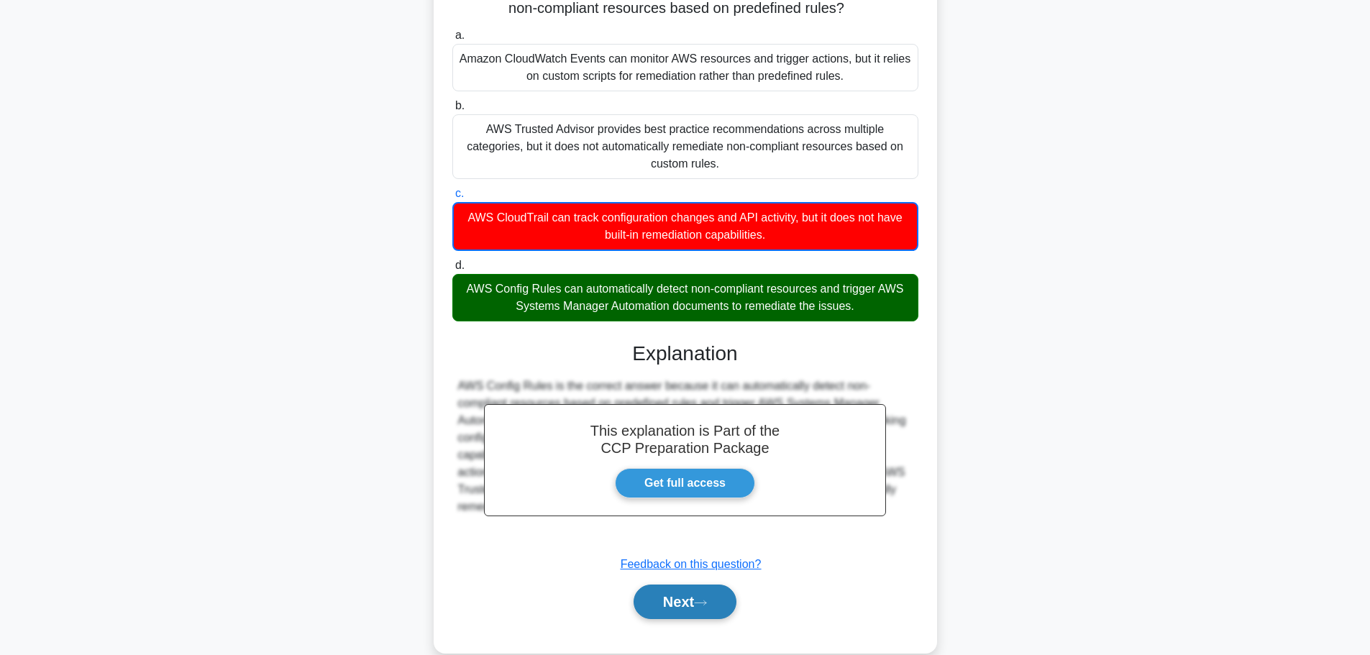
click at [666, 585] on button "Next" at bounding box center [684, 602] width 103 height 35
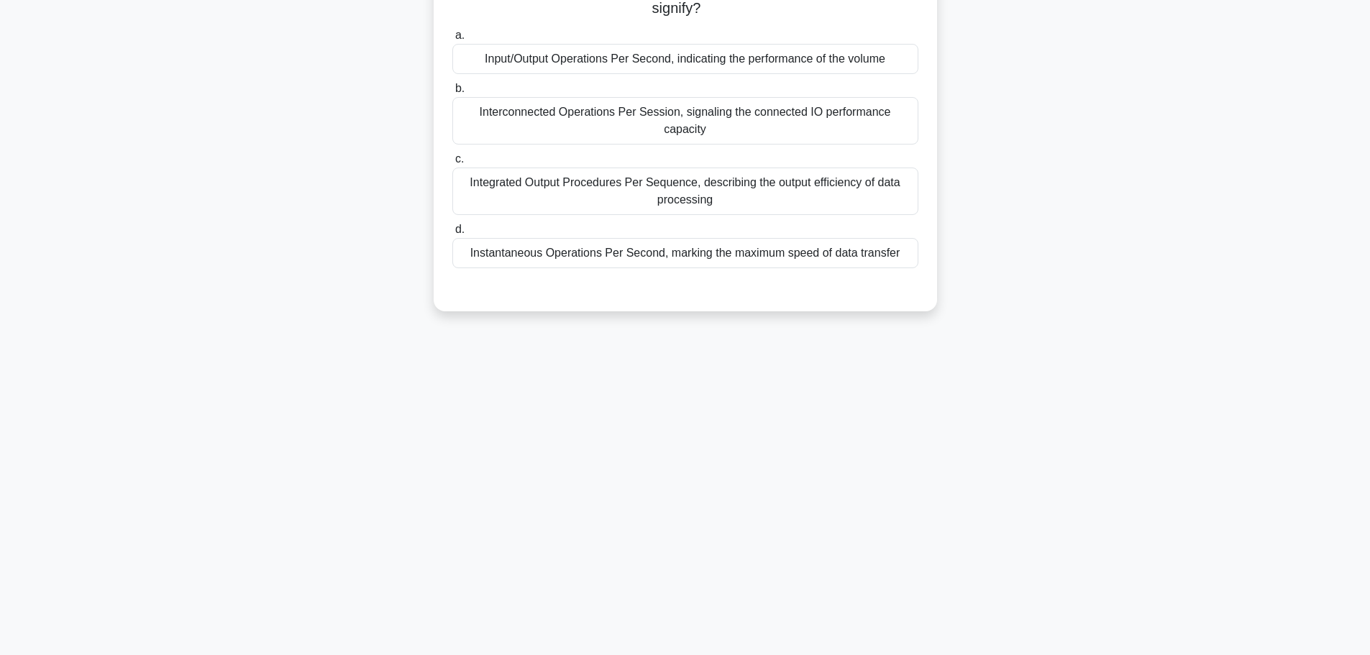
click at [661, 51] on div "Input/Output Operations Per Second, indicating the performance of the volume" at bounding box center [685, 59] width 466 height 30
click at [452, 40] on input "a. Input/Output Operations Per Second, indicating the performance of the volume" at bounding box center [452, 35] width 0 height 9
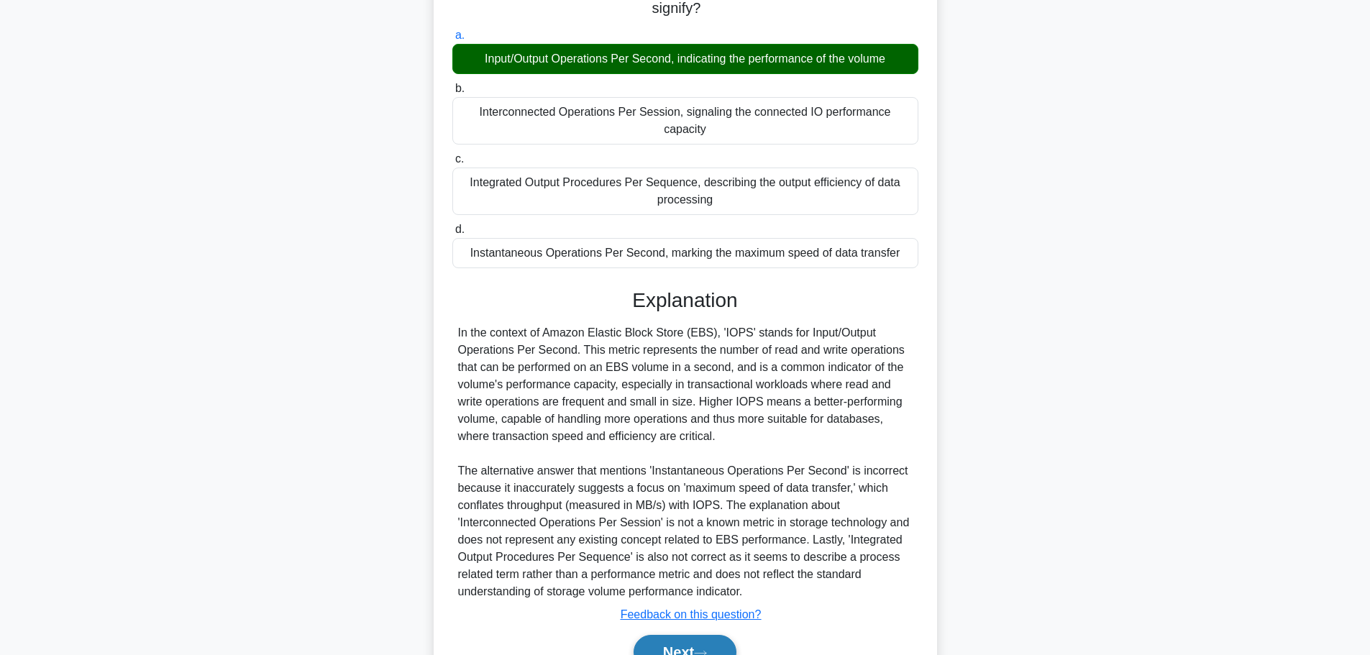
click at [730, 635] on button "Next" at bounding box center [684, 652] width 103 height 35
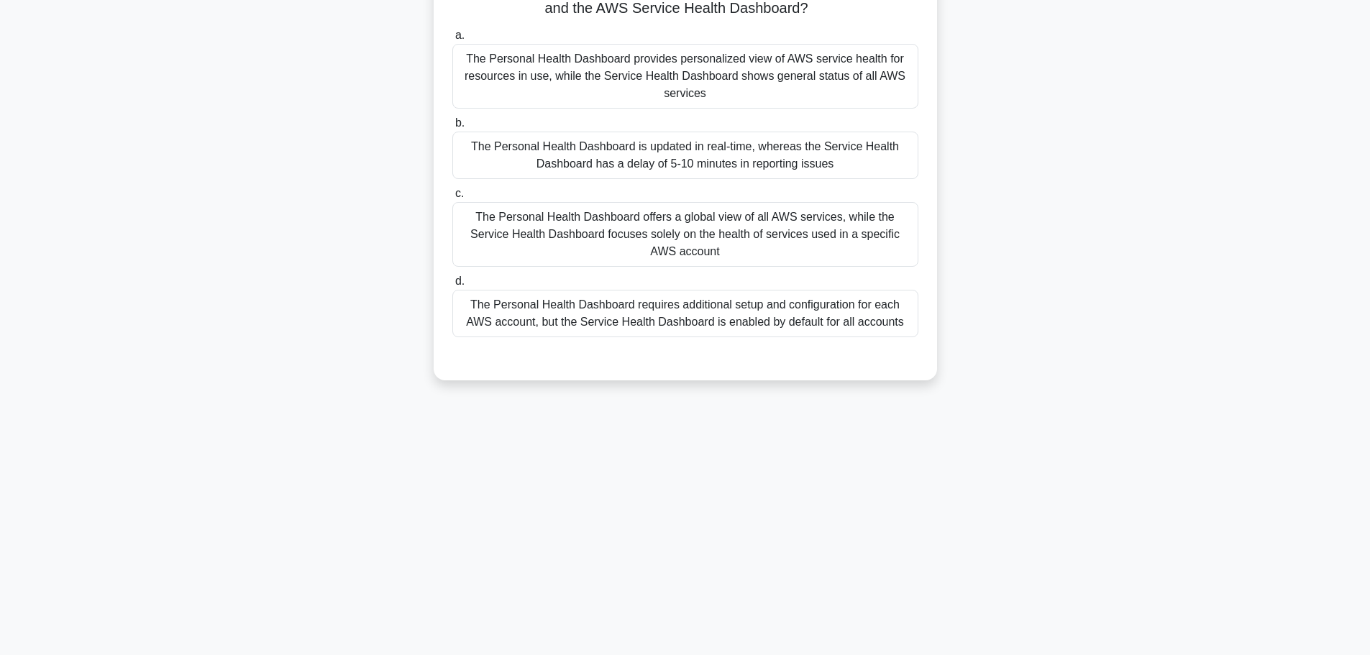
click at [687, 226] on div "The Personal Health Dashboard offers a global view of all AWS services, while t…" at bounding box center [685, 234] width 466 height 65
click at [452, 198] on input "c. The Personal Health Dashboard offers a global view of all AWS services, whil…" at bounding box center [452, 193] width 0 height 9
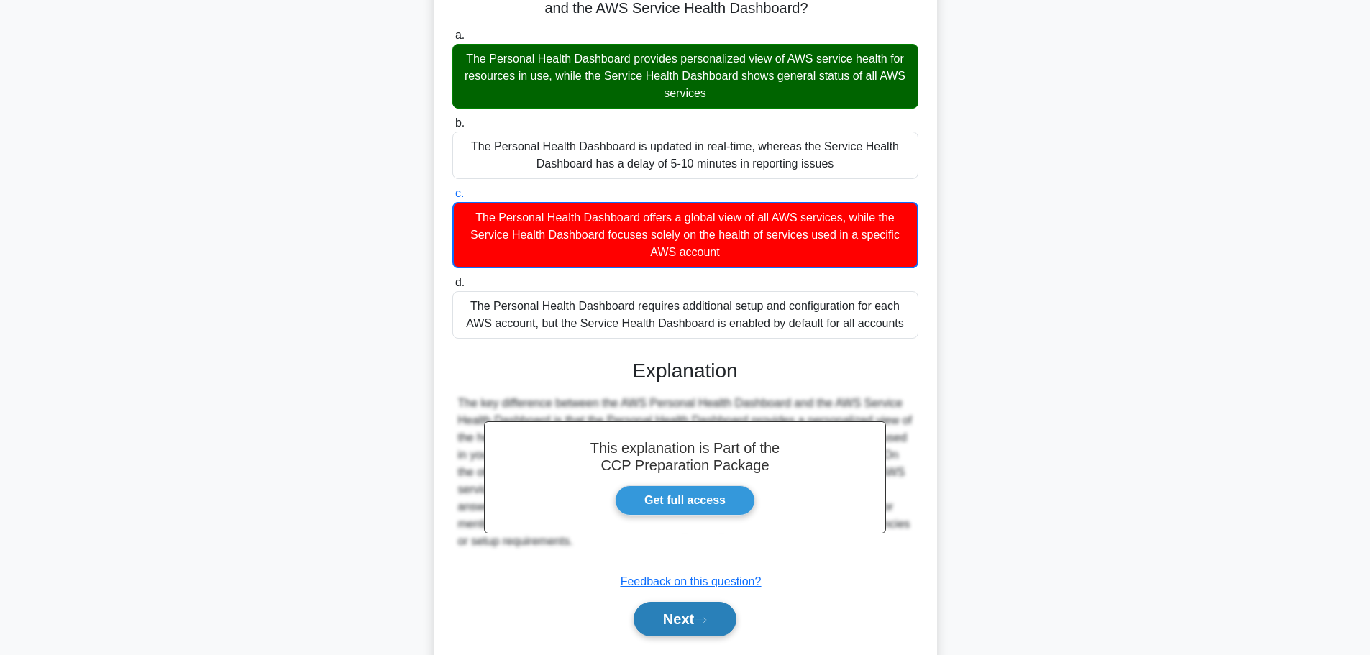
click at [705, 616] on button "Next" at bounding box center [684, 619] width 103 height 35
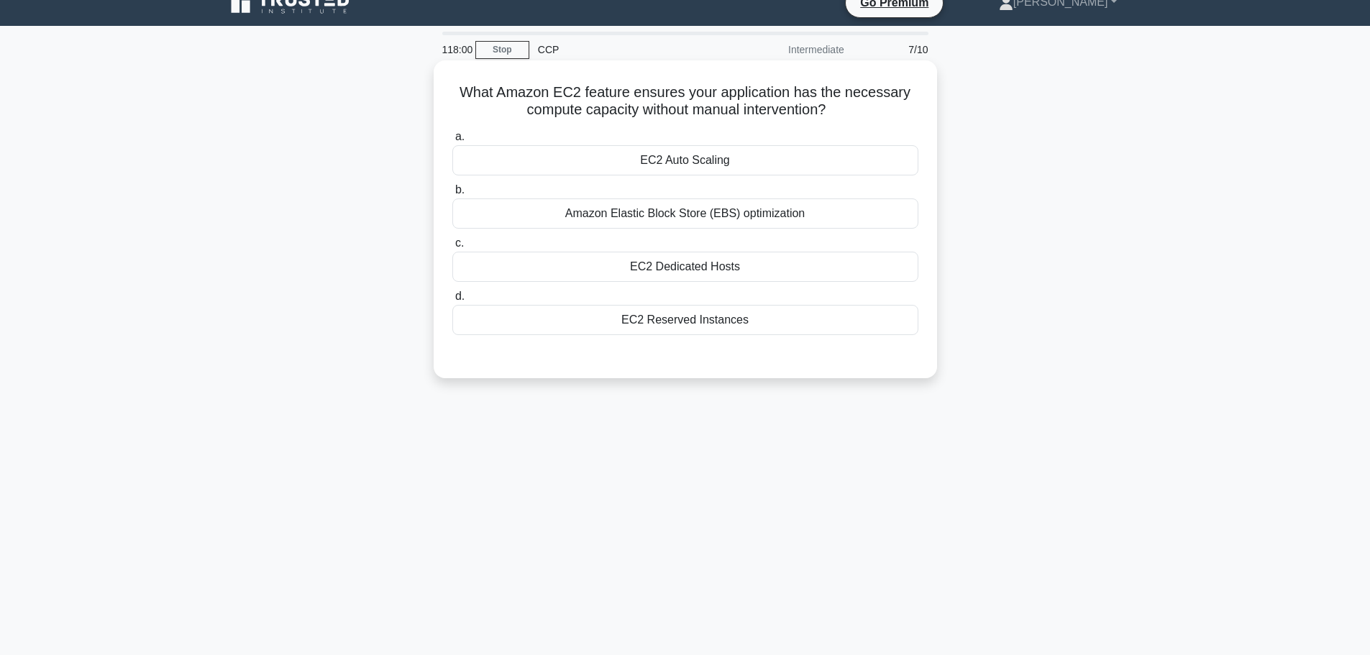
scroll to position [0, 0]
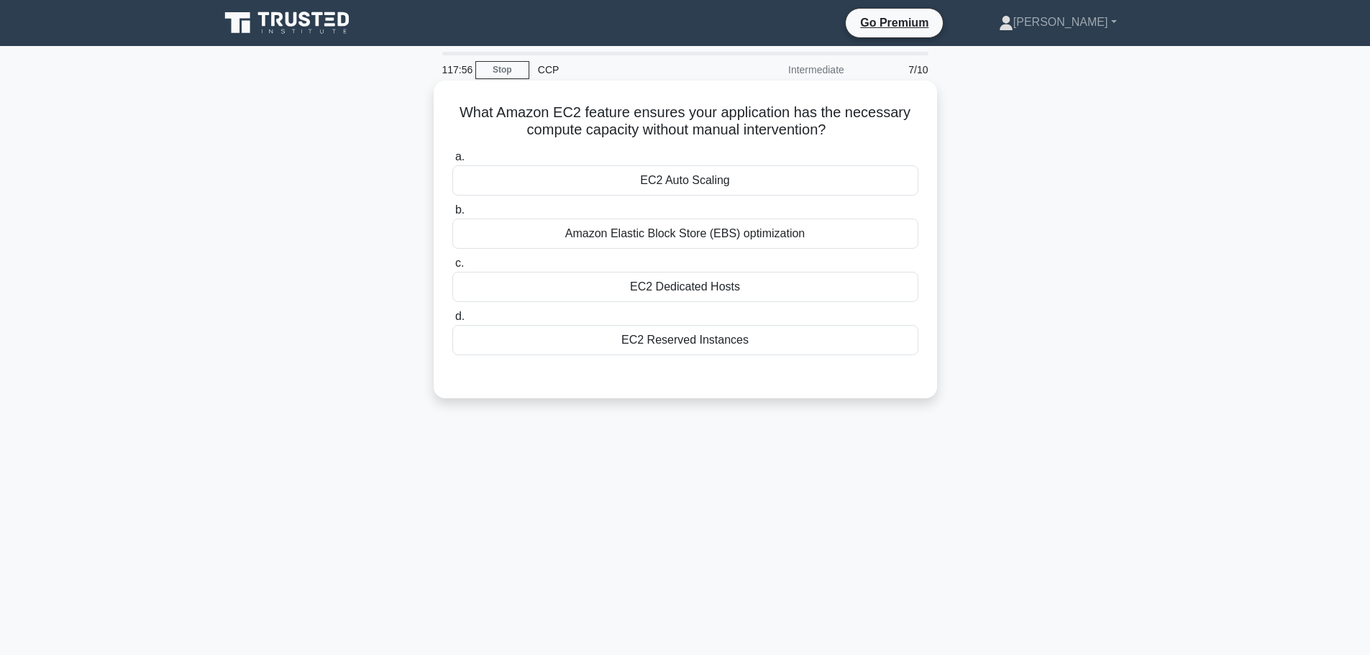
click at [638, 230] on div "Amazon Elastic Block Store (EBS) optimization" at bounding box center [685, 234] width 466 height 30
click at [452, 215] on input "b. Amazon Elastic Block Store (EBS) optimization" at bounding box center [452, 210] width 0 height 9
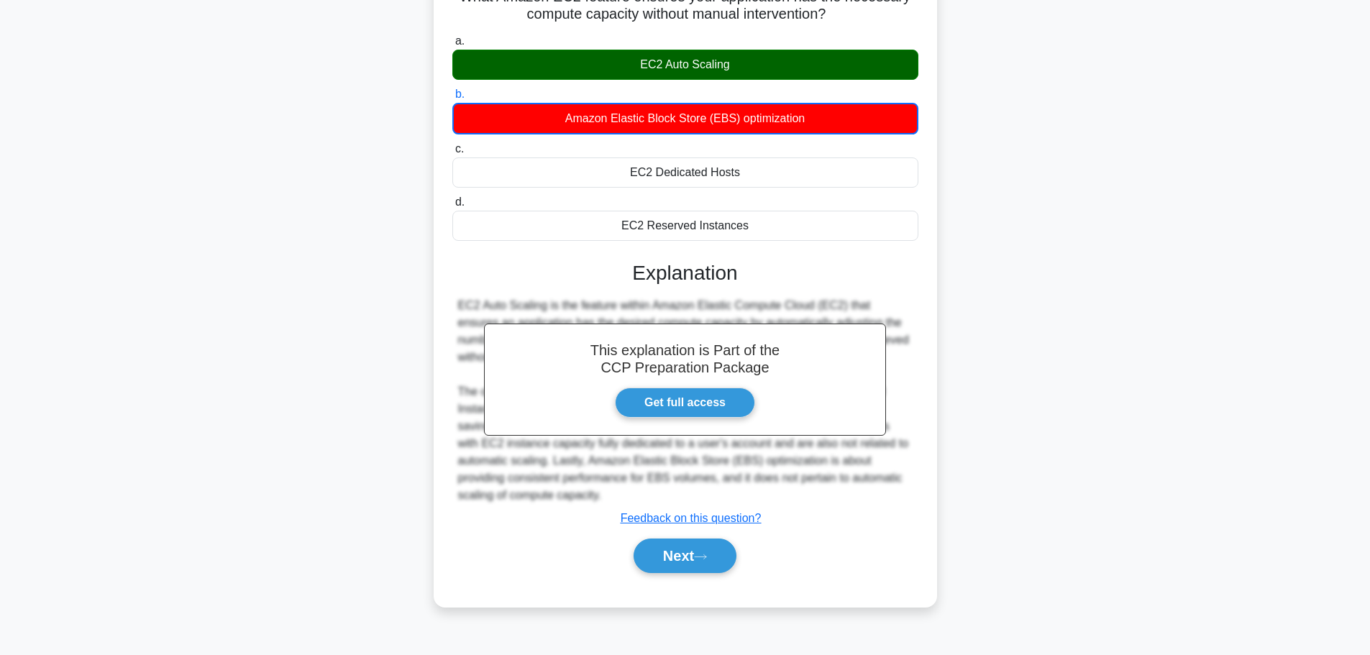
scroll to position [122, 0]
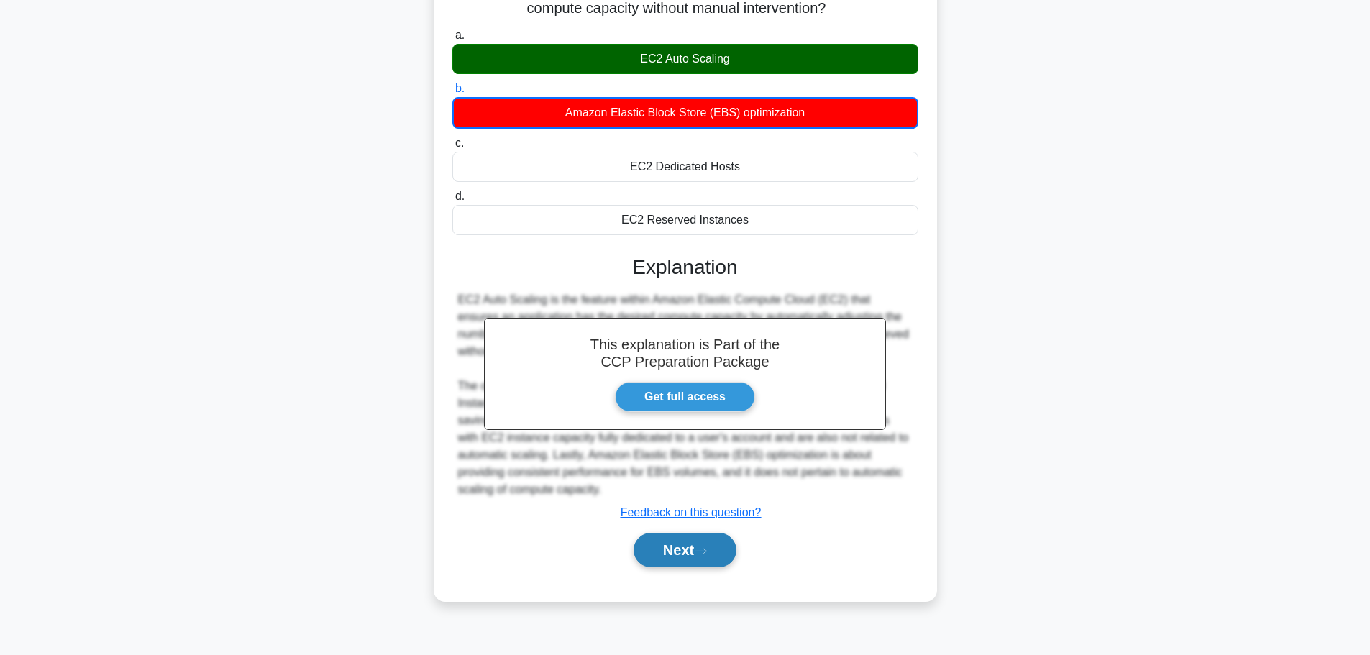
click at [671, 557] on button "Next" at bounding box center [684, 550] width 103 height 35
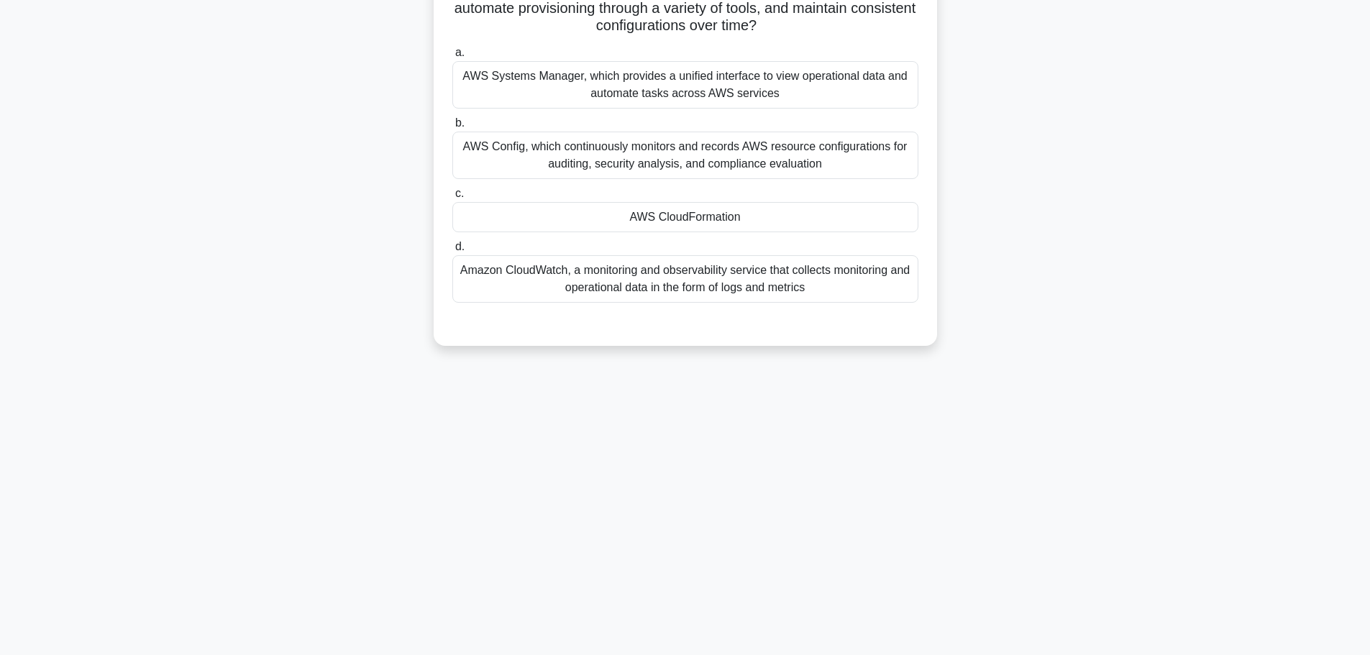
click at [574, 81] on div "AWS Systems Manager, which provides a unified interface to view operational dat…" at bounding box center [685, 84] width 466 height 47
click at [452, 58] on input "a. AWS Systems Manager, which provides a unified interface to view operational …" at bounding box center [452, 52] width 0 height 9
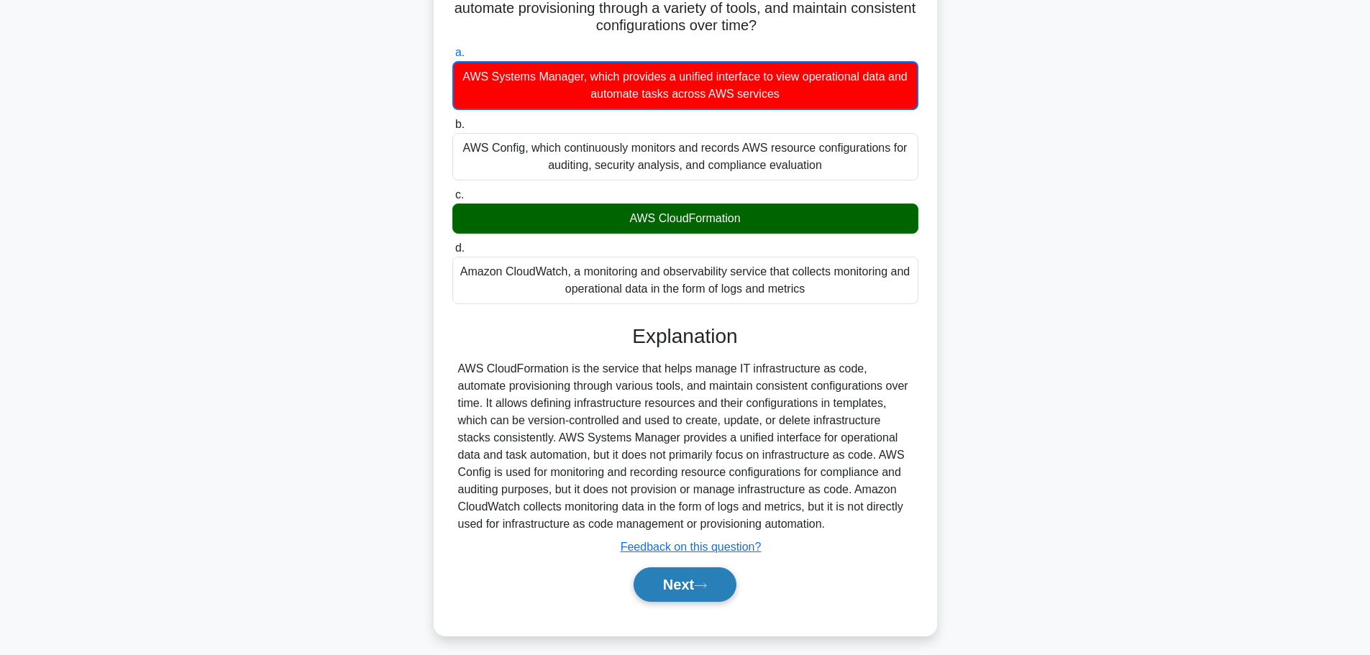
click at [676, 586] on button "Next" at bounding box center [684, 584] width 103 height 35
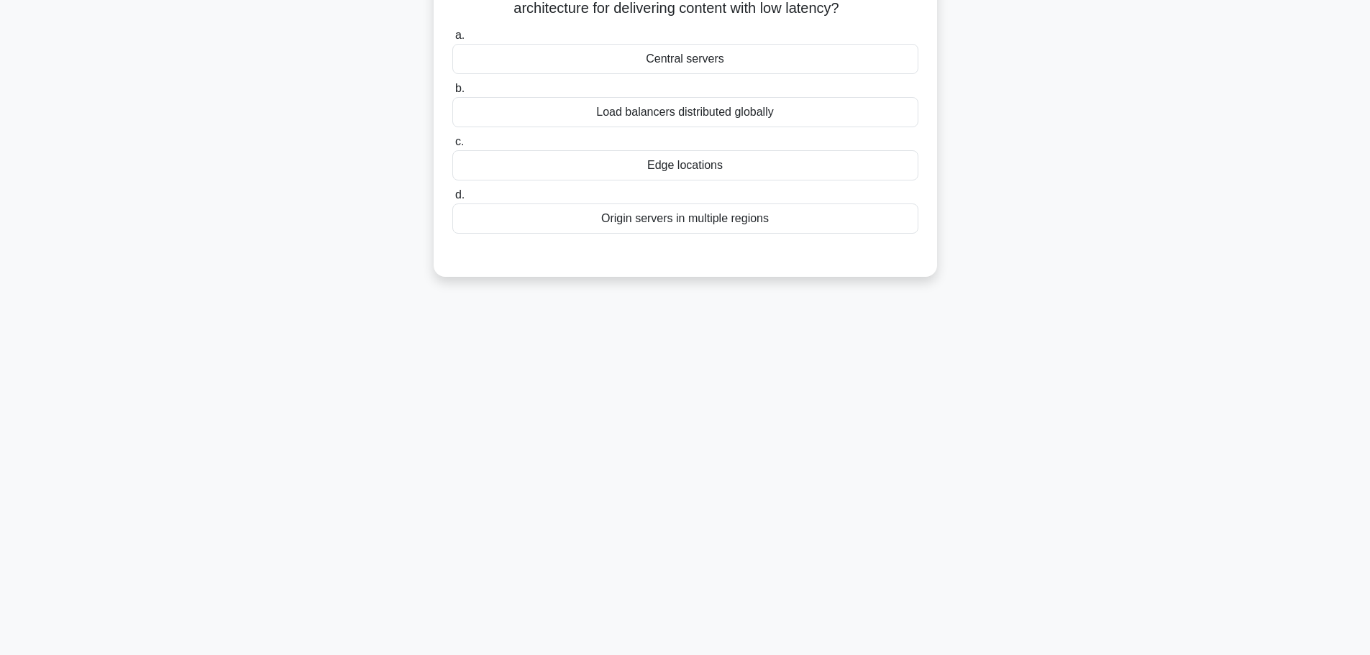
click at [608, 219] on div "Origin servers in multiple regions" at bounding box center [685, 218] width 466 height 30
click at [452, 200] on input "d. Origin servers in multiple regions" at bounding box center [452, 195] width 0 height 9
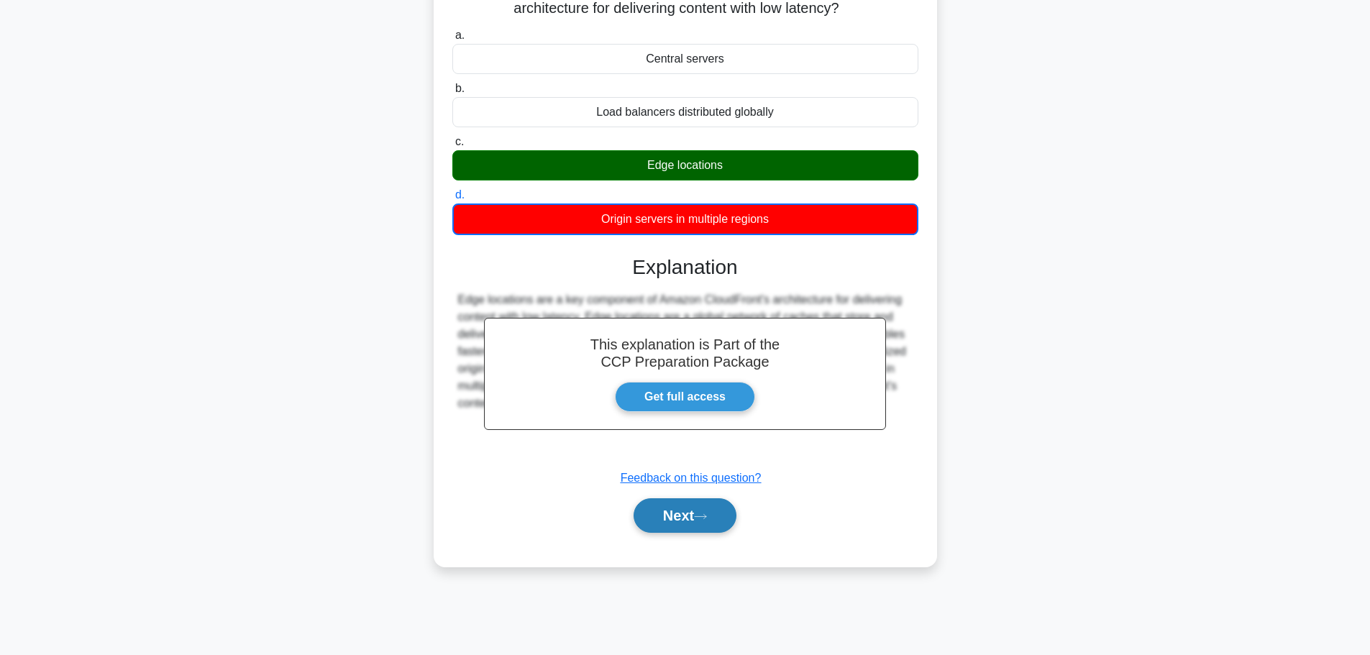
click at [687, 524] on button "Next" at bounding box center [684, 515] width 103 height 35
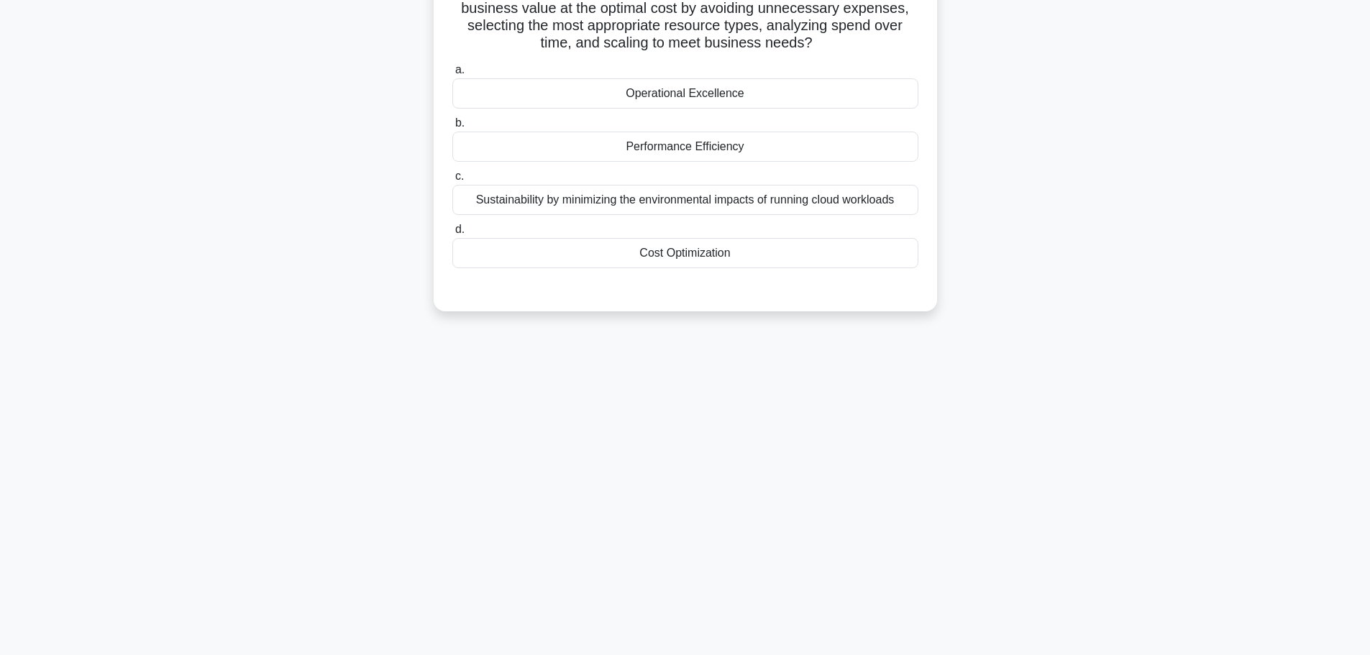
click at [633, 199] on div "Sustainability by minimizing the environmental impacts of running cloud workloa…" at bounding box center [685, 200] width 466 height 30
click at [452, 181] on input "c. Sustainability by minimizing the environmental impacts of running cloud work…" at bounding box center [452, 176] width 0 height 9
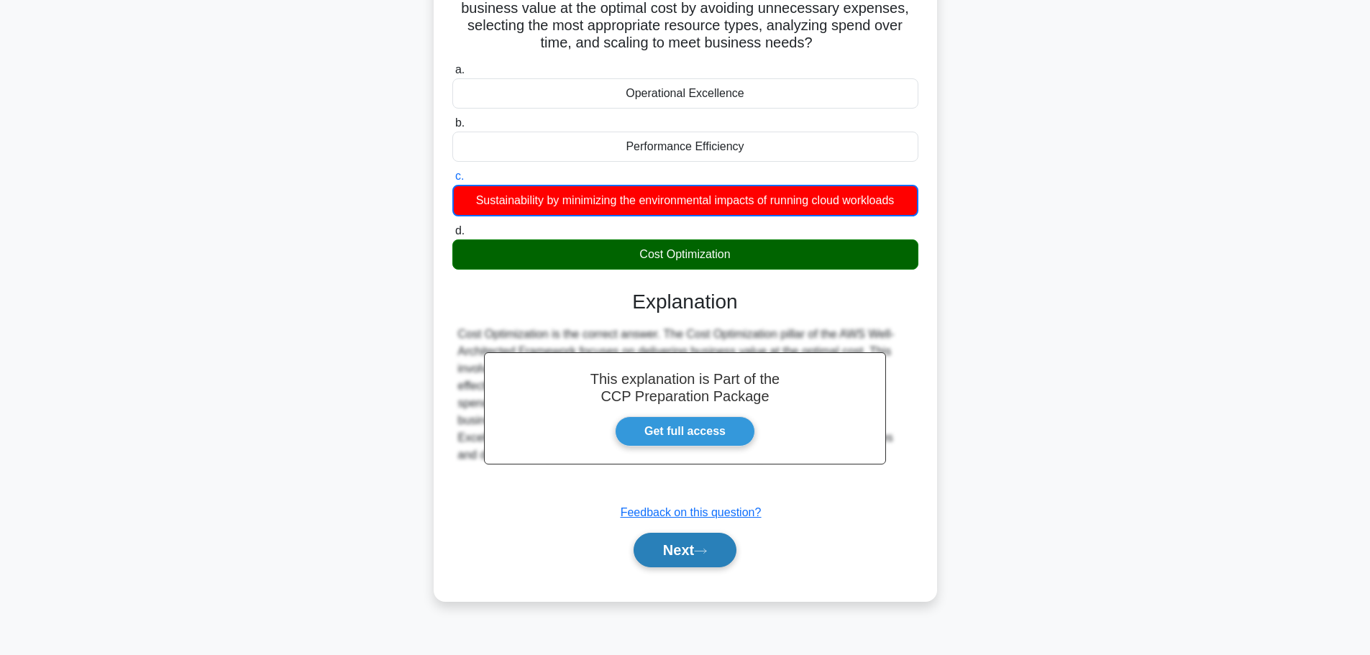
click at [675, 554] on button "Next" at bounding box center [684, 550] width 103 height 35
